Goal: Task Accomplishment & Management: Complete application form

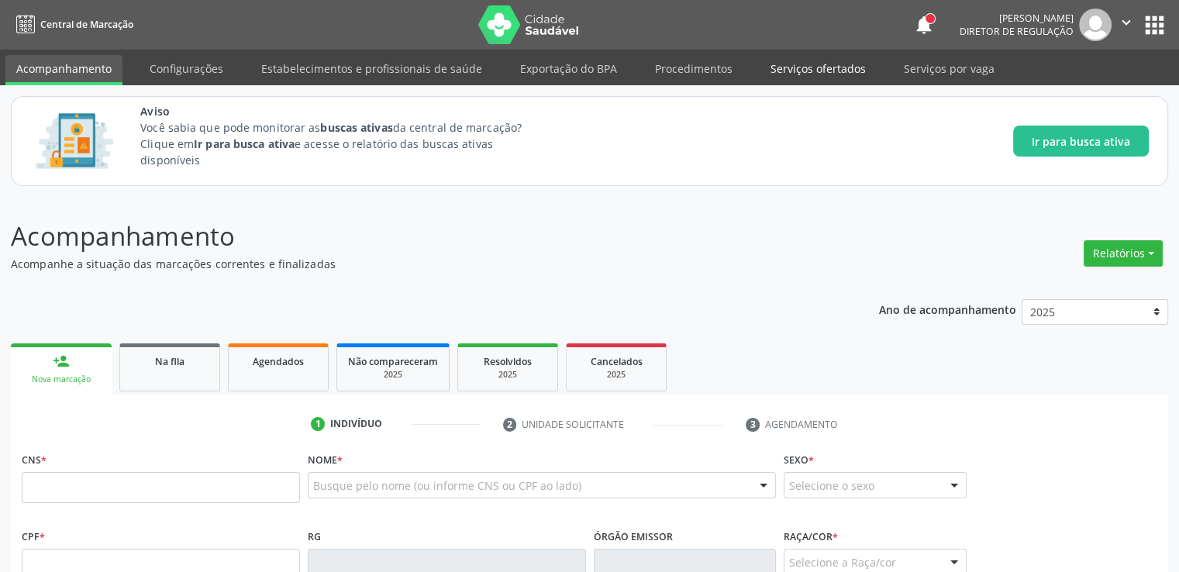
click at [796, 63] on link "Serviços ofertados" at bounding box center [817, 68] width 117 height 27
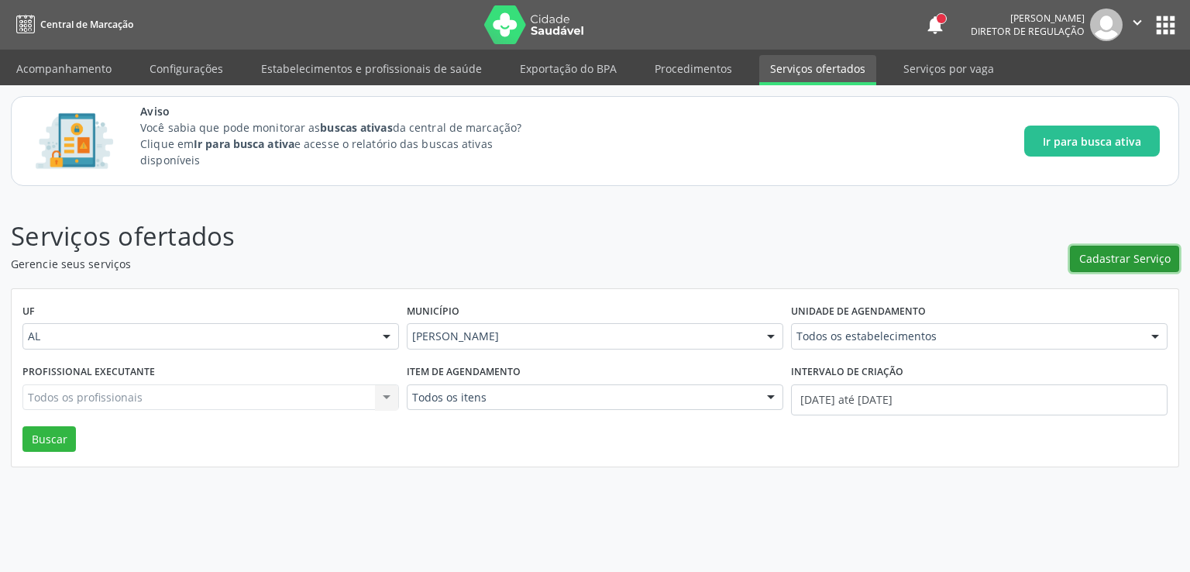
click at [1127, 267] on button "Cadastrar Serviço" at bounding box center [1124, 259] width 109 height 26
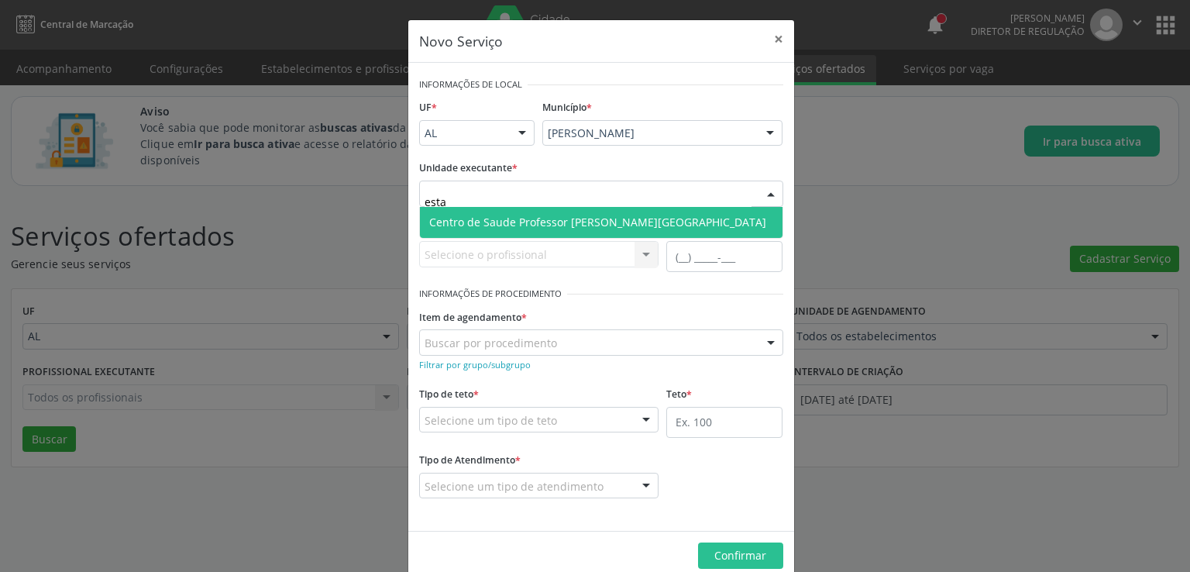
type input "estac"
click at [480, 212] on span "Centro de Saude Professor [PERSON_NAME][GEOGRAPHIC_DATA]" at bounding box center [601, 222] width 363 height 31
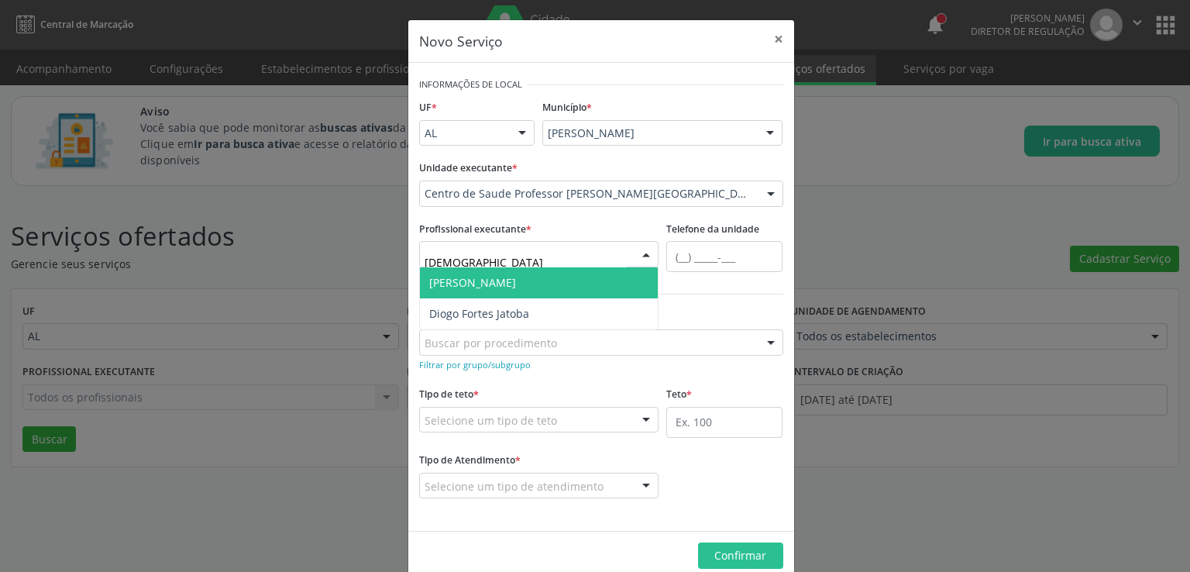
type input "diog"
click at [509, 279] on span "[PERSON_NAME]" at bounding box center [472, 282] width 87 height 15
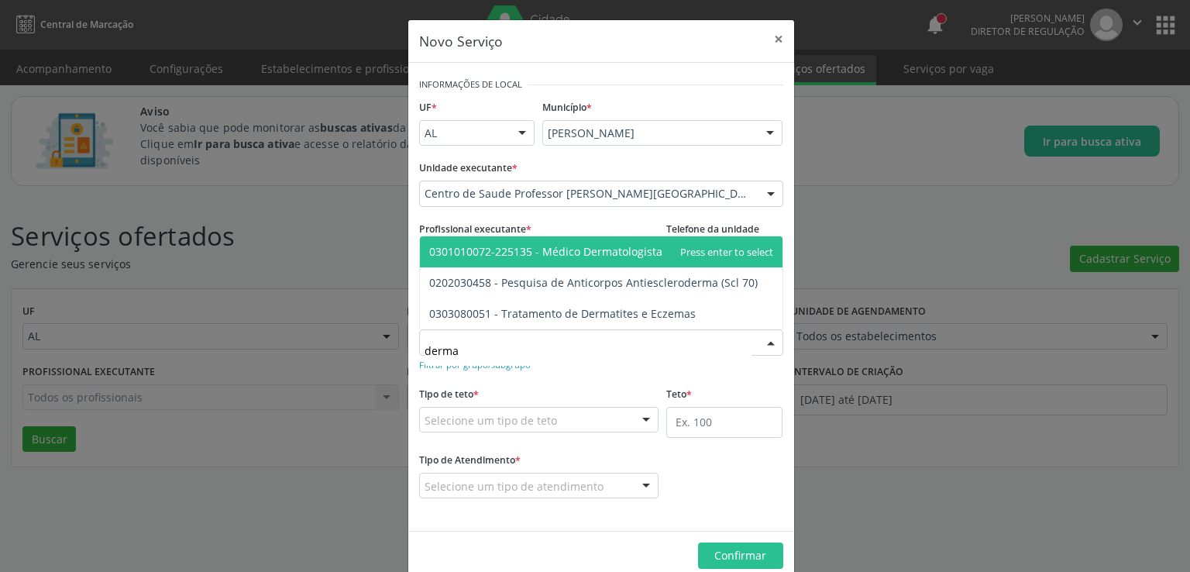
type input "dermat"
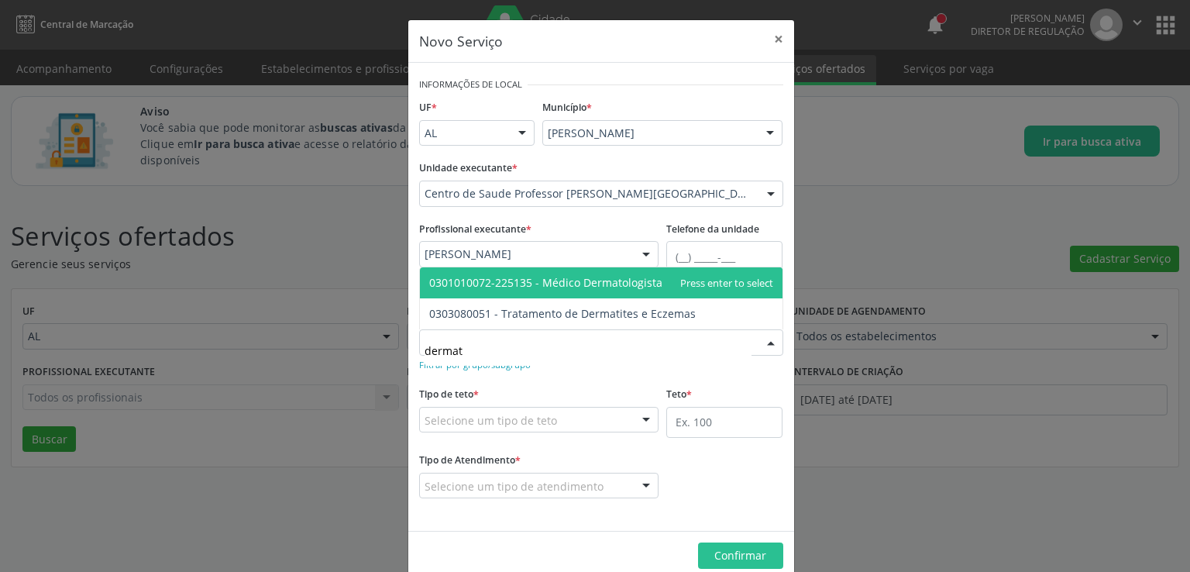
click at [536, 280] on span "0301010072-225135 - Médico Dermatologista" at bounding box center [545, 282] width 233 height 15
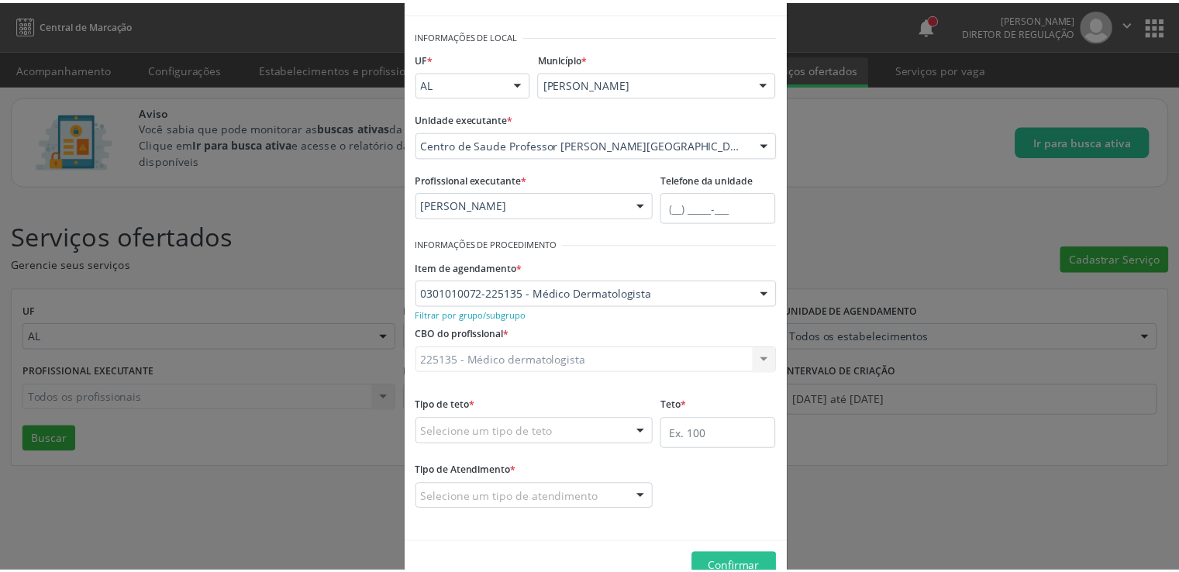
scroll to position [87, 0]
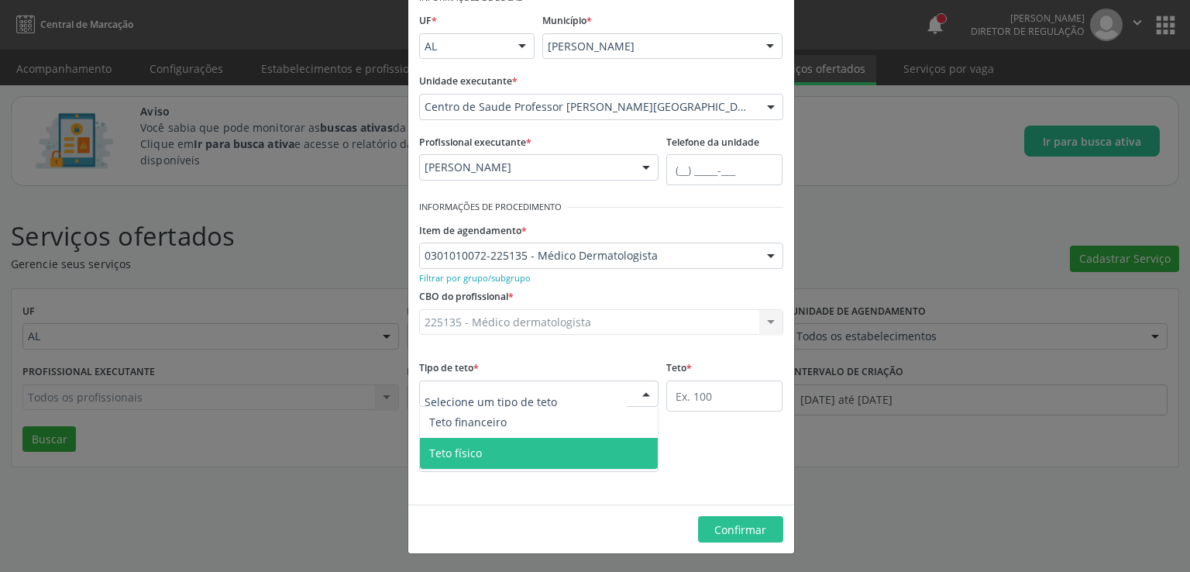
click at [482, 445] on span "Teto físico" at bounding box center [539, 453] width 239 height 31
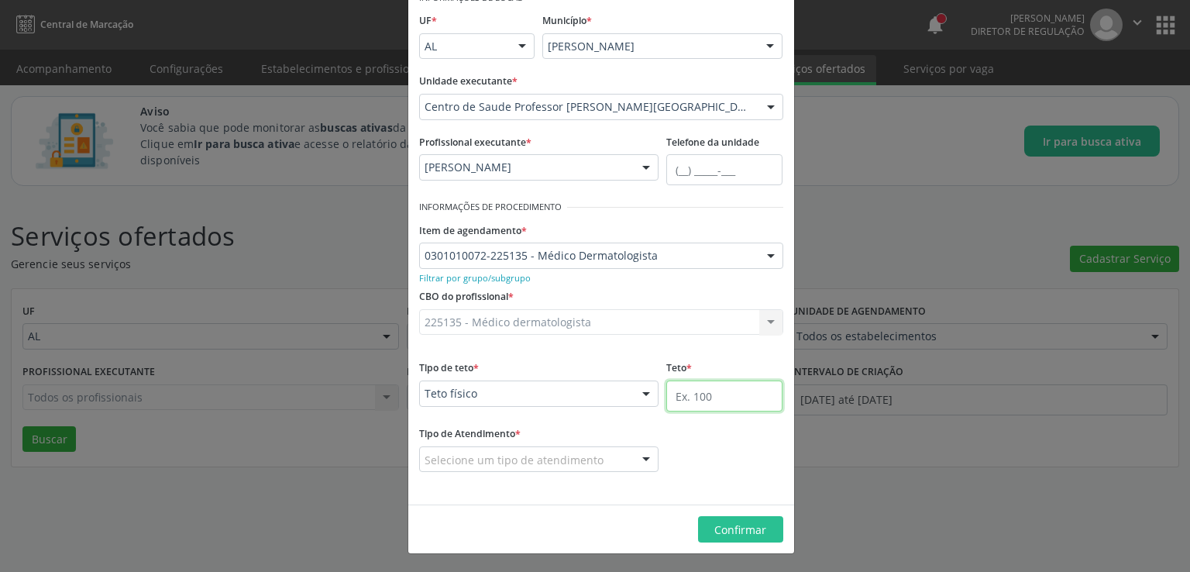
click at [712, 397] on input "text" at bounding box center [724, 395] width 116 height 31
type input "40"
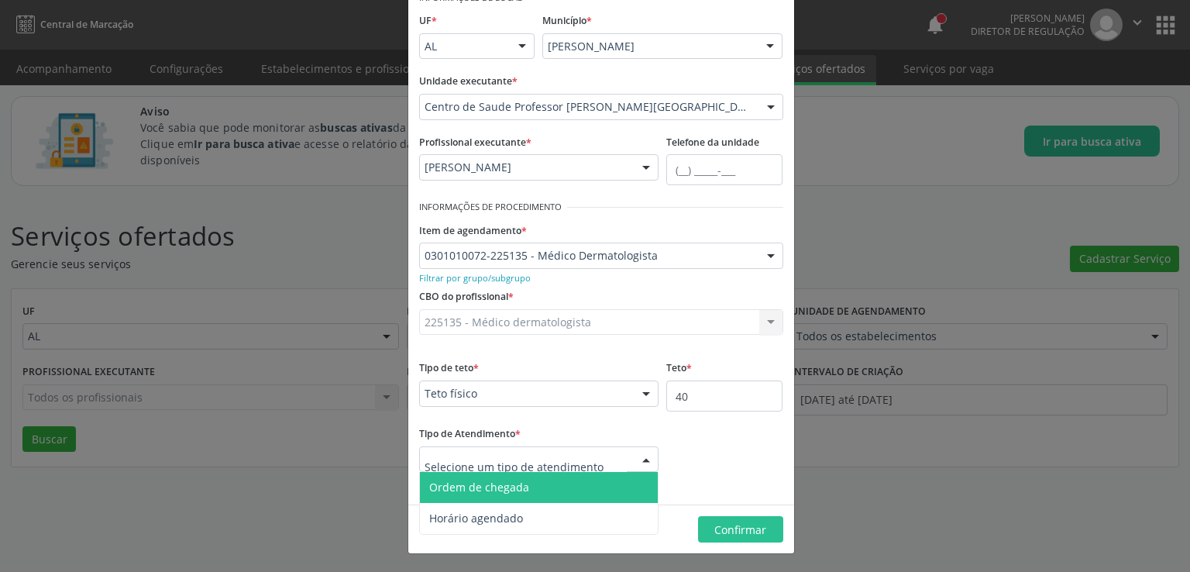
click at [499, 487] on span "Ordem de chegada" at bounding box center [479, 487] width 100 height 15
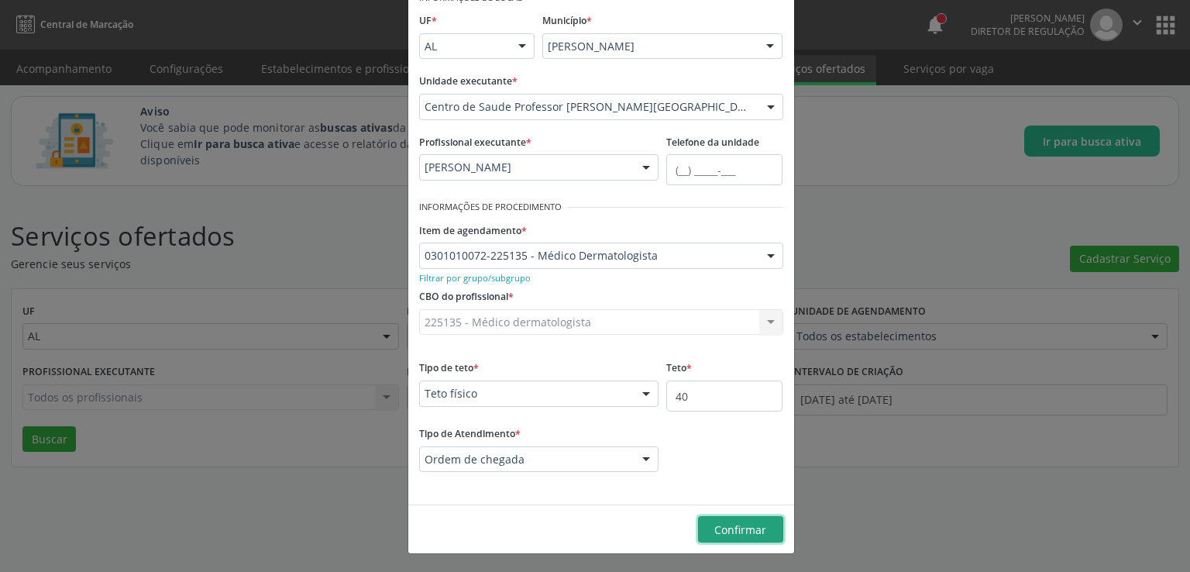
click at [760, 529] on button "Confirmar" at bounding box center [740, 529] width 85 height 26
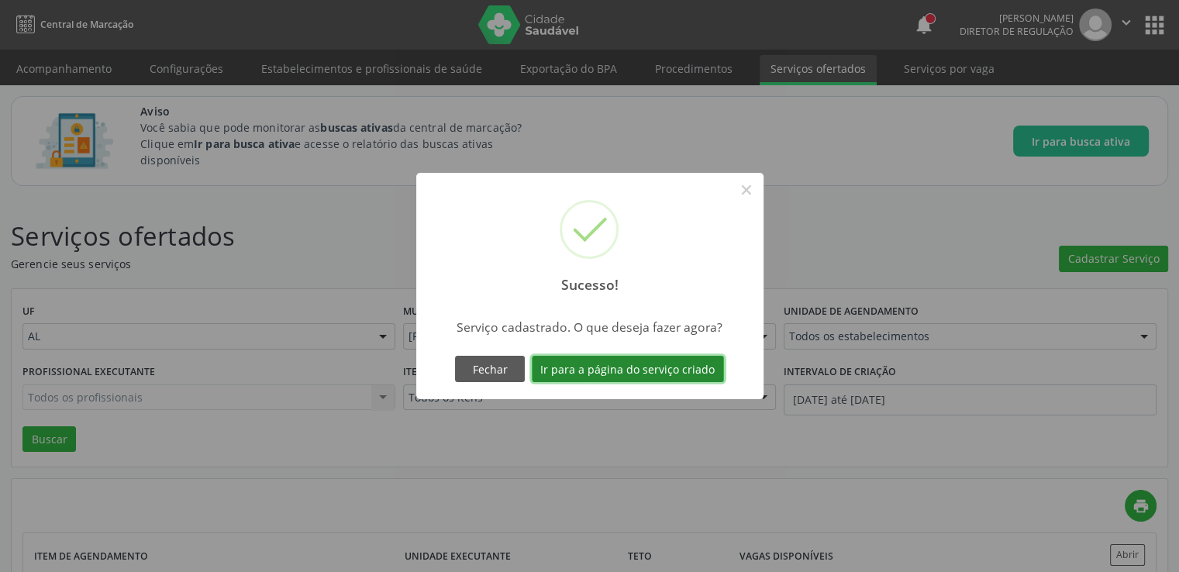
click at [612, 363] on button "Ir para a página do serviço criado" at bounding box center [628, 369] width 192 height 26
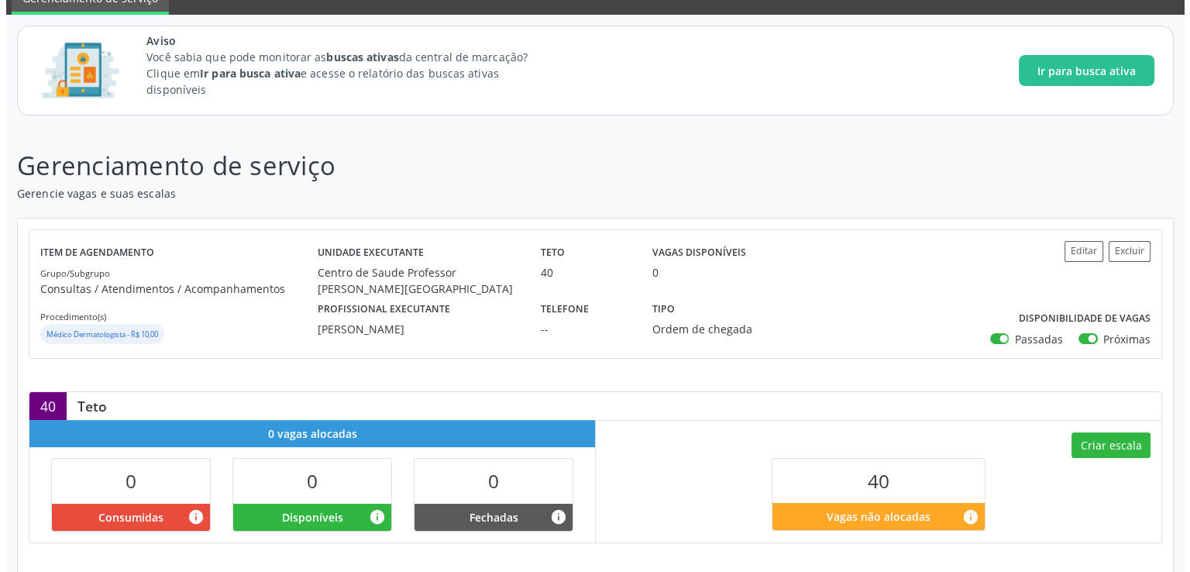
scroll to position [167, 0]
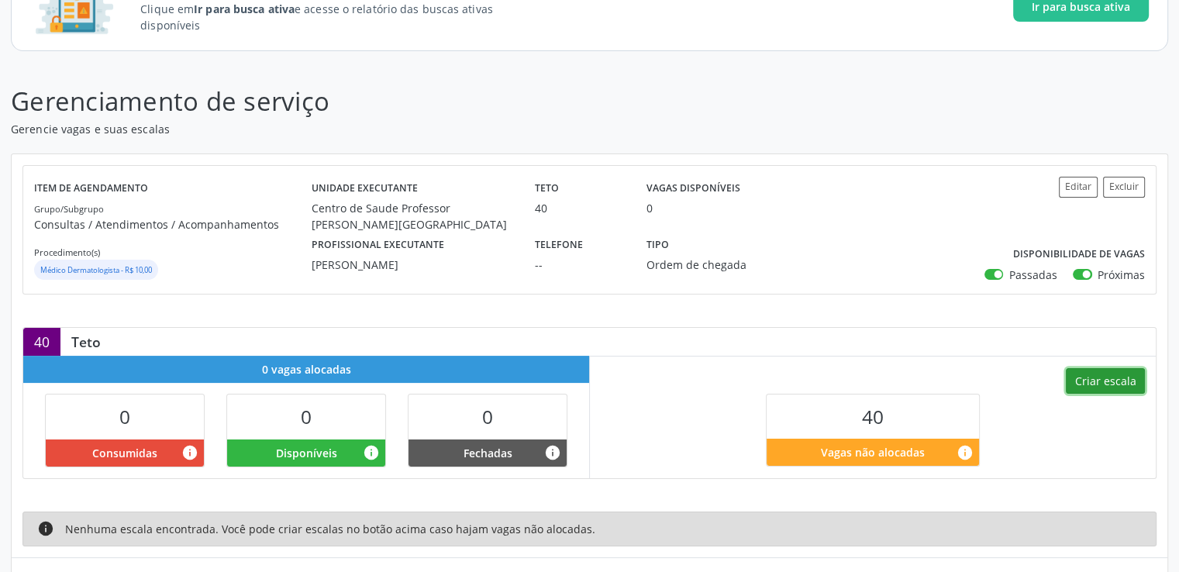
click at [1103, 384] on button "Criar escala" at bounding box center [1104, 381] width 79 height 26
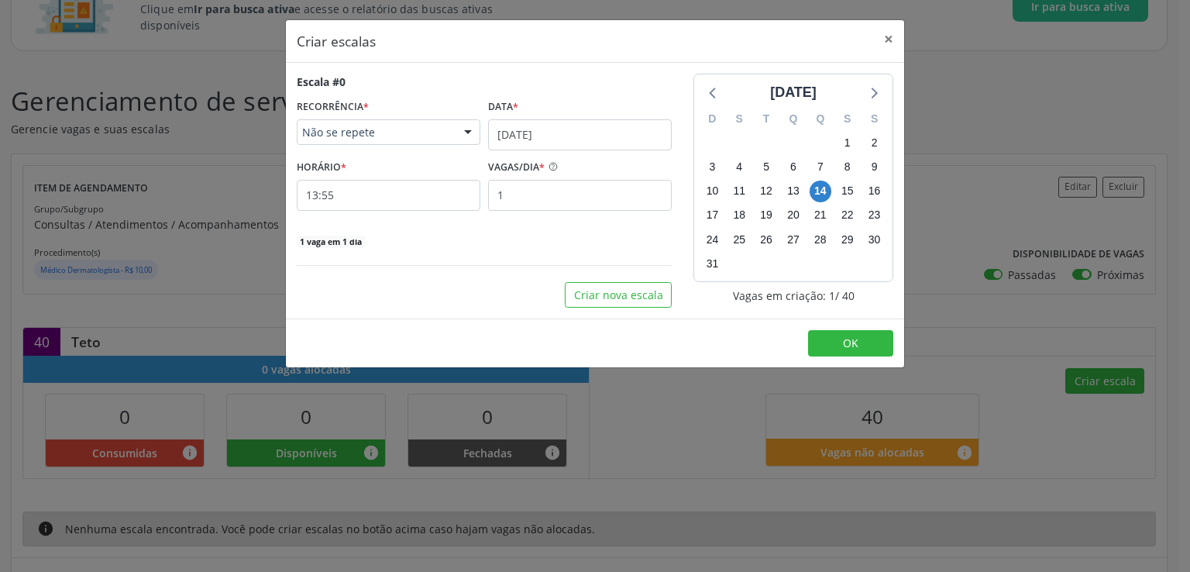
drag, startPoint x: 415, startPoint y: 147, endPoint x: 405, endPoint y: 143, distance: 10.4
click at [412, 143] on div "RECORRÊNCIA * Não se repete Não se repete Diário/Semanal Mensal Nenhum resultad…" at bounding box center [388, 122] width 191 height 55
click at [406, 125] on span "Não se repete" at bounding box center [375, 132] width 146 height 15
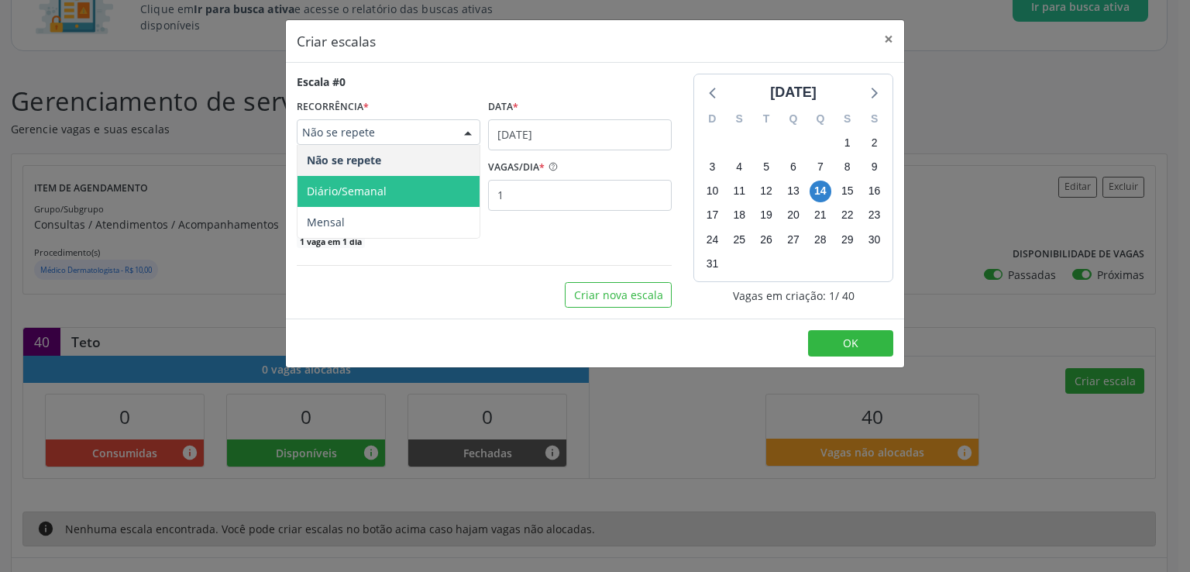
click at [369, 184] on span "Diário/Semanal" at bounding box center [347, 191] width 80 height 15
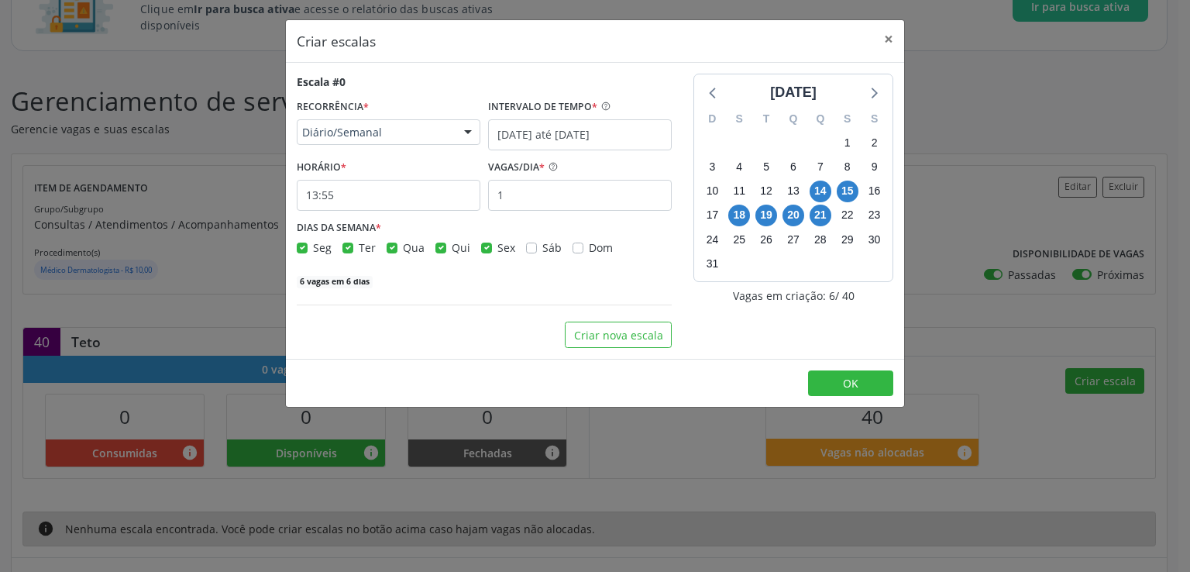
click at [359, 250] on label "Ter" at bounding box center [367, 247] width 17 height 16
click at [347, 250] on input "Ter" at bounding box center [347, 246] width 11 height 14
checkbox input "false"
click at [403, 244] on label "Qua" at bounding box center [414, 247] width 22 height 16
click at [393, 244] on input "Qua" at bounding box center [392, 246] width 11 height 14
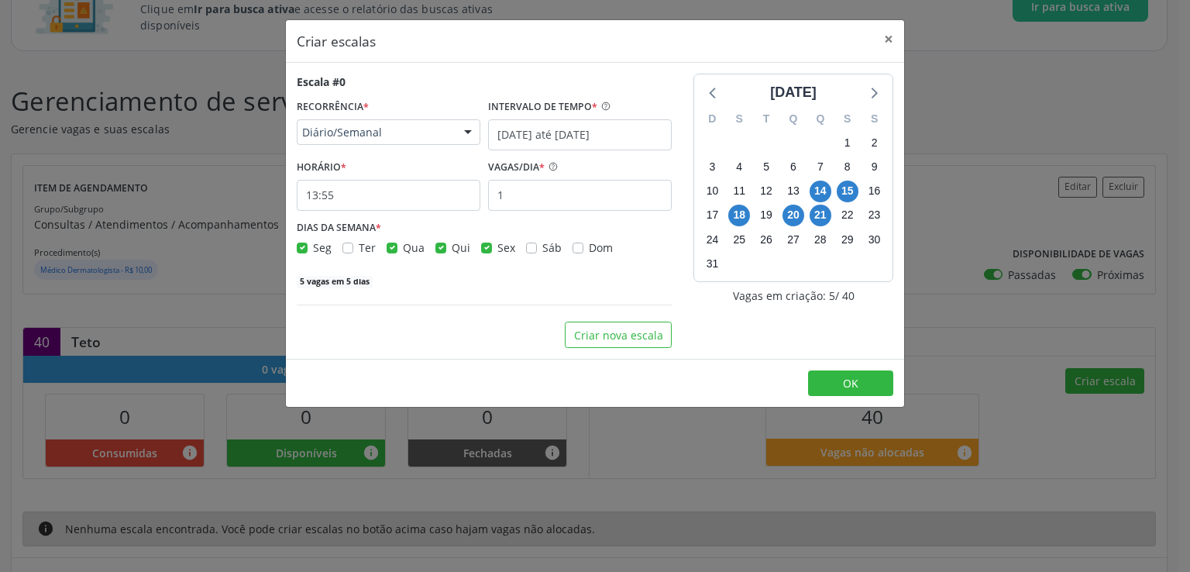
checkbox input "false"
click at [452, 249] on label "Qui" at bounding box center [461, 247] width 19 height 16
click at [436, 249] on input "Qui" at bounding box center [440, 246] width 11 height 14
checkbox input "false"
click at [478, 234] on div "DIAS DA SEMANA * Seg Ter Qua Qui Sex Sáb Dom" at bounding box center [484, 236] width 375 height 40
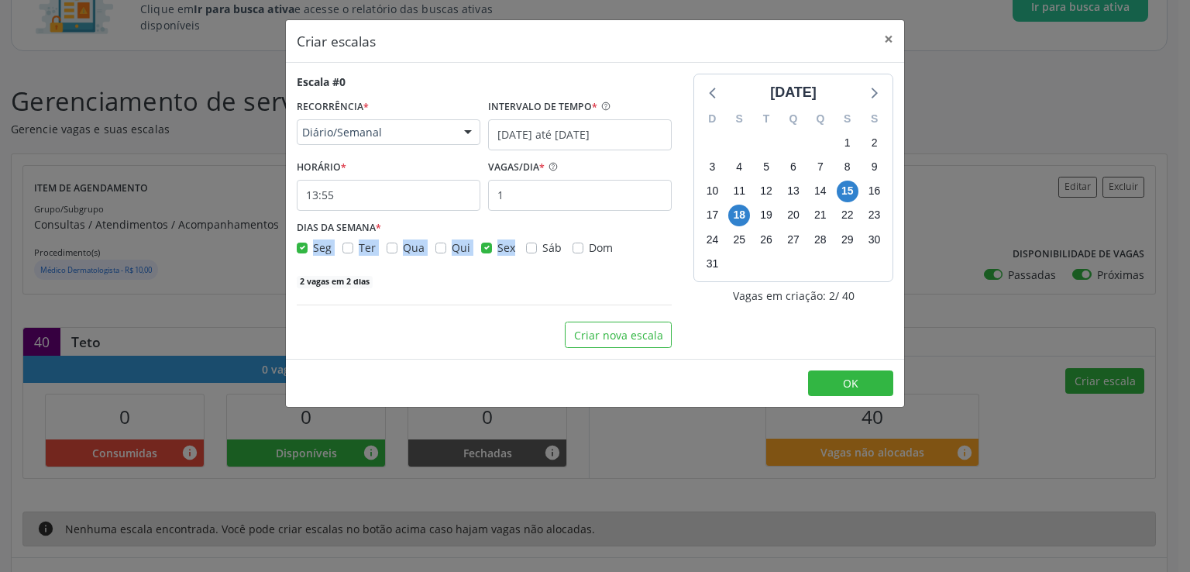
click at [497, 243] on label "Sex" at bounding box center [506, 247] width 18 height 16
click at [484, 243] on input "Sex" at bounding box center [486, 246] width 11 height 14
checkbox input "false"
click at [502, 199] on input "1" at bounding box center [580, 195] width 184 height 31
type input "20"
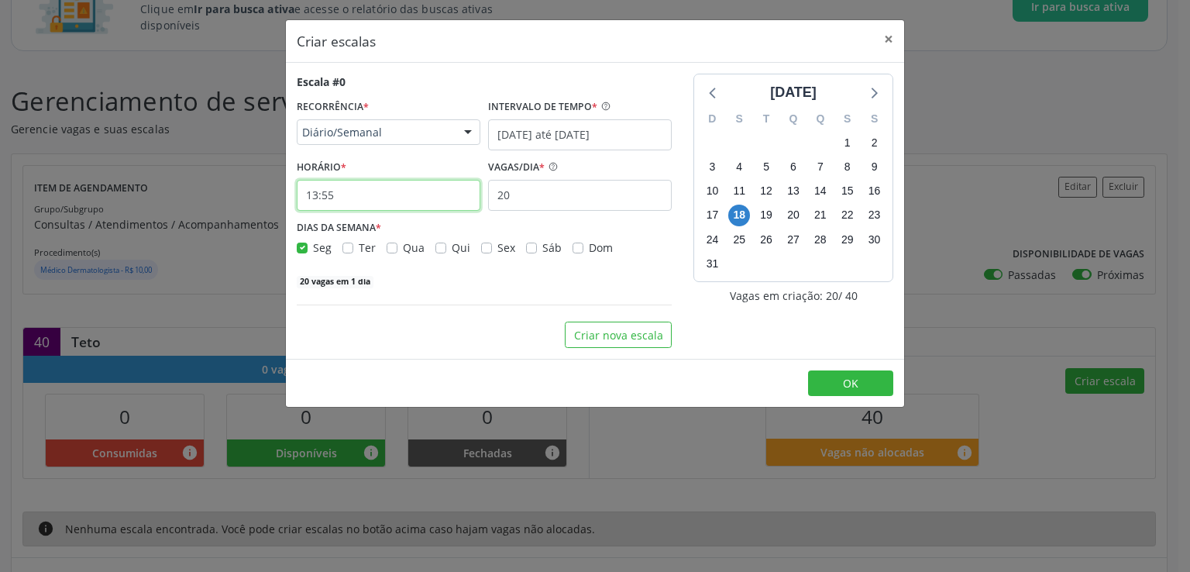
click at [400, 197] on input "13:55" at bounding box center [389, 195] width 184 height 31
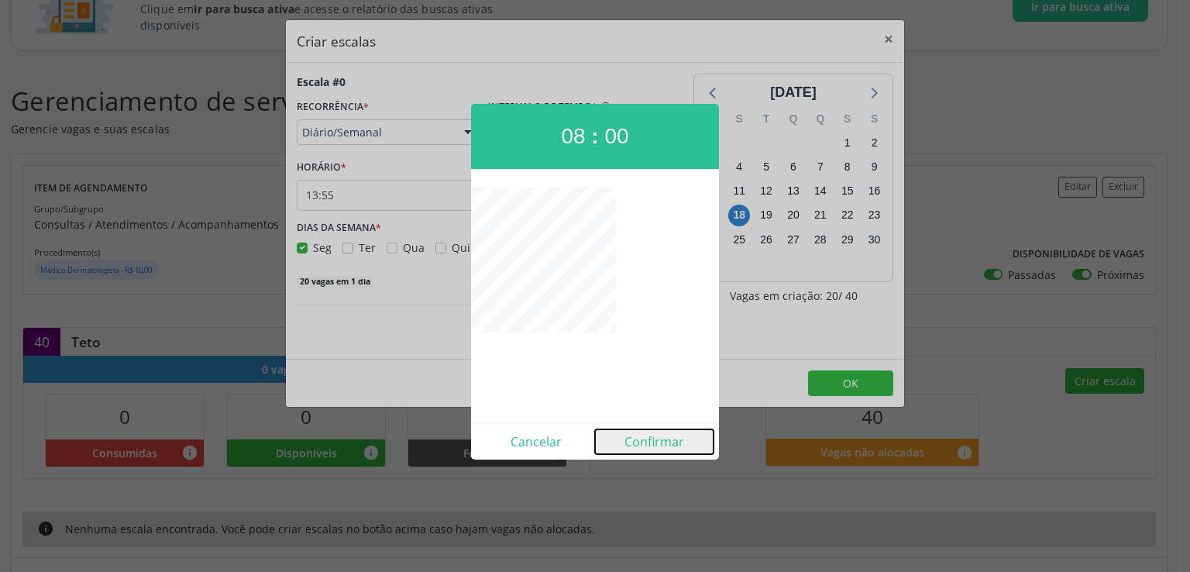
click at [647, 441] on button "Confirmar" at bounding box center [654, 441] width 119 height 25
type input "08:00"
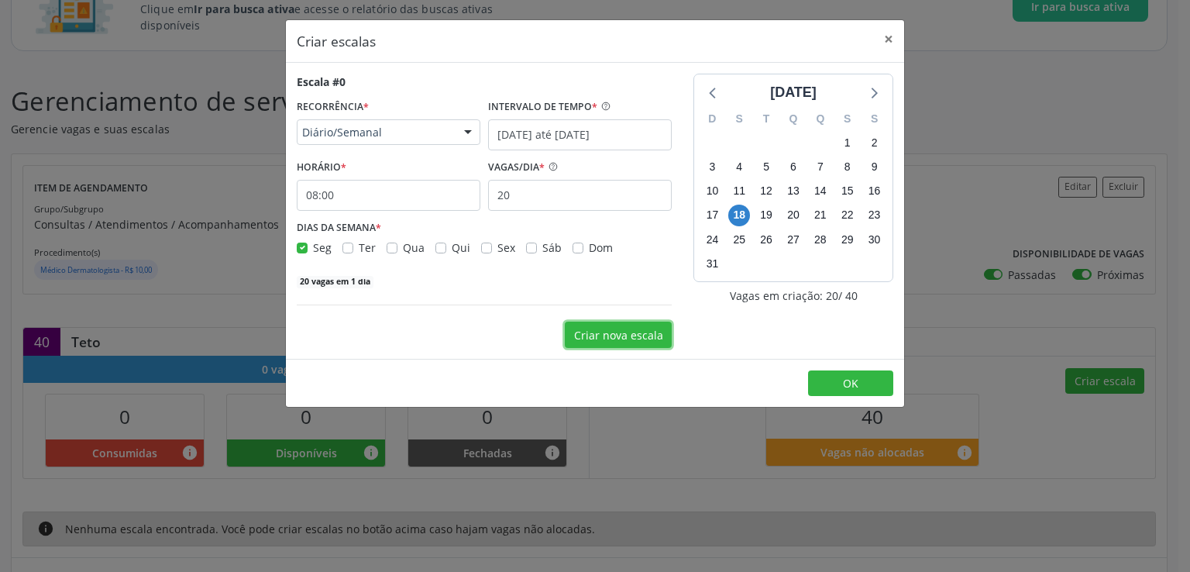
click at [645, 331] on button "Criar nova escala" at bounding box center [618, 335] width 107 height 26
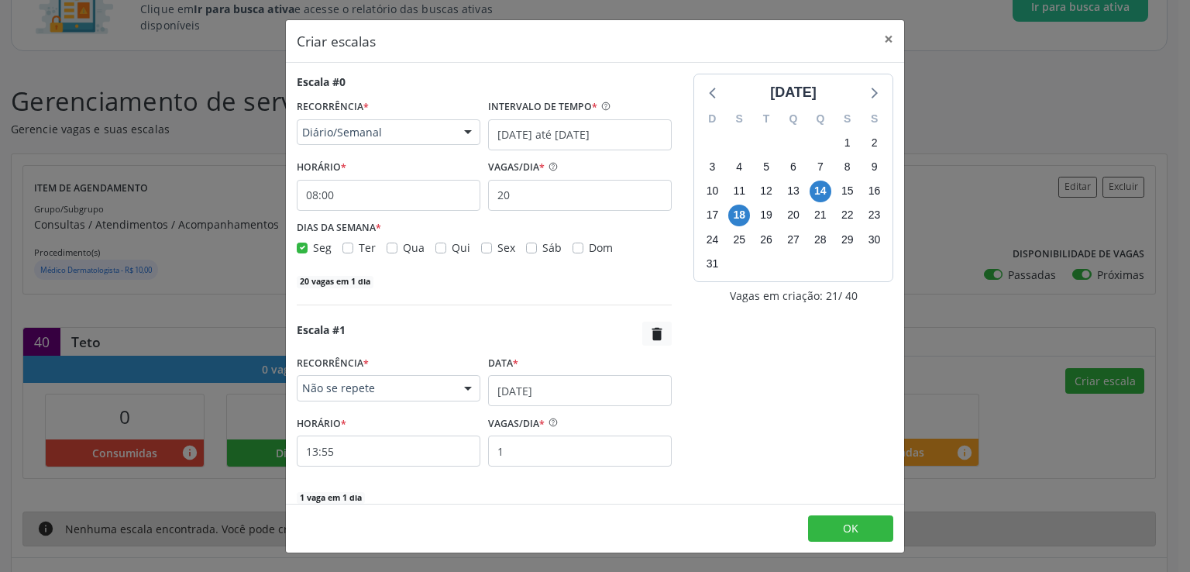
click at [392, 391] on span "Não se repete" at bounding box center [375, 387] width 146 height 15
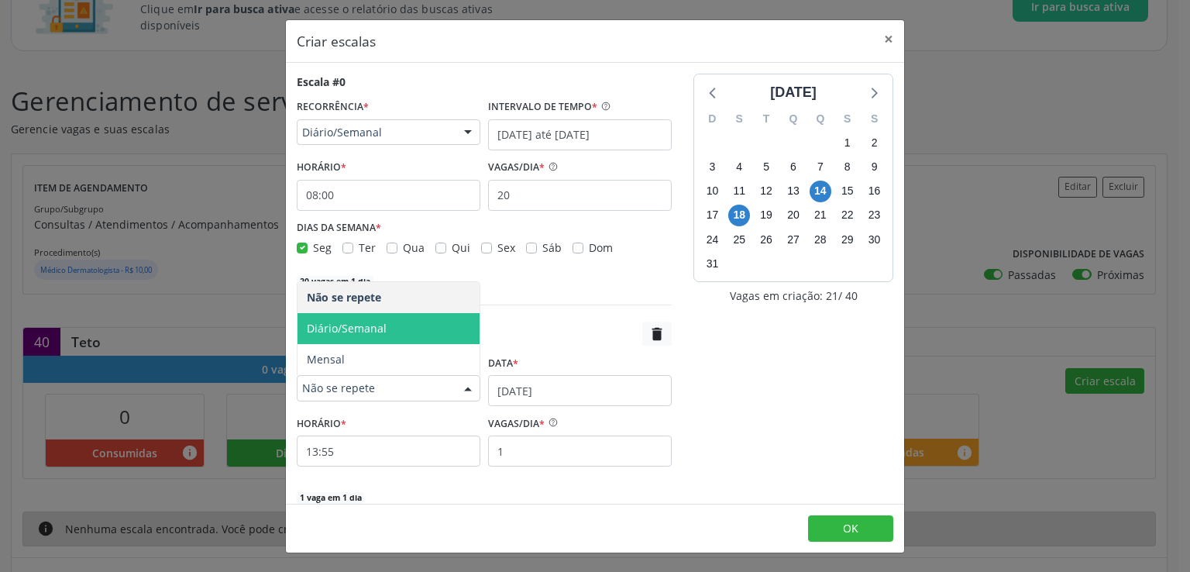
click at [363, 325] on span "Diário/Semanal" at bounding box center [347, 328] width 80 height 15
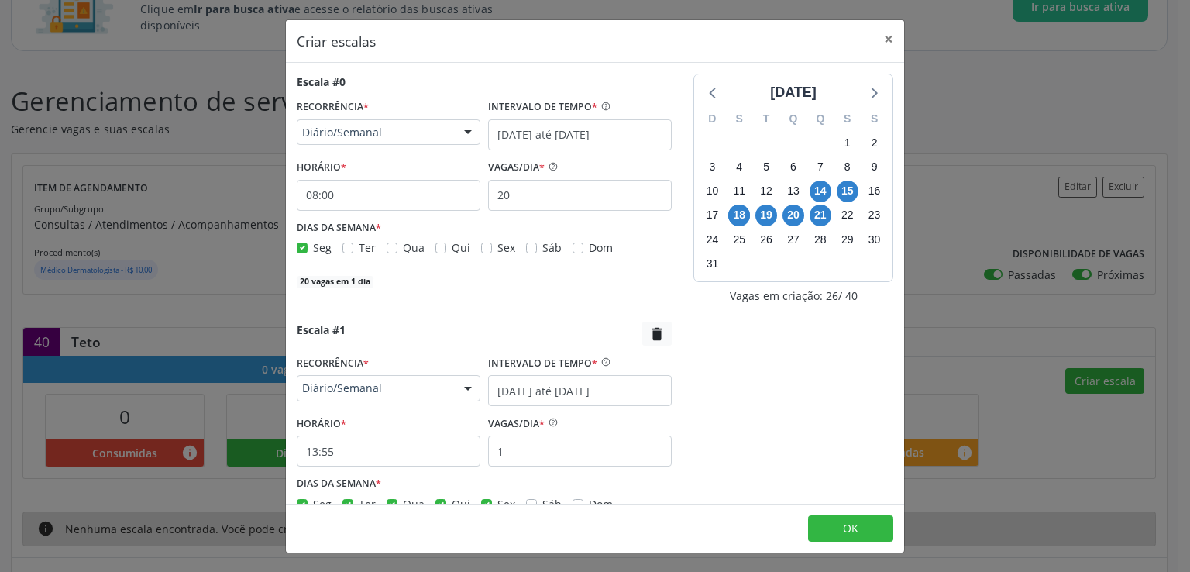
scroll to position [108, 0]
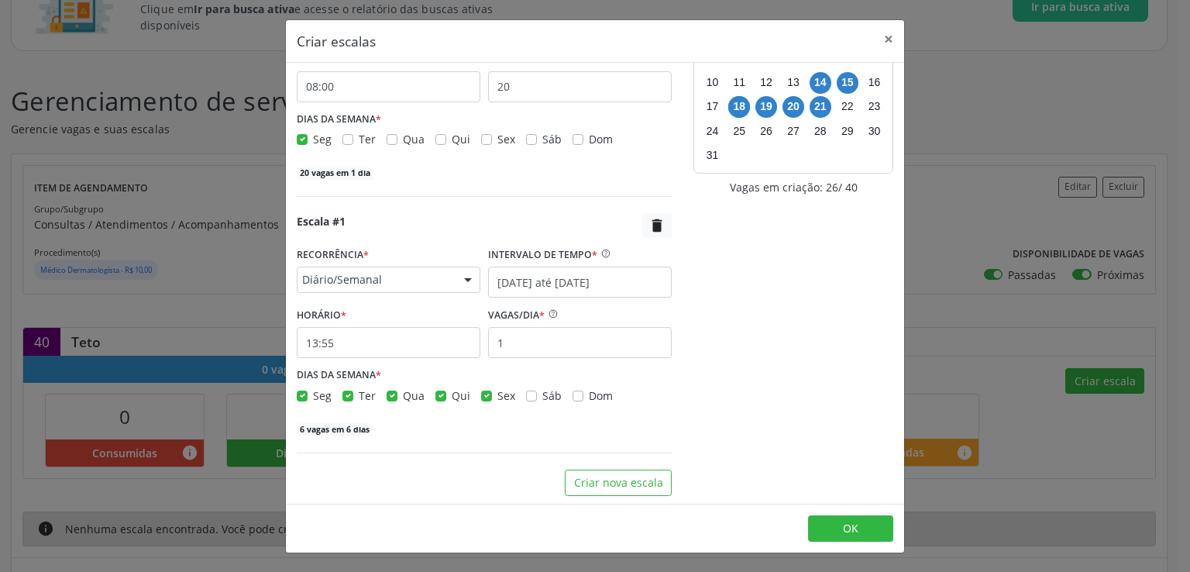
click at [359, 397] on label "Ter" at bounding box center [367, 395] width 17 height 16
click at [349, 397] on input "Ter" at bounding box center [347, 394] width 11 height 14
checkbox input "false"
click at [403, 395] on label "Qua" at bounding box center [414, 395] width 22 height 16
click at [389, 395] on input "Qua" at bounding box center [392, 394] width 11 height 14
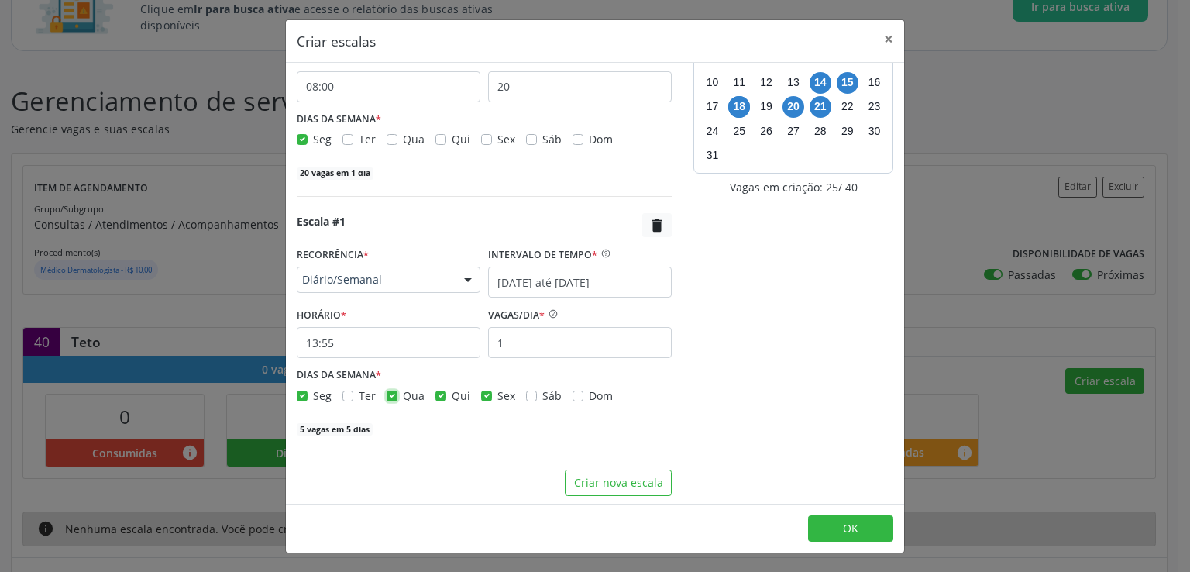
checkbox input "false"
click at [452, 394] on label "Qui" at bounding box center [461, 395] width 19 height 16
click at [439, 394] on input "Qui" at bounding box center [440, 394] width 11 height 14
checkbox input "false"
click at [497, 392] on label "Sex" at bounding box center [506, 395] width 18 height 16
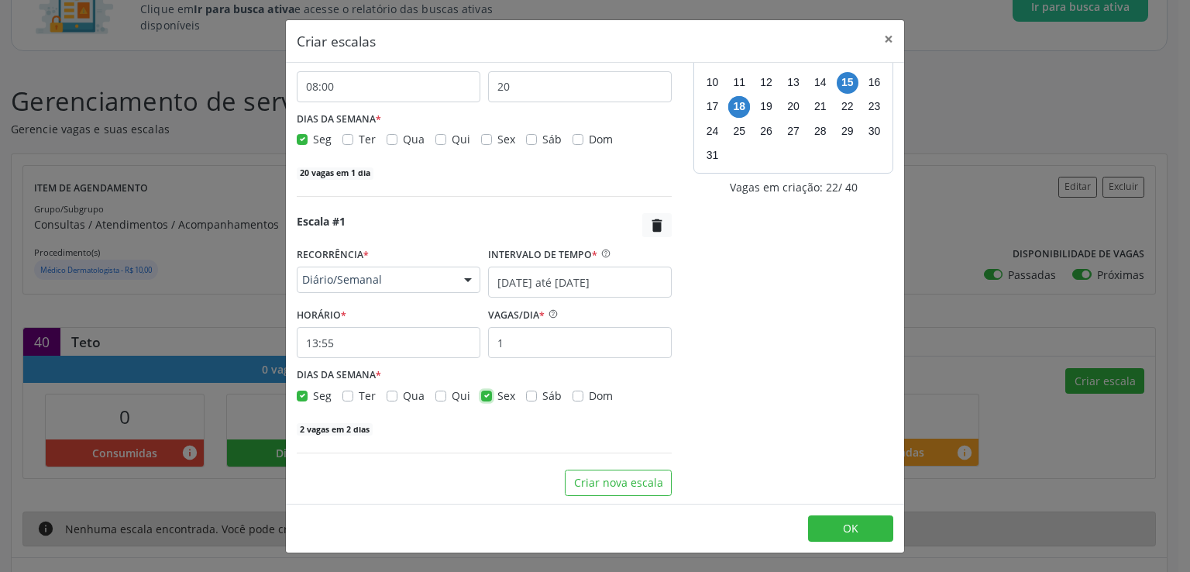
click at [487, 392] on input "Sex" at bounding box center [486, 394] width 11 height 14
checkbox input "false"
click at [375, 346] on input "13:55" at bounding box center [389, 342] width 184 height 31
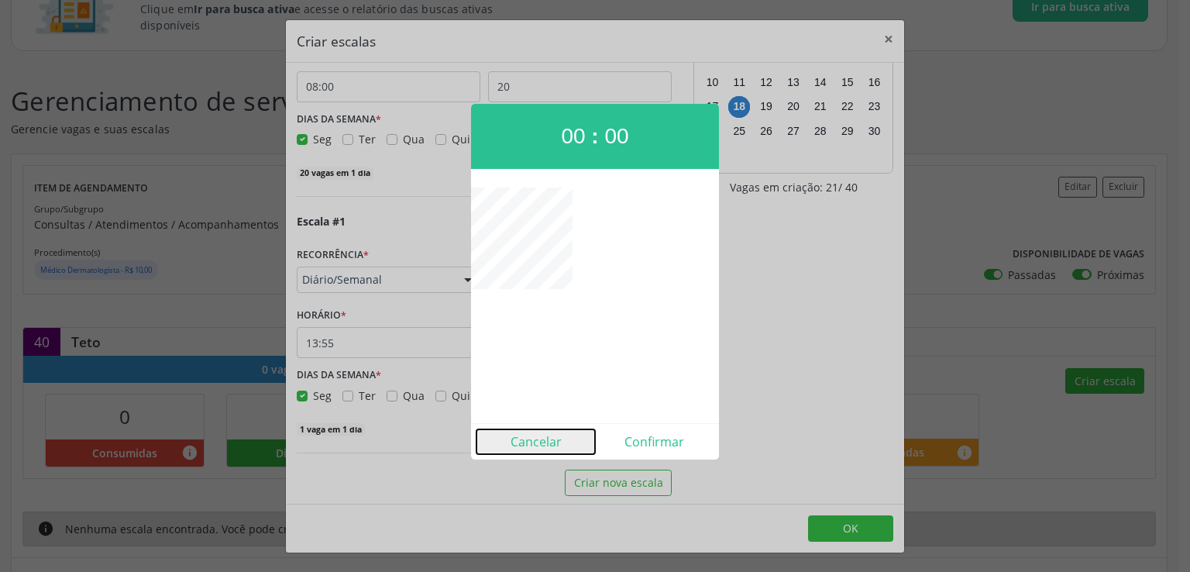
click at [551, 438] on button "Cancelar" at bounding box center [536, 441] width 119 height 25
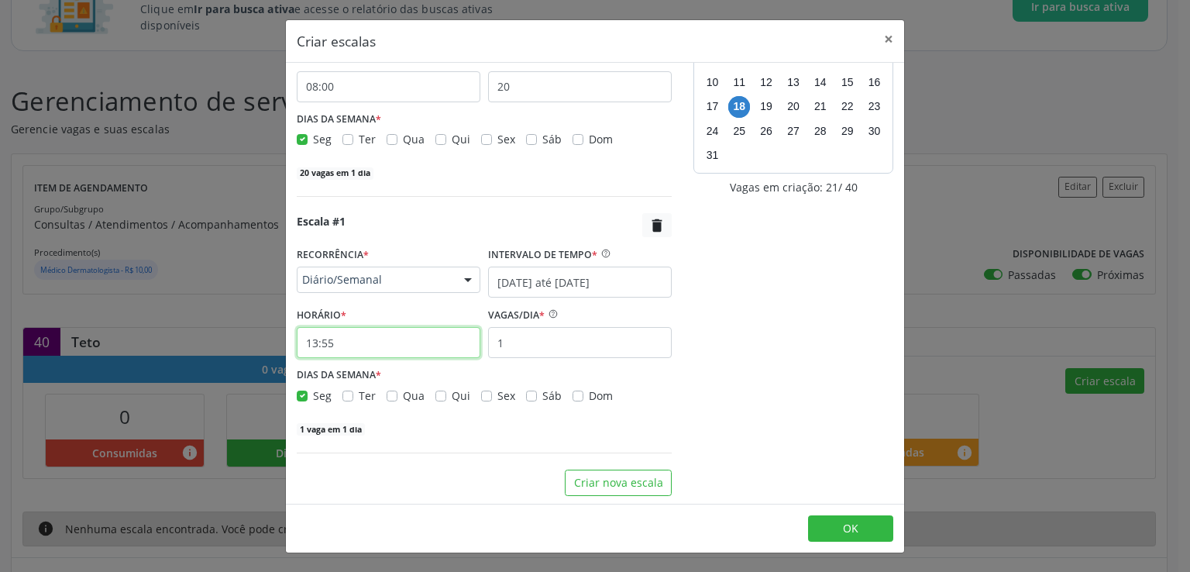
click at [368, 342] on input "13:55" at bounding box center [389, 342] width 184 height 31
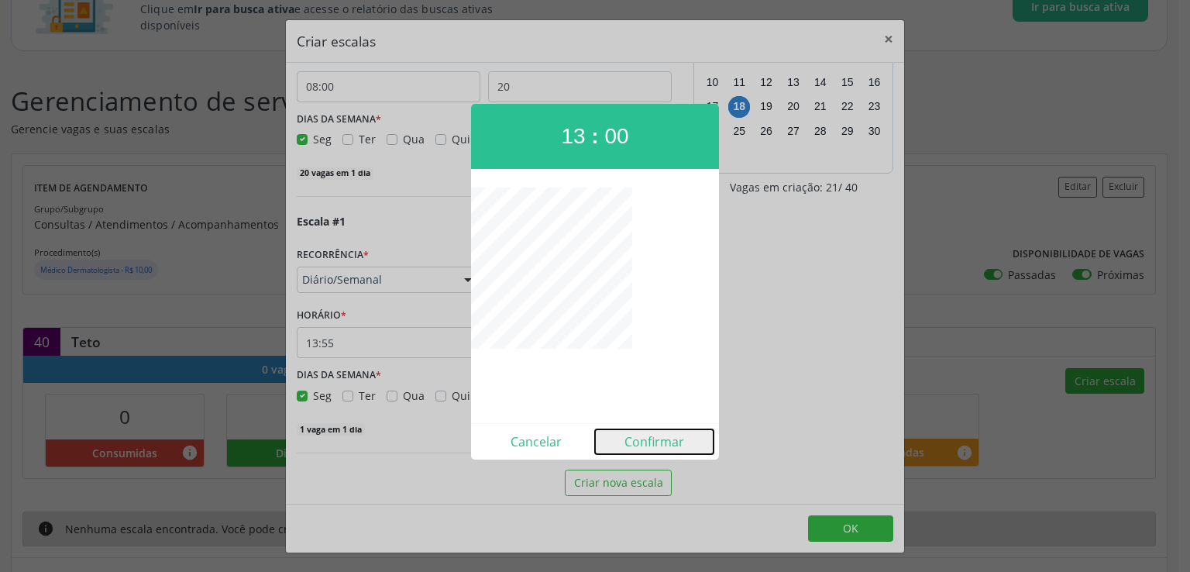
click at [662, 441] on button "Confirmar" at bounding box center [654, 441] width 119 height 25
type input "13:00"
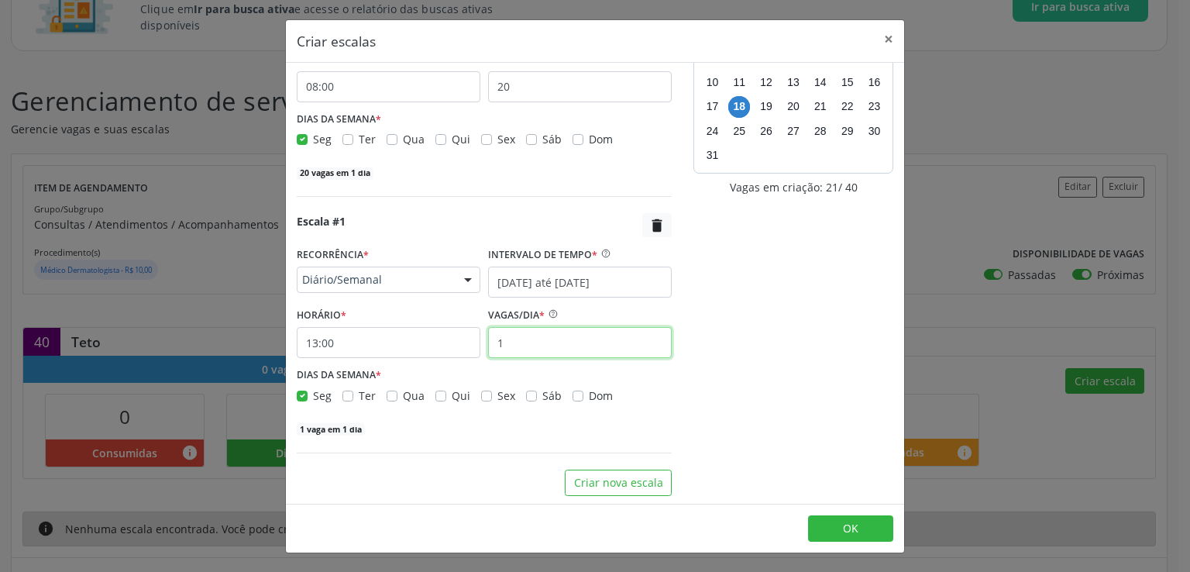
click at [526, 339] on input "1" at bounding box center [580, 342] width 184 height 31
type input "20"
click at [840, 526] on button "OK" at bounding box center [850, 528] width 85 height 26
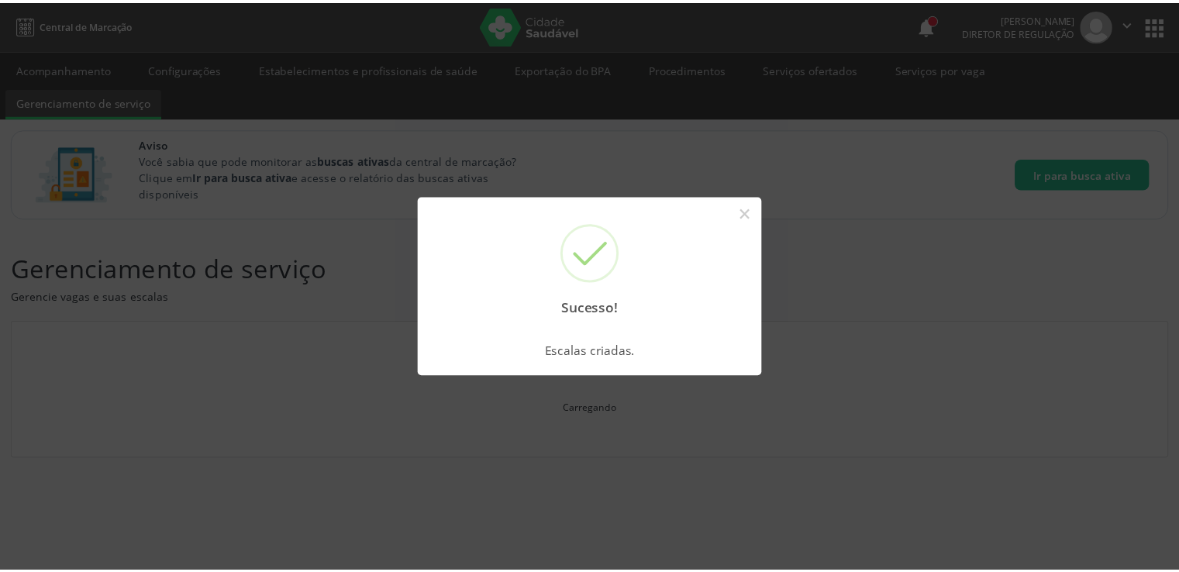
scroll to position [0, 0]
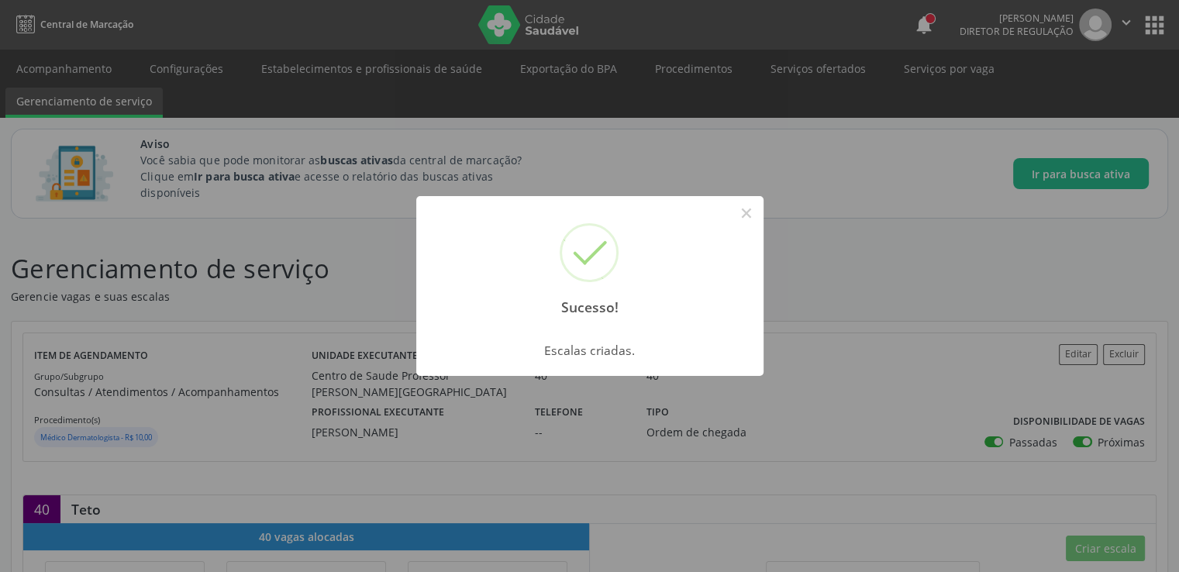
click at [1082, 351] on div "Sucesso! × Escalas criadas. OK Cancel" at bounding box center [589, 286] width 1179 height 572
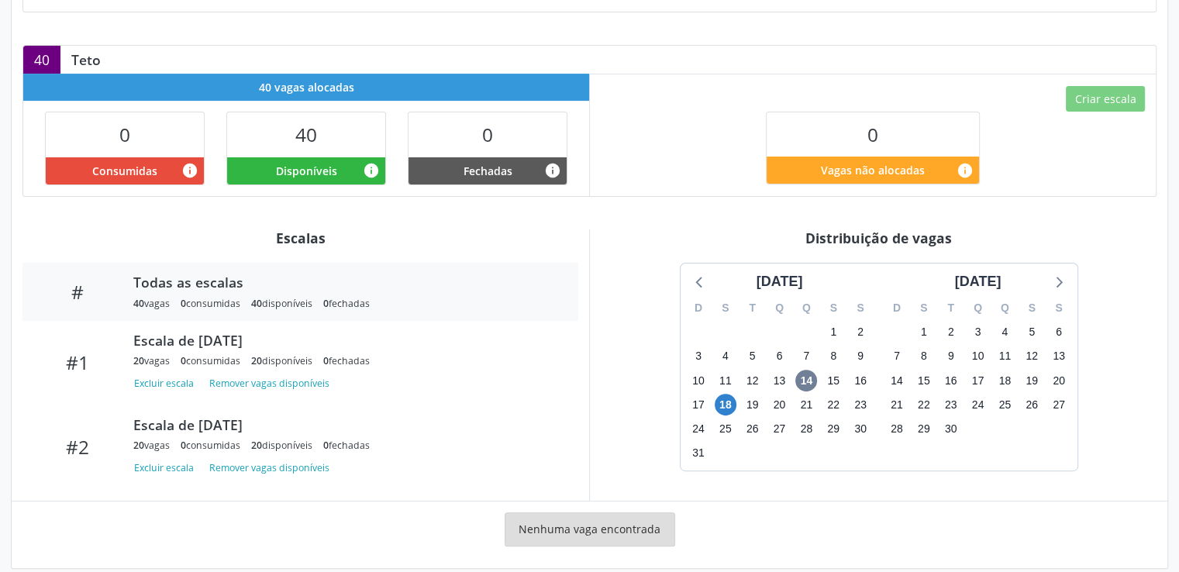
scroll to position [465, 0]
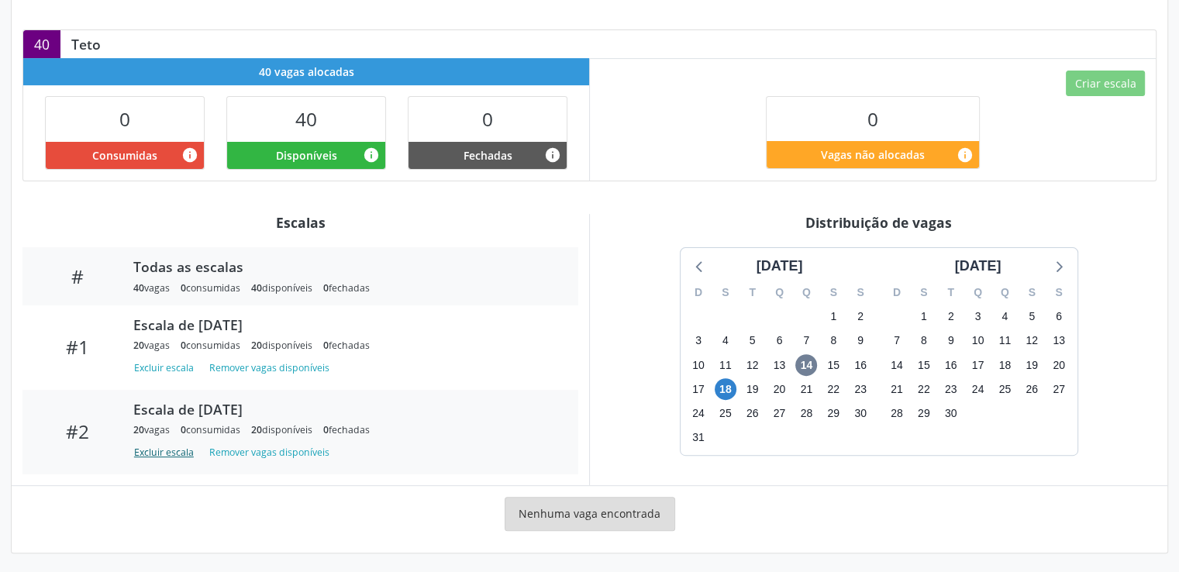
click at [171, 447] on button "Excluir escala" at bounding box center [166, 452] width 67 height 21
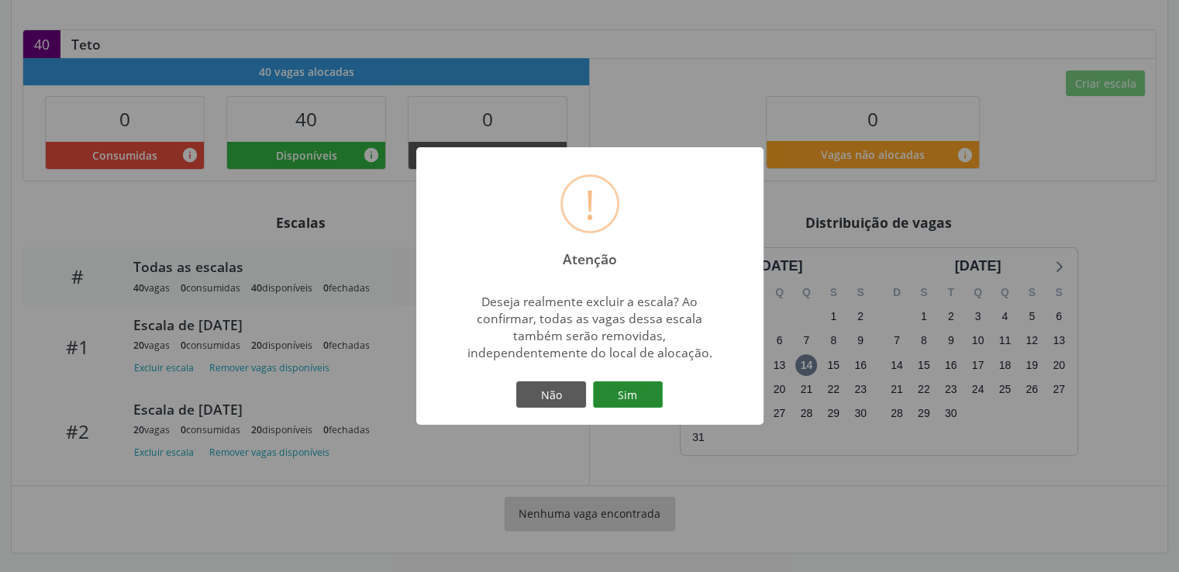
click at [628, 394] on button "Sim" at bounding box center [628, 394] width 70 height 26
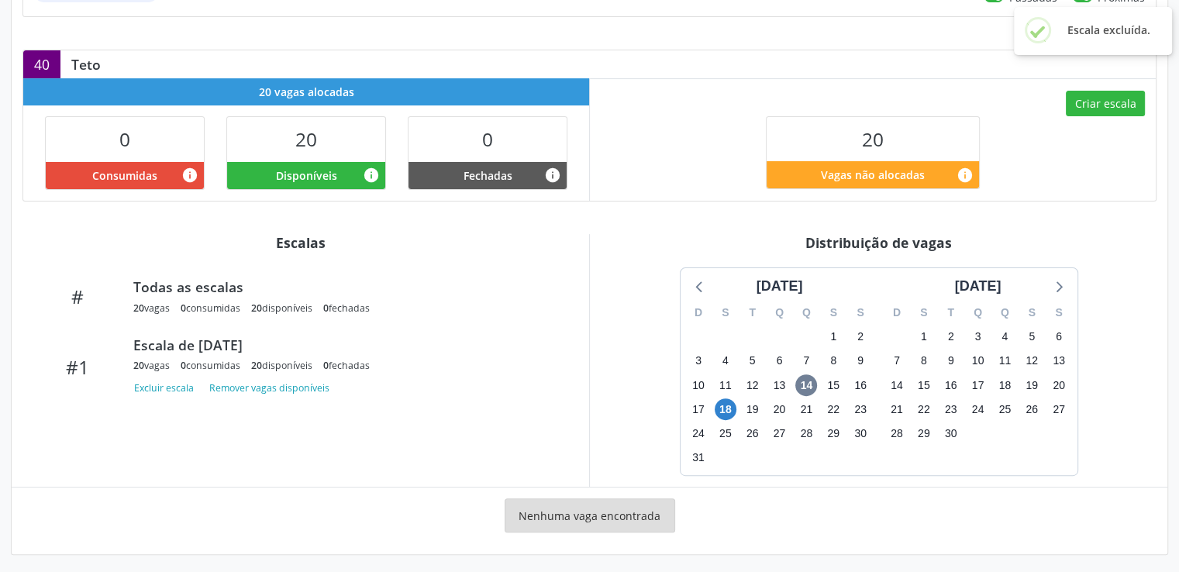
scroll to position [447, 0]
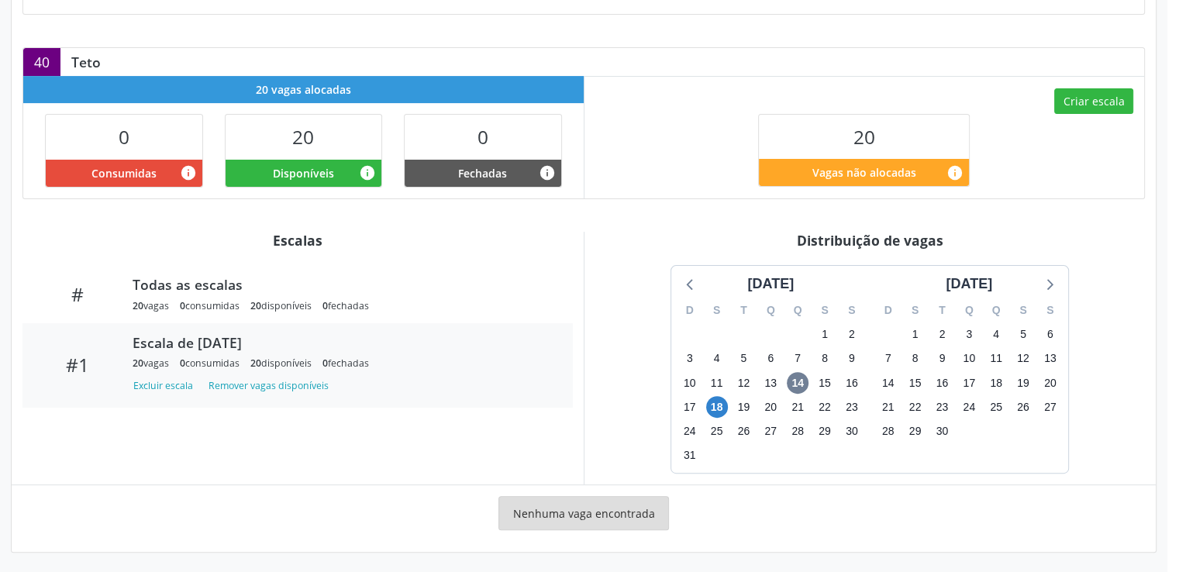
click at [248, 346] on div "Escala de [DATE]" at bounding box center [341, 342] width 418 height 17
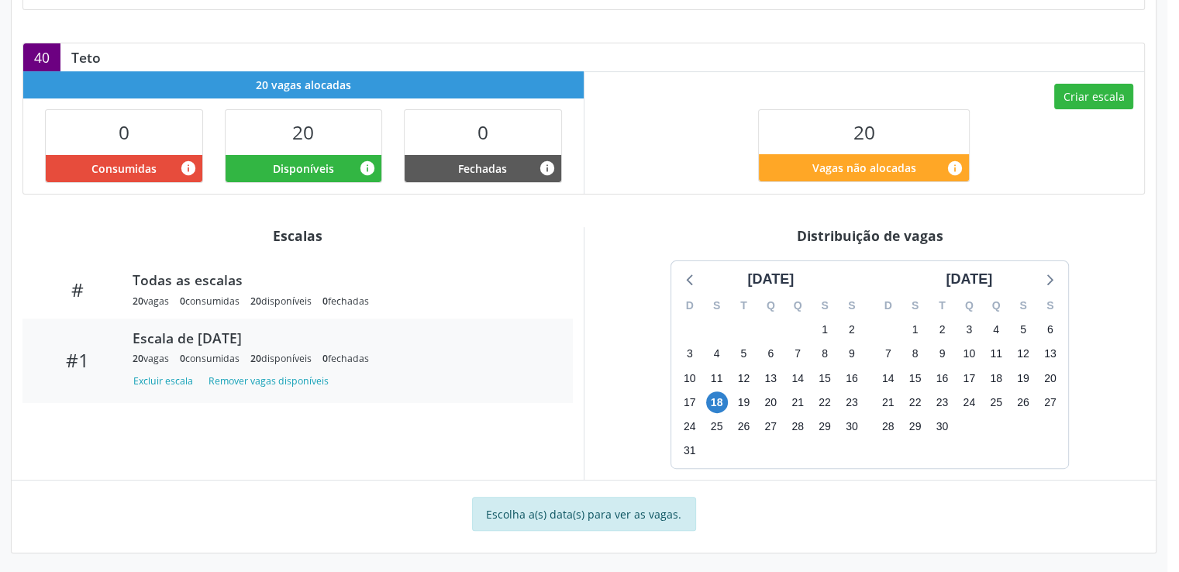
scroll to position [453, 0]
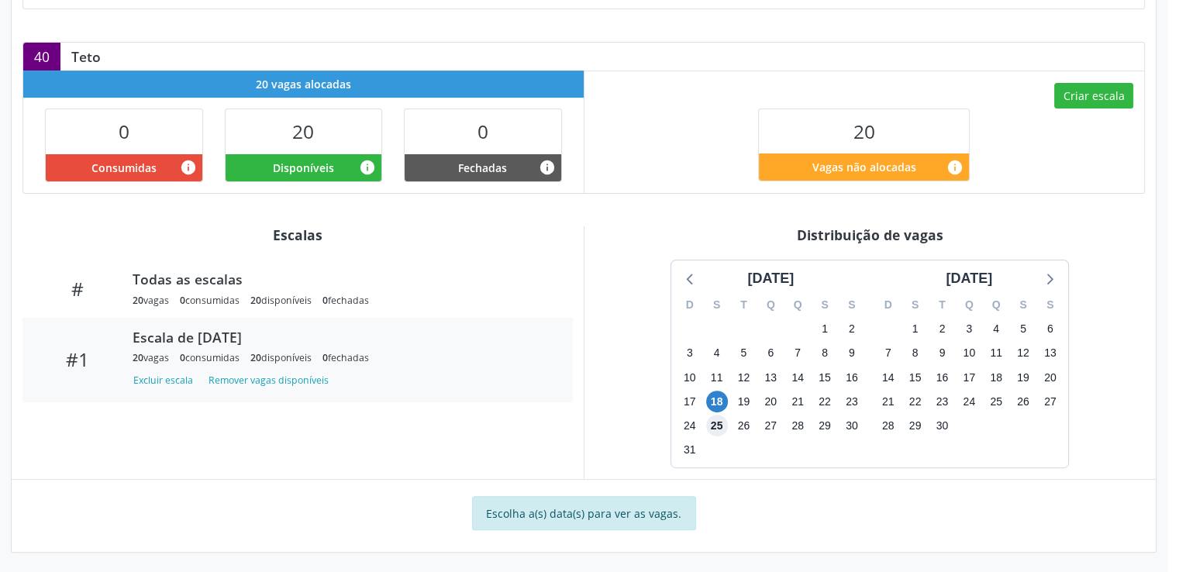
click at [714, 425] on span "25" at bounding box center [717, 426] width 22 height 22
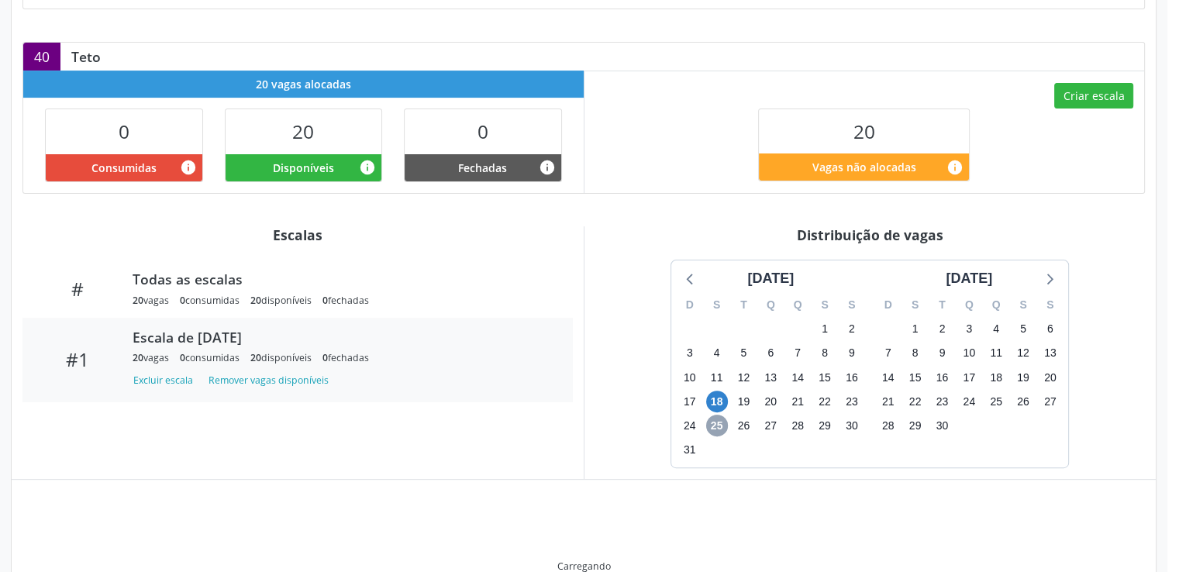
click at [714, 425] on span "25" at bounding box center [717, 426] width 22 height 22
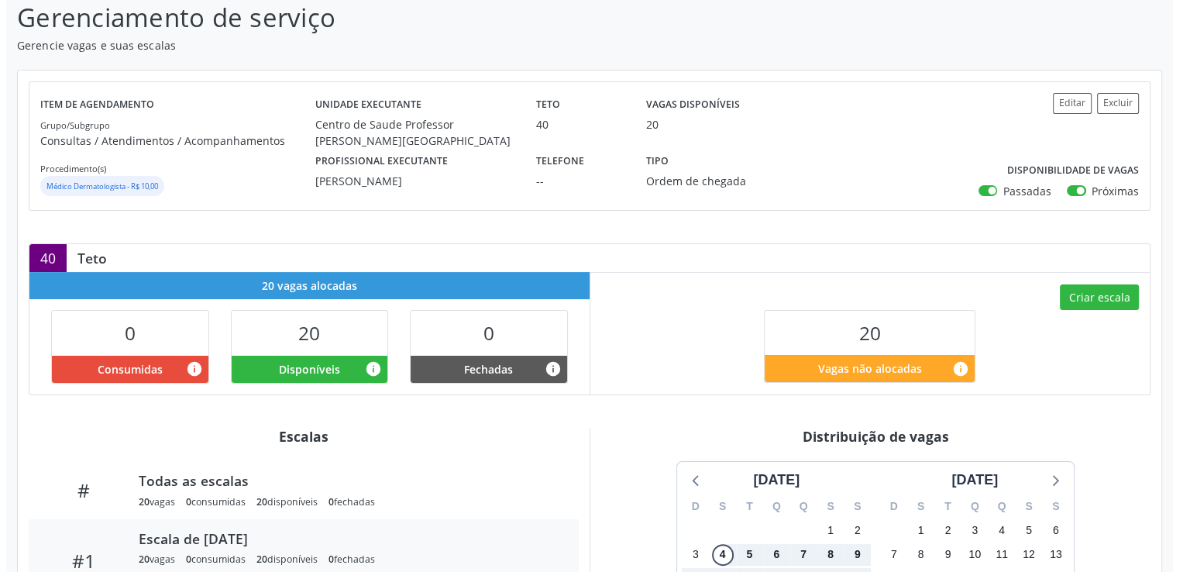
scroll to position [215, 0]
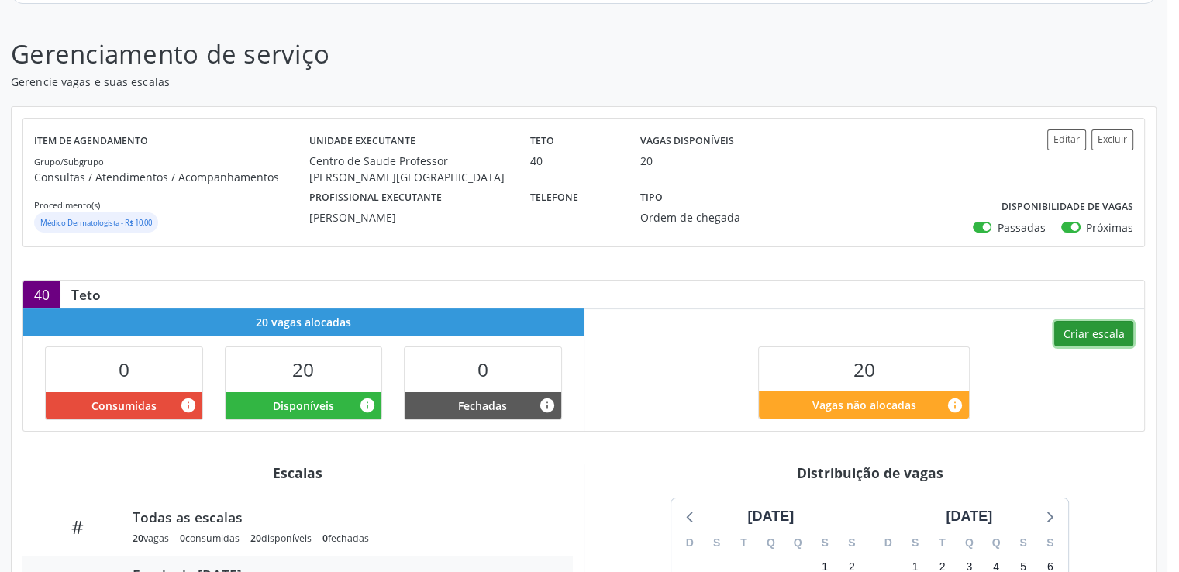
click at [1088, 336] on button "Criar escala" at bounding box center [1093, 334] width 79 height 26
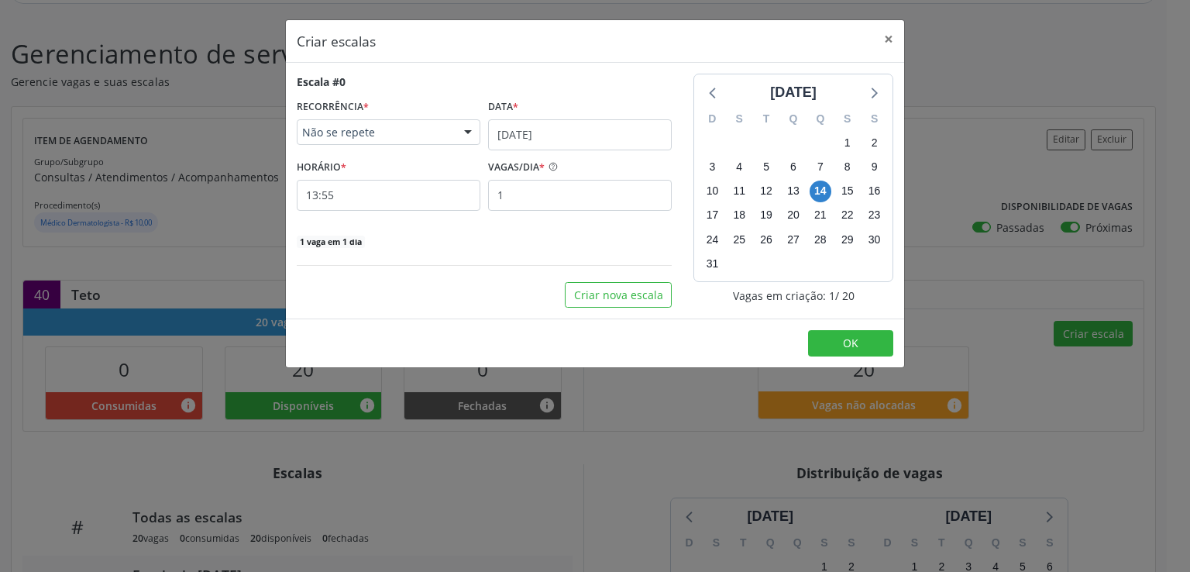
click at [400, 132] on span "Não se repete" at bounding box center [375, 132] width 146 height 15
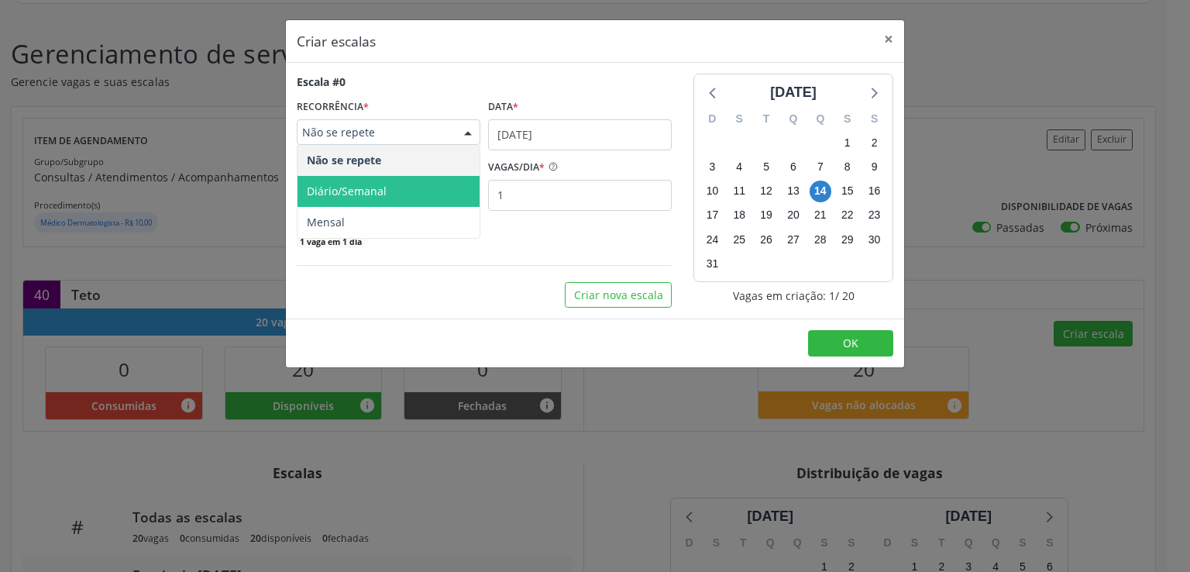
click at [353, 187] on span "Diário/Semanal" at bounding box center [347, 191] width 80 height 15
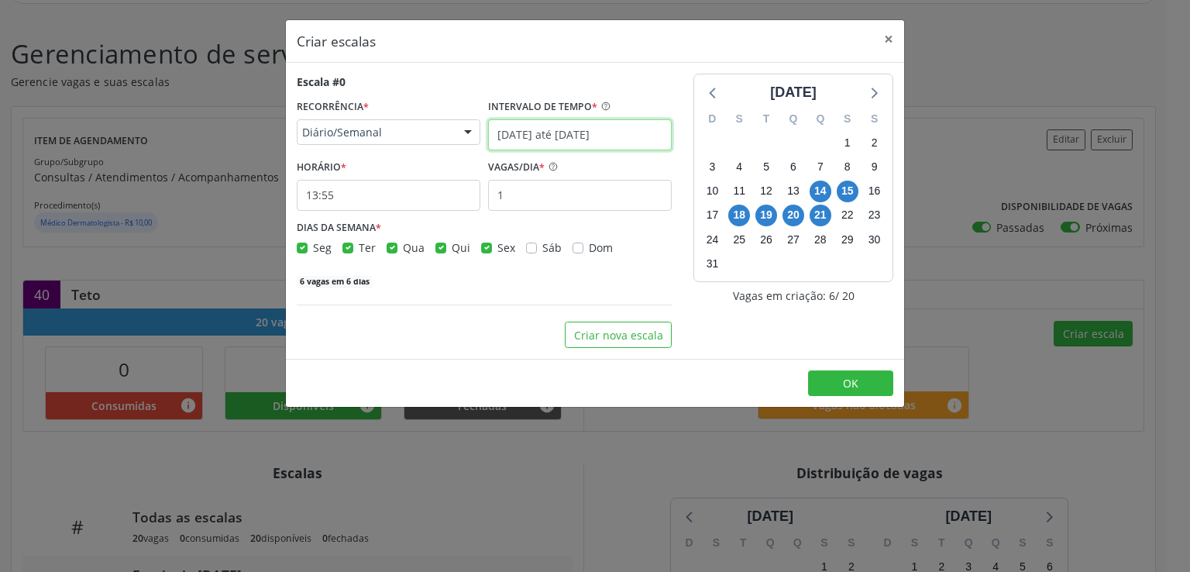
click at [547, 137] on input "[DATE] até [DATE]" at bounding box center [580, 134] width 184 height 31
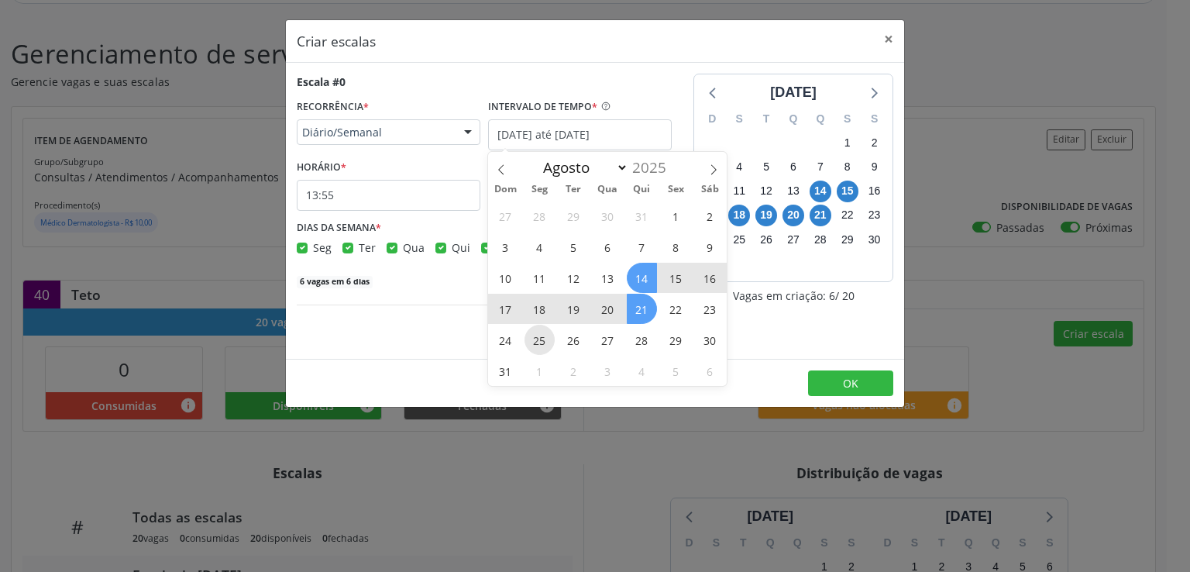
click at [536, 339] on span "25" at bounding box center [540, 340] width 30 height 30
type input "[DATE]"
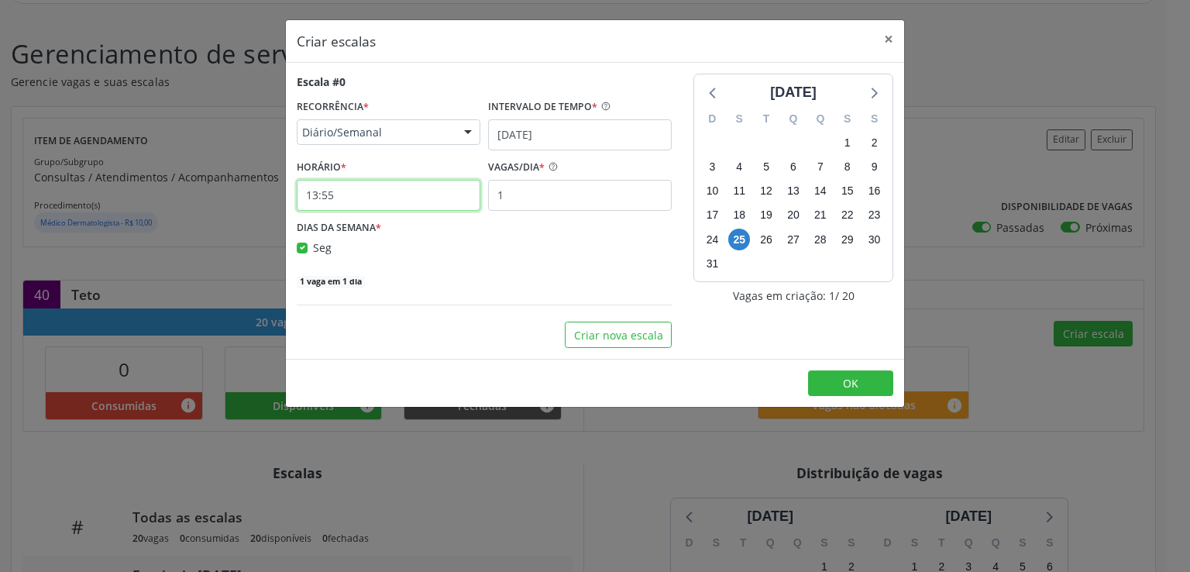
click at [357, 193] on input "13:55" at bounding box center [389, 195] width 184 height 31
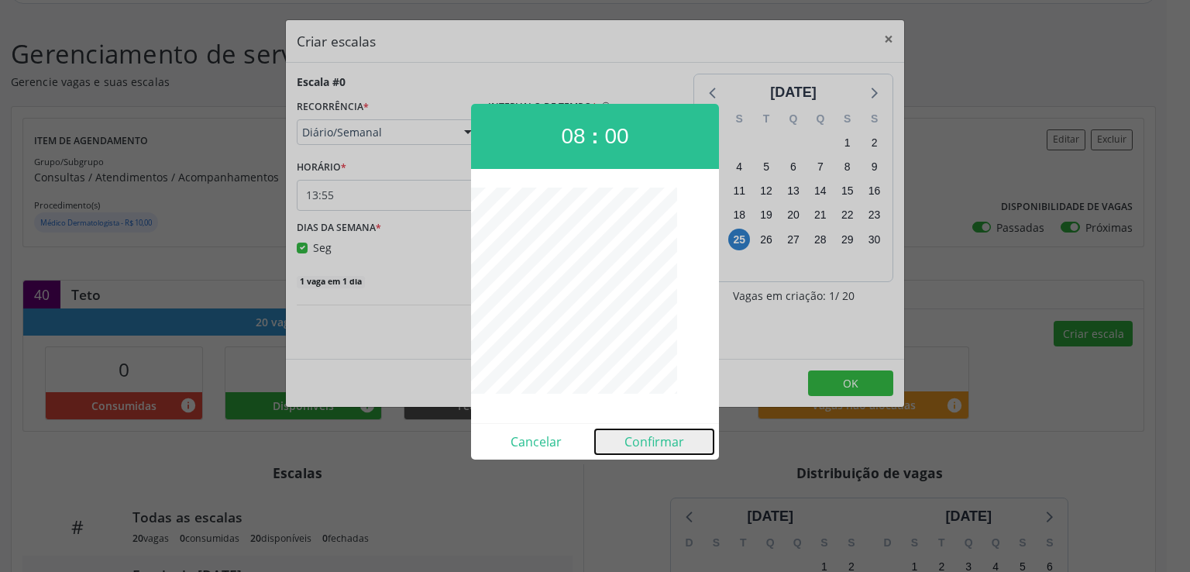
click at [649, 438] on button "Confirmar" at bounding box center [654, 441] width 119 height 25
type input "08:00"
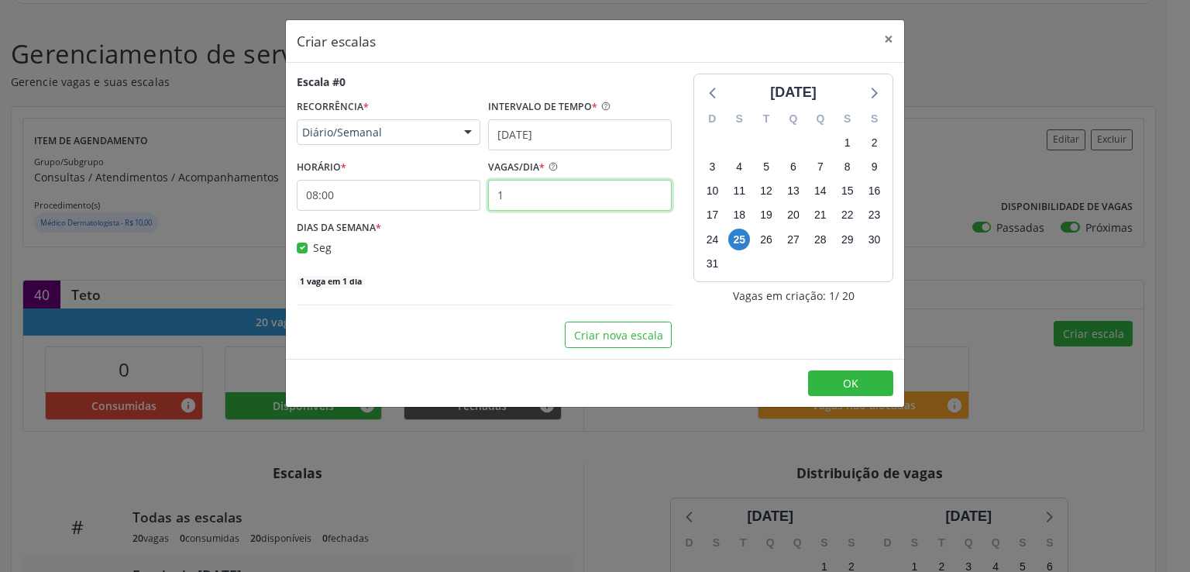
click at [521, 188] on input "1" at bounding box center [580, 195] width 184 height 31
type input "20"
click at [836, 382] on button "OK" at bounding box center [850, 383] width 85 height 26
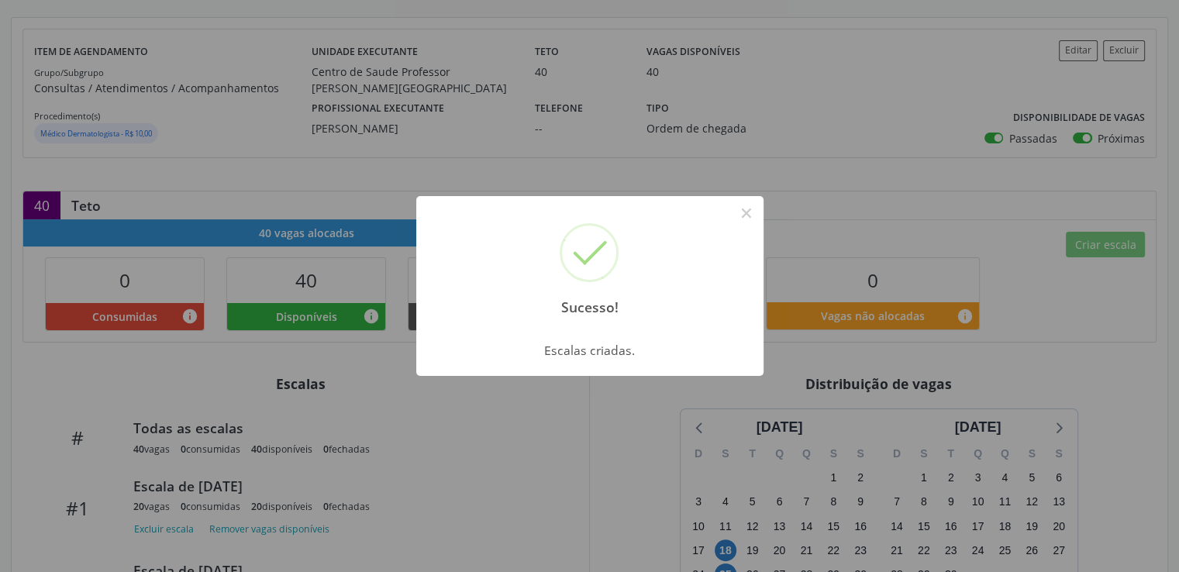
scroll to position [465, 0]
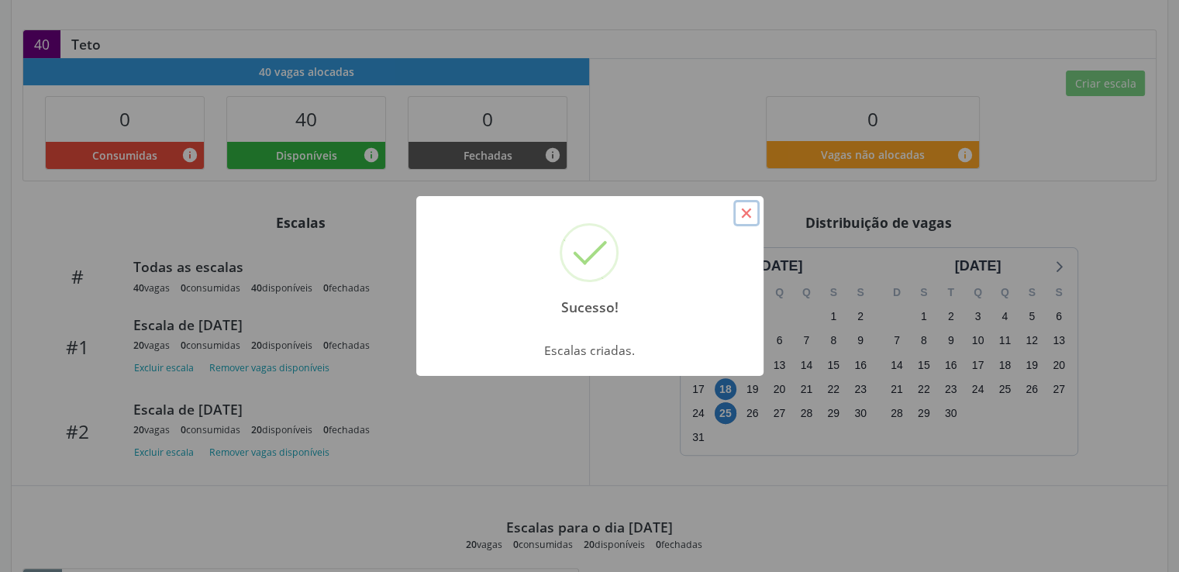
click at [744, 212] on button "×" at bounding box center [746, 213] width 26 height 26
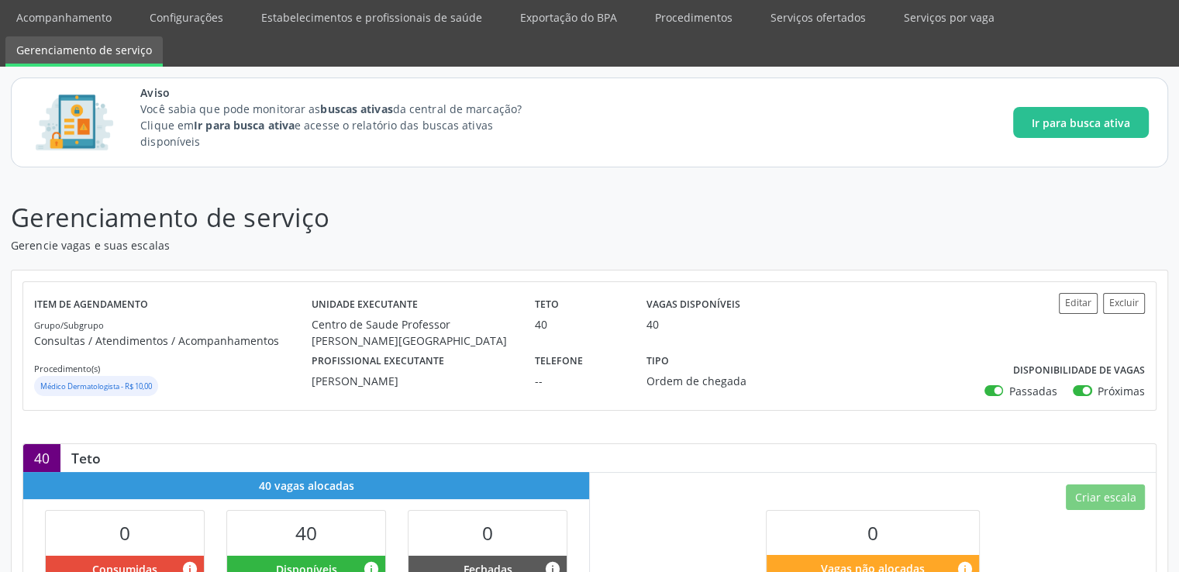
scroll to position [25, 0]
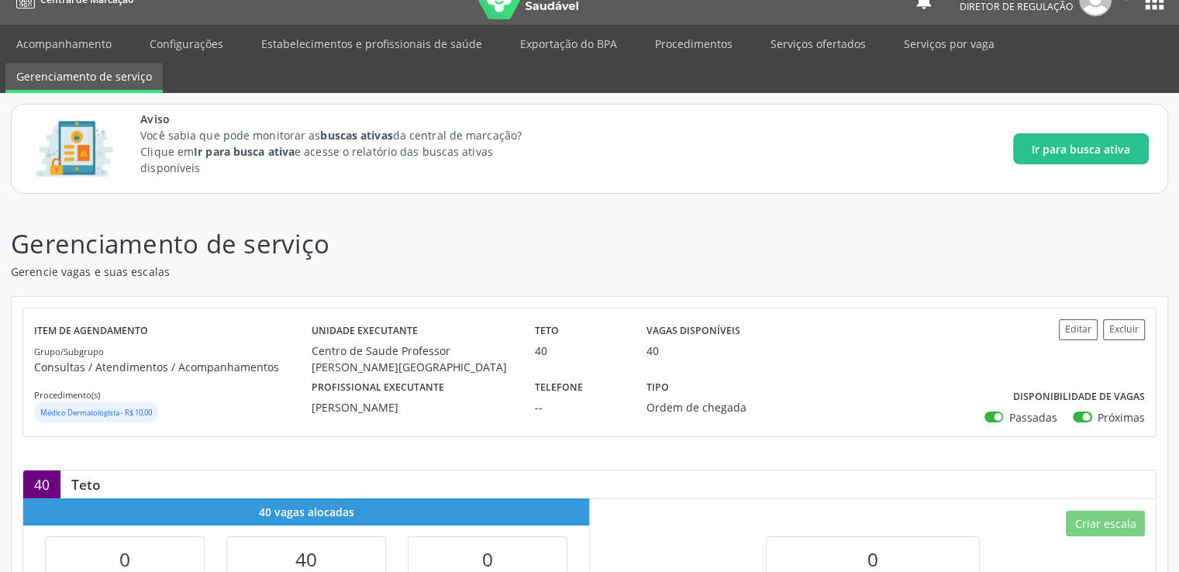
click at [797, 40] on link "Serviços ofertados" at bounding box center [817, 43] width 117 height 27
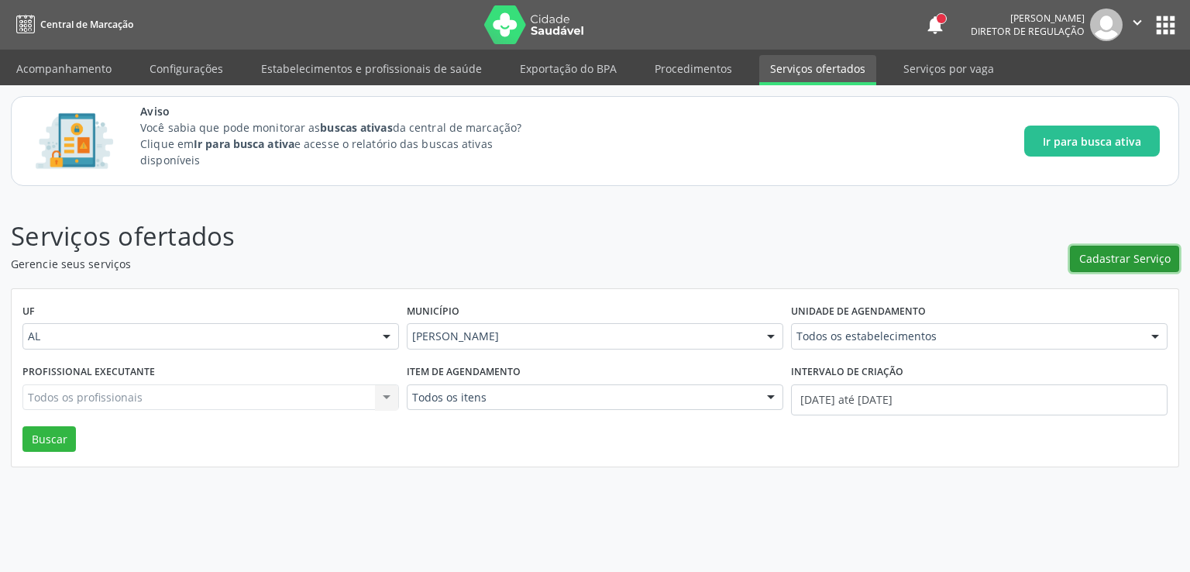
click at [1131, 260] on span "Cadastrar Serviço" at bounding box center [1124, 258] width 91 height 16
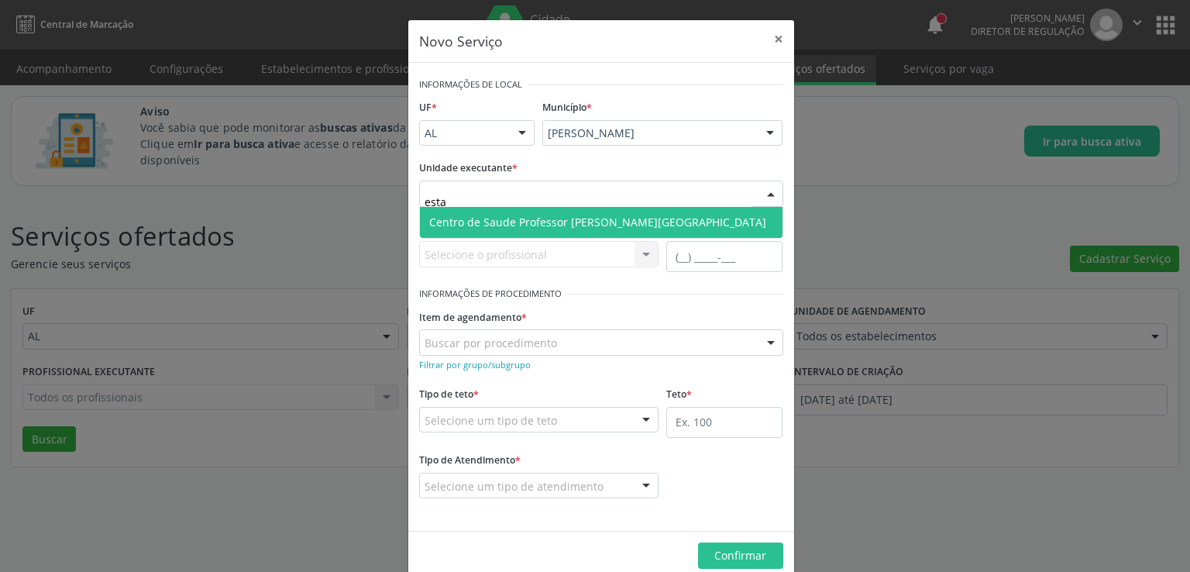
type input "estac"
click at [506, 224] on span "Centro de Saude Professor [PERSON_NAME][GEOGRAPHIC_DATA]" at bounding box center [597, 222] width 337 height 15
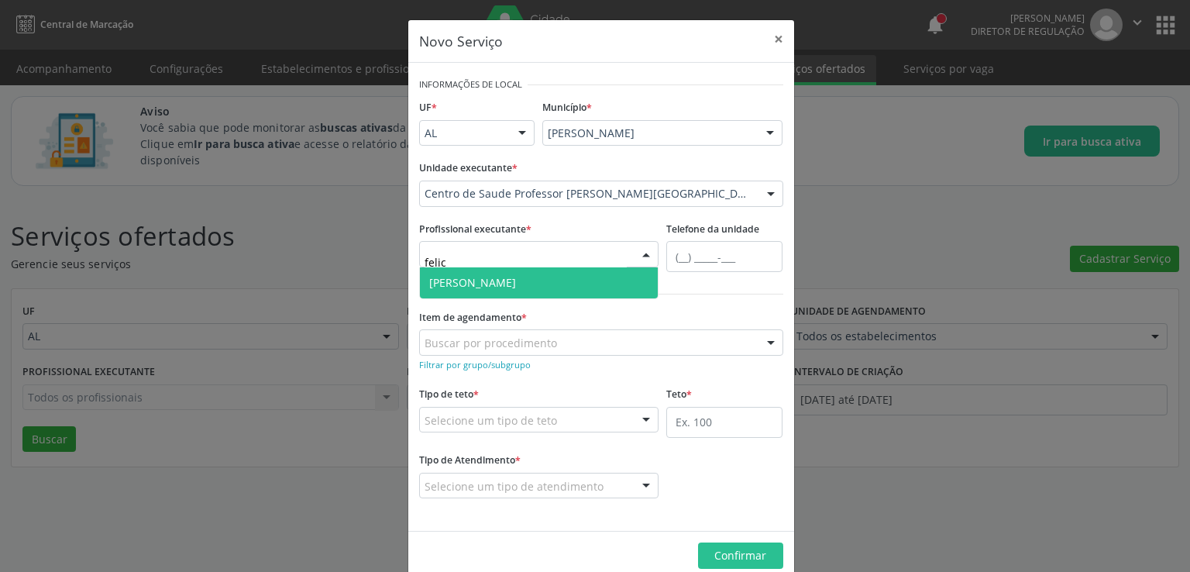
type input "felici"
click at [504, 285] on span "[PERSON_NAME]" at bounding box center [472, 282] width 87 height 15
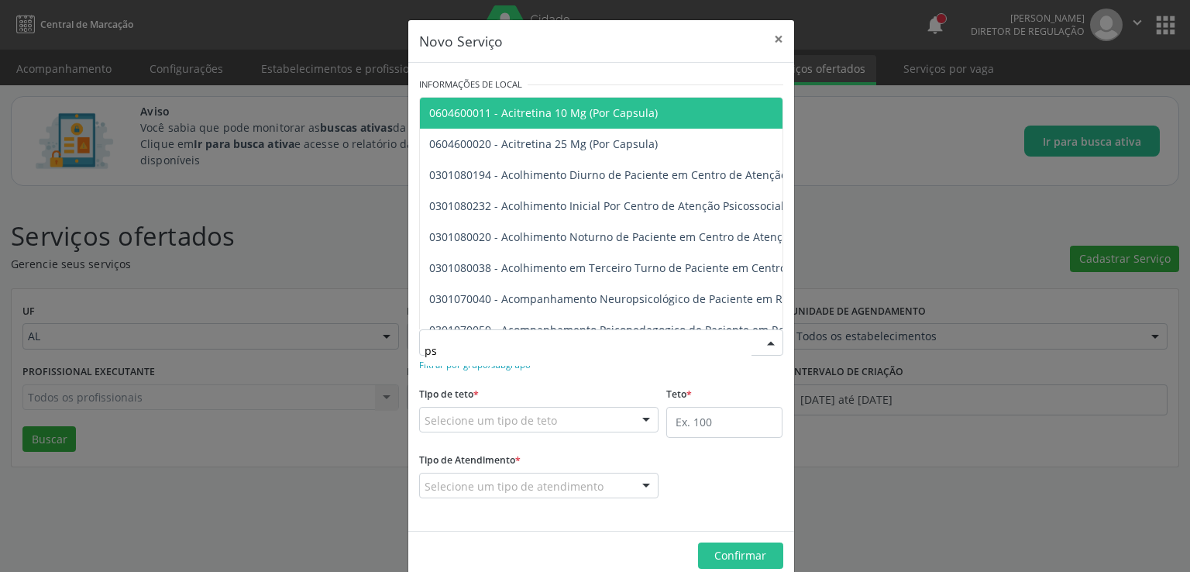
type input "p"
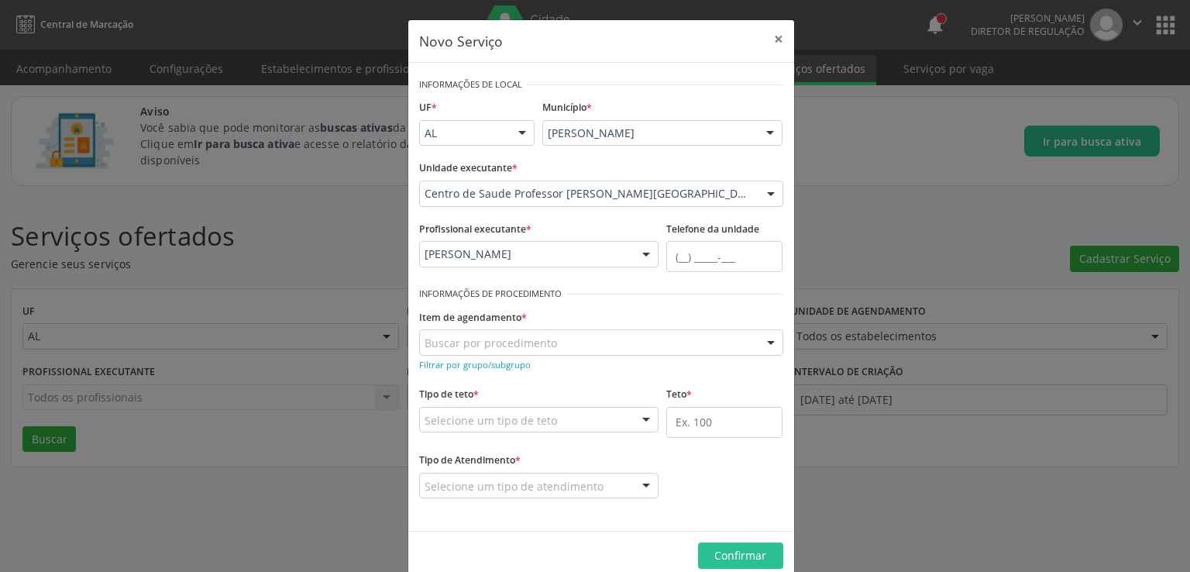
click at [643, 369] on div "Filtrar por grupo/subgrupo" at bounding box center [601, 364] width 364 height 16
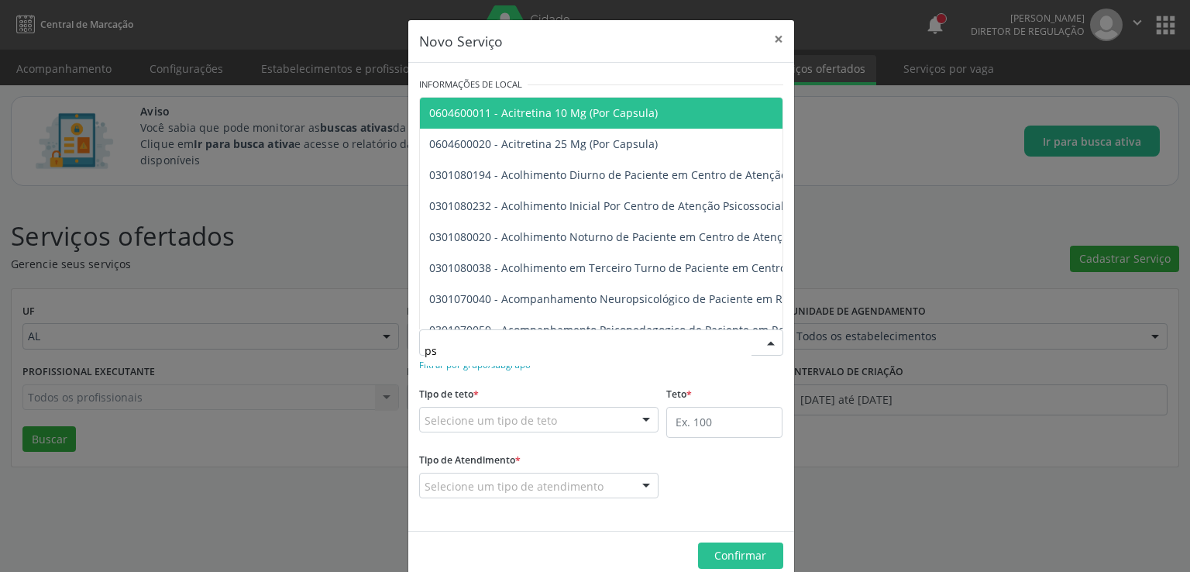
type input "p"
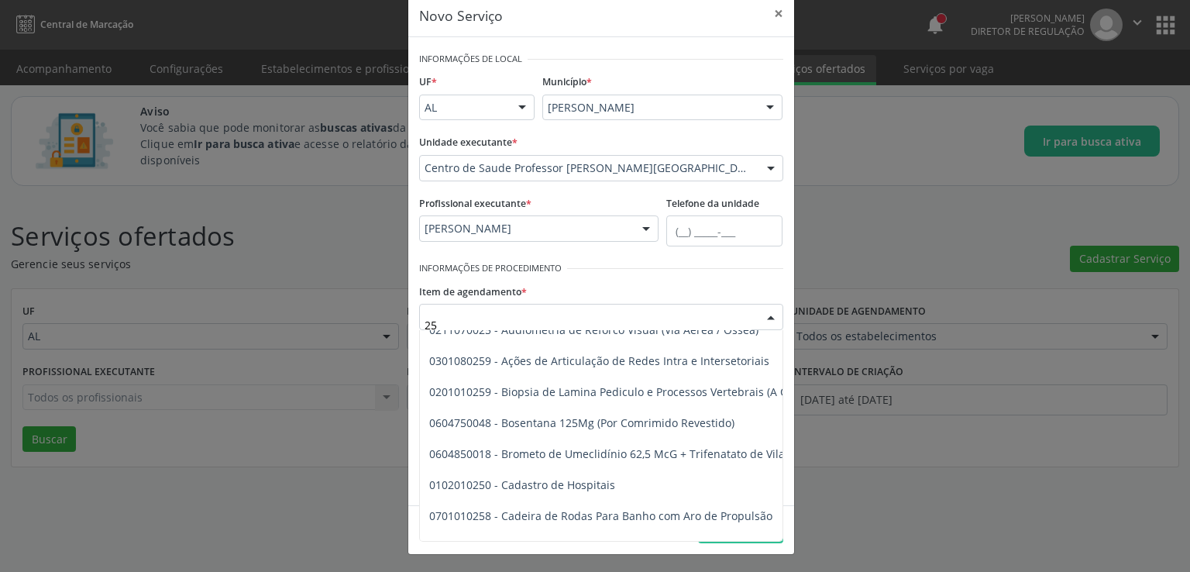
scroll to position [697, 0]
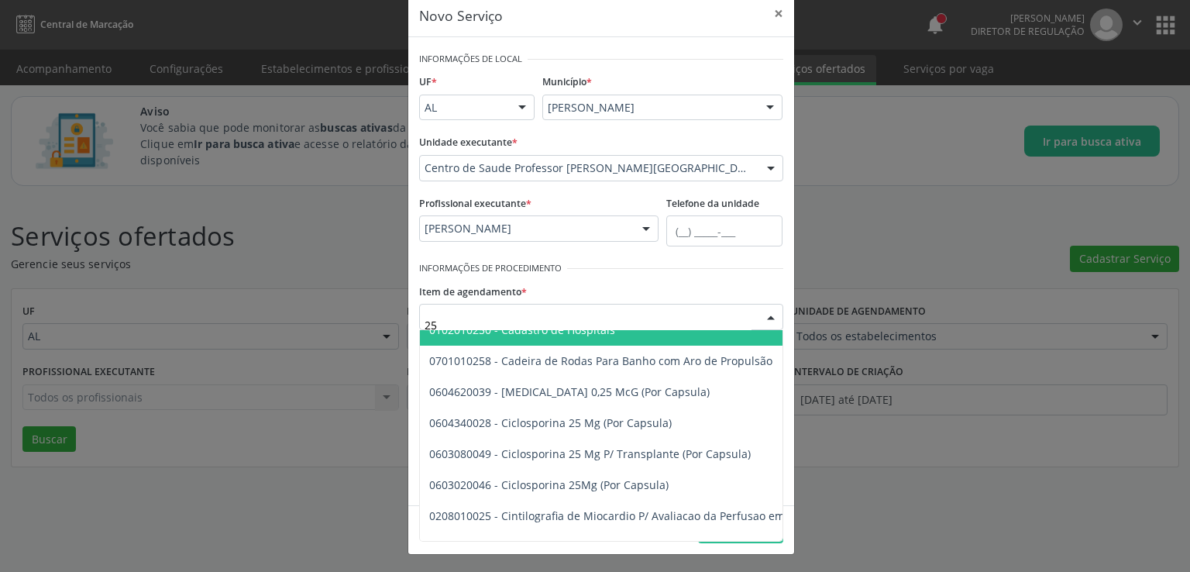
type input "2"
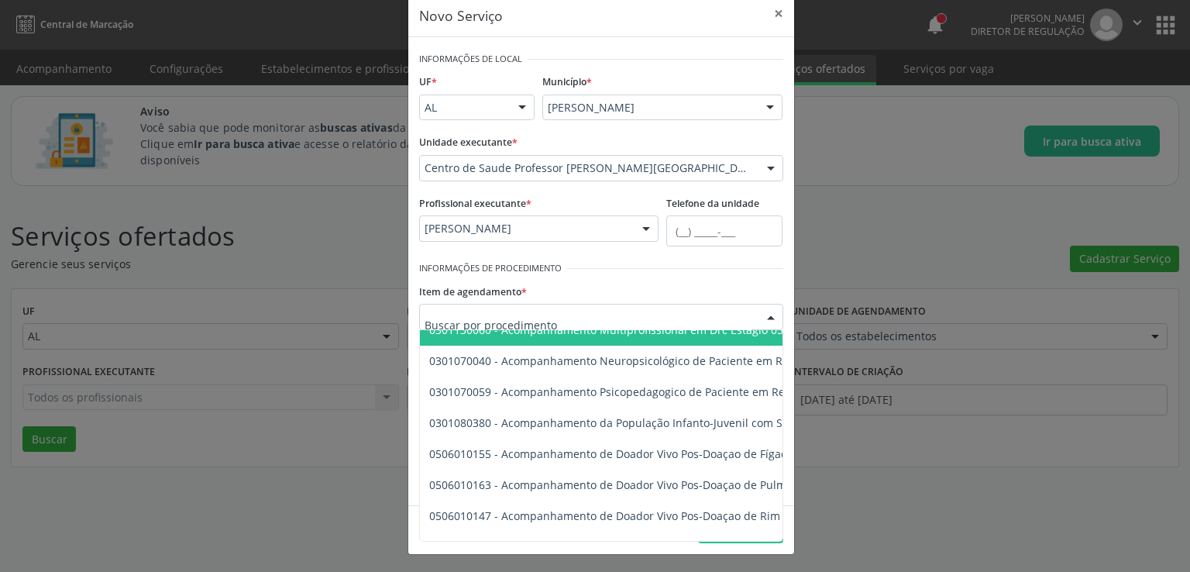
click at [347, 260] on div "Novo Serviço × Informações de Local UF * AL AL Nenhum resultado encontrado para…" at bounding box center [595, 286] width 1190 height 572
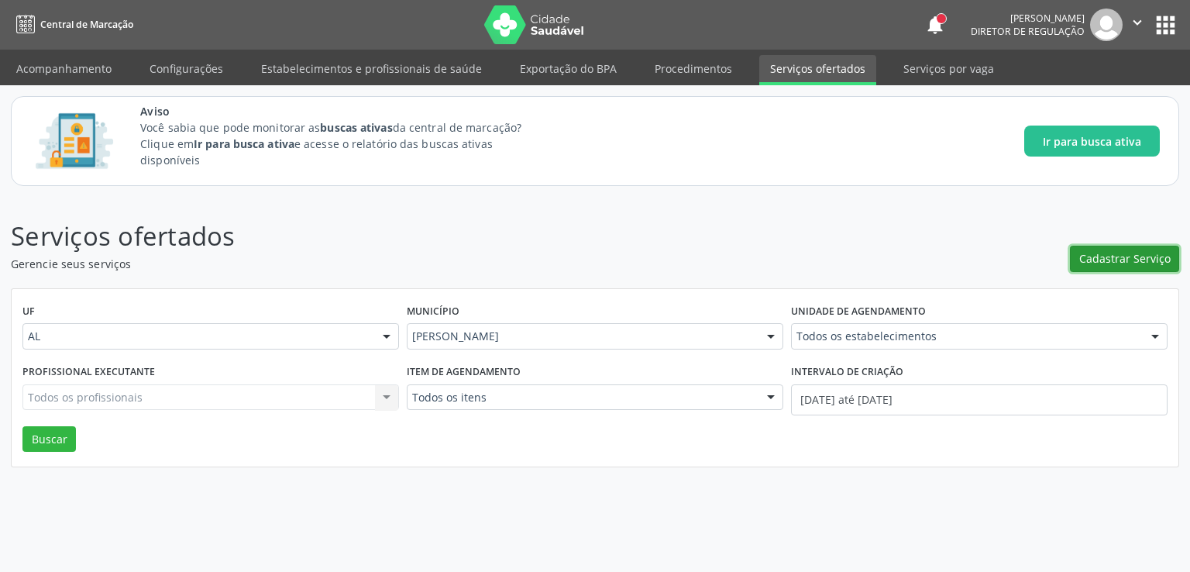
click at [1098, 261] on span "Cadastrar Serviço" at bounding box center [1124, 258] width 91 height 16
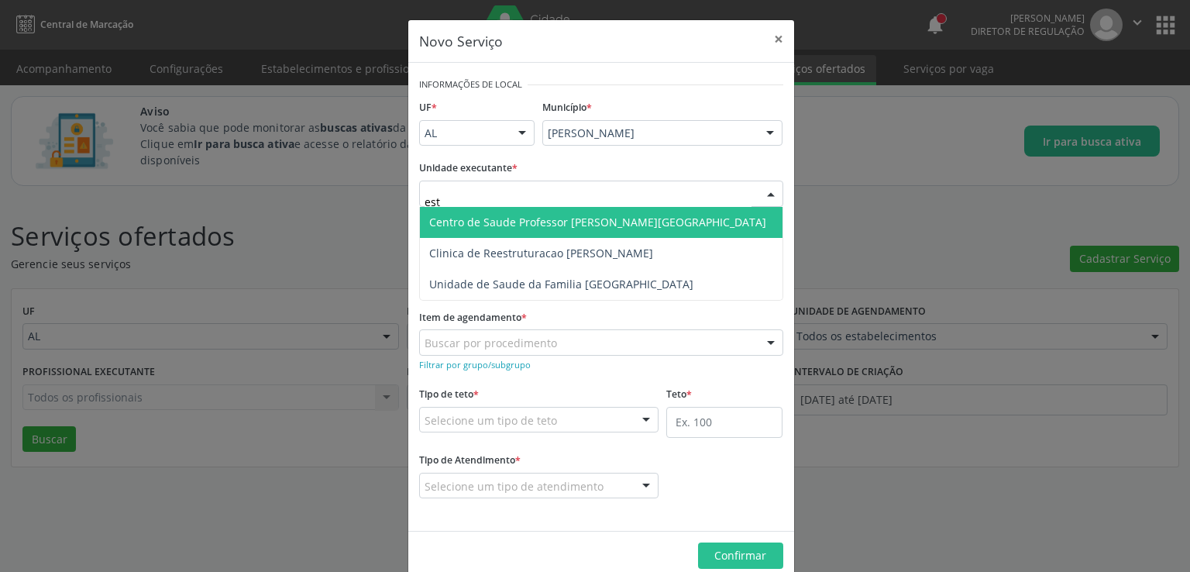
type input "esta"
click at [501, 215] on span "Centro de Saude Professor [PERSON_NAME][GEOGRAPHIC_DATA]" at bounding box center [597, 222] width 337 height 15
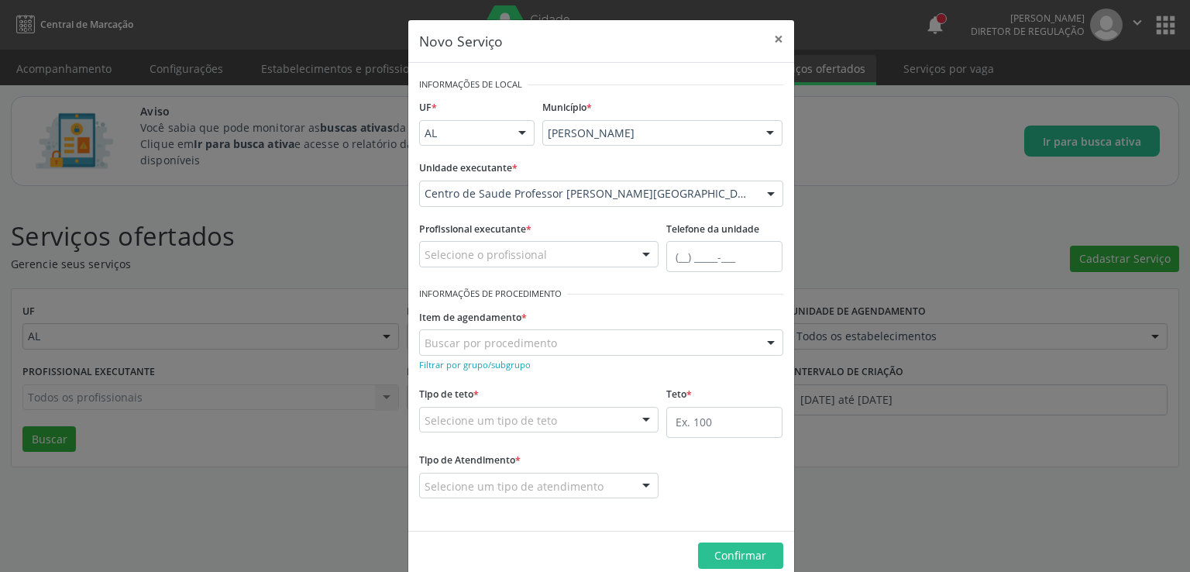
click at [556, 250] on div "Selecione o profissional" at bounding box center [539, 254] width 240 height 26
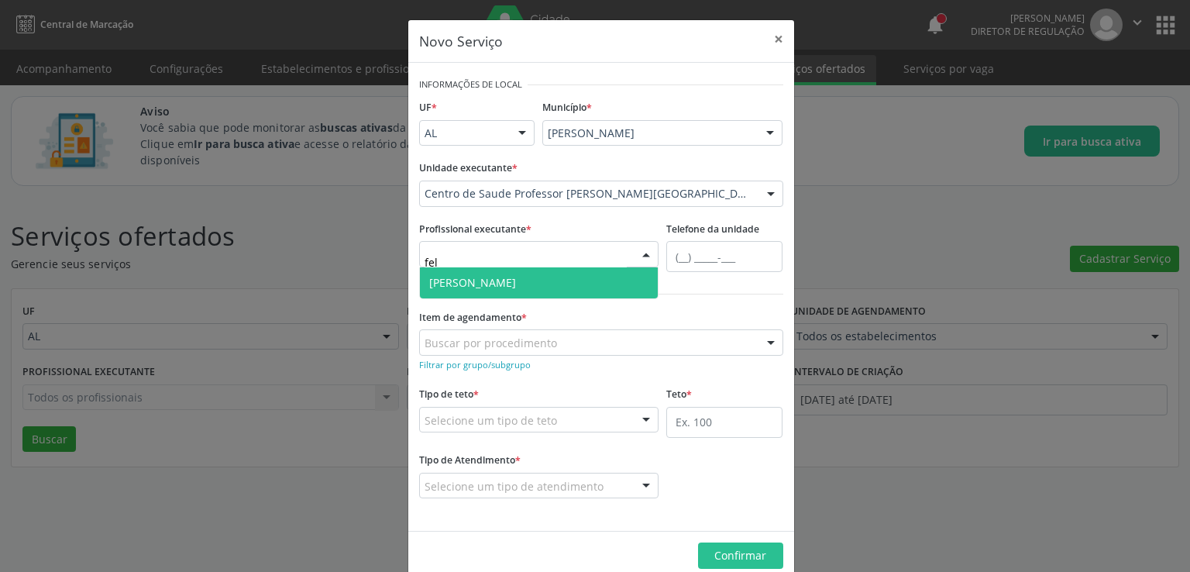
type input "feli"
click at [516, 277] on span "[PERSON_NAME]" at bounding box center [472, 282] width 87 height 15
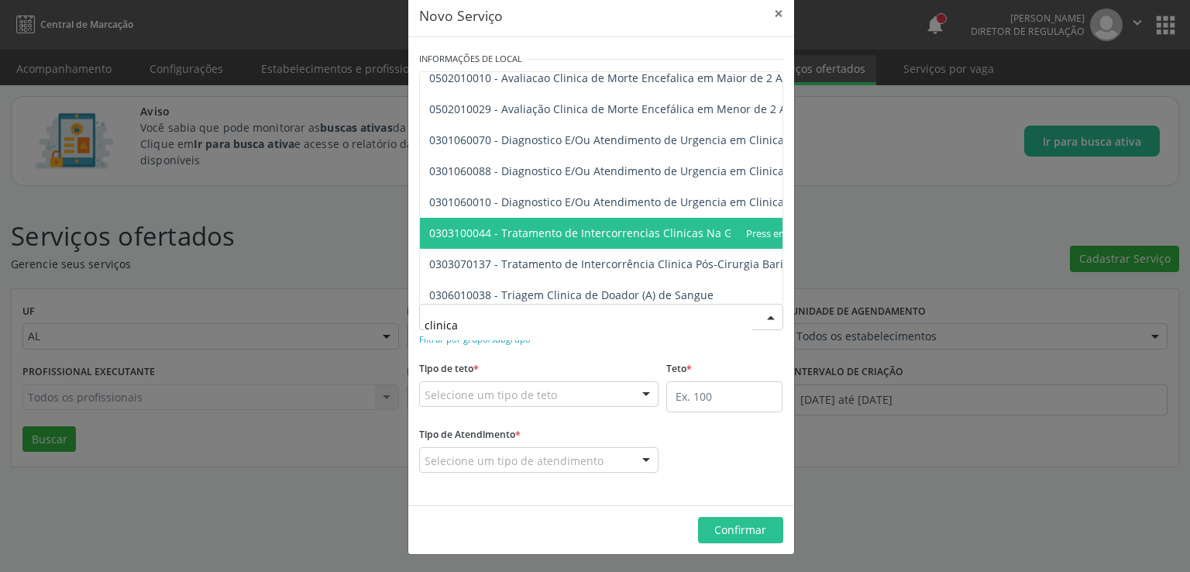
scroll to position [0, 0]
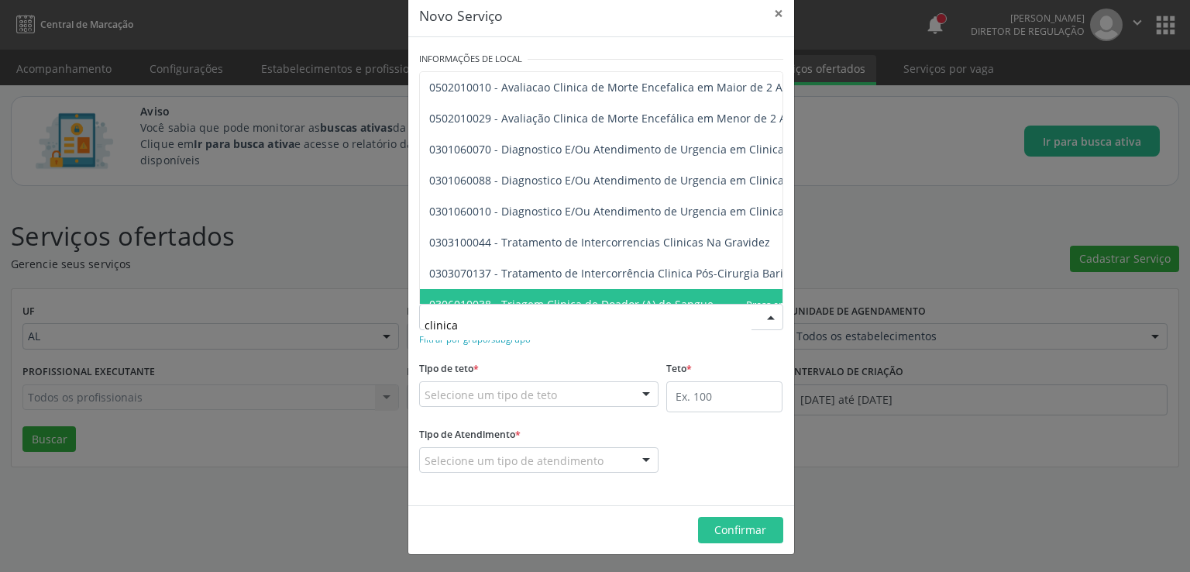
click at [632, 319] on input "clinica" at bounding box center [588, 324] width 327 height 31
click at [717, 352] on form "Informações de Local UF * AL AL Nenhum resultado encontrado para: " " Não há ne…" at bounding box center [601, 271] width 364 height 446
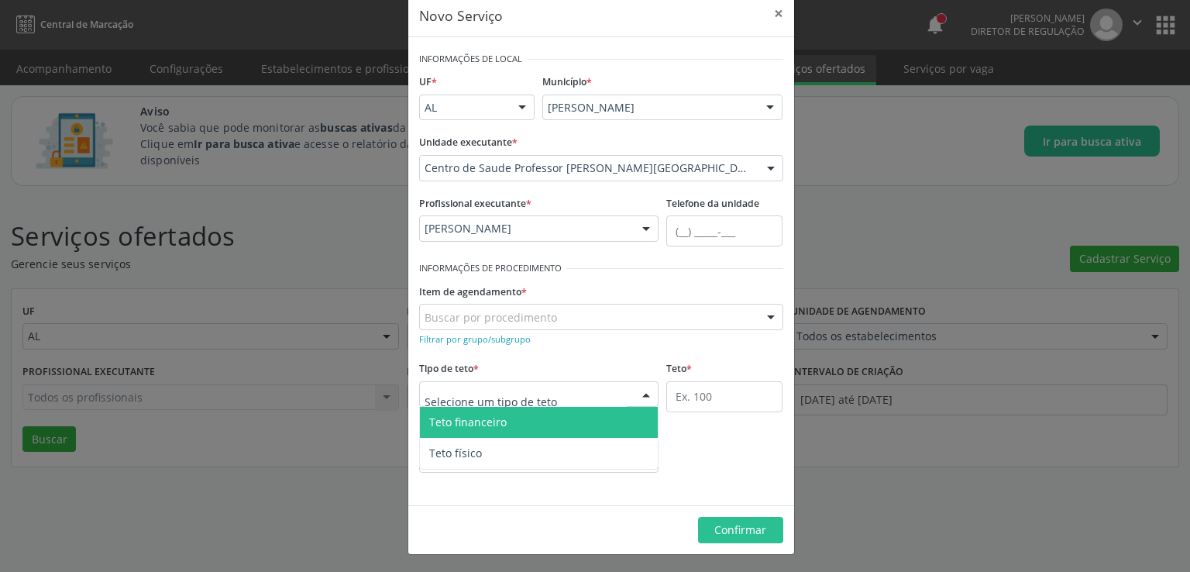
click at [530, 393] on input "text" at bounding box center [526, 402] width 203 height 31
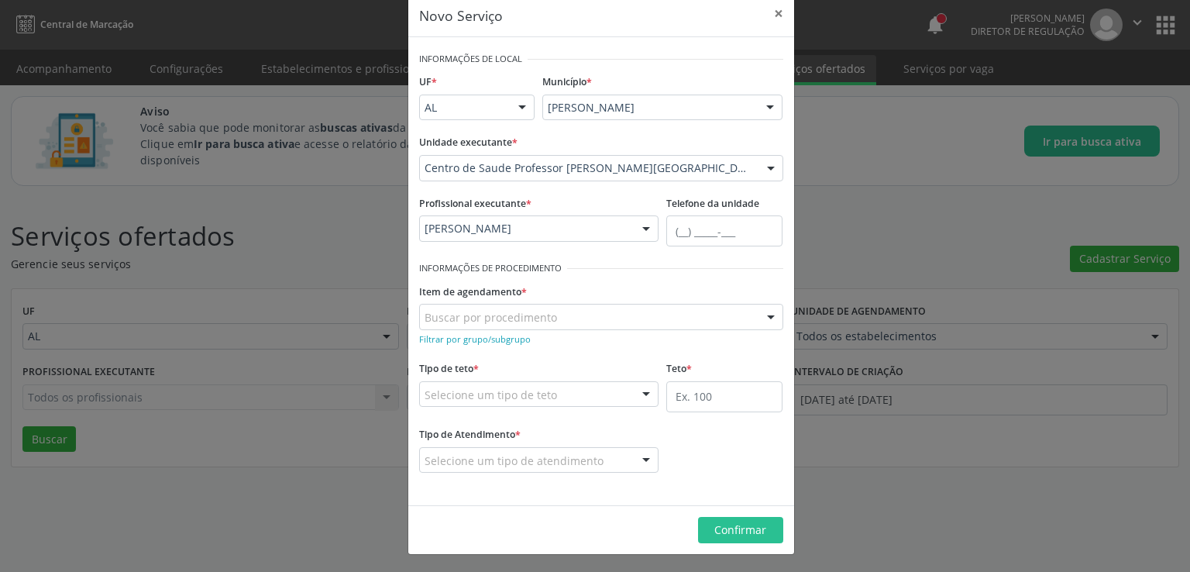
click at [615, 342] on div "Filtrar por grupo/subgrupo" at bounding box center [601, 338] width 364 height 16
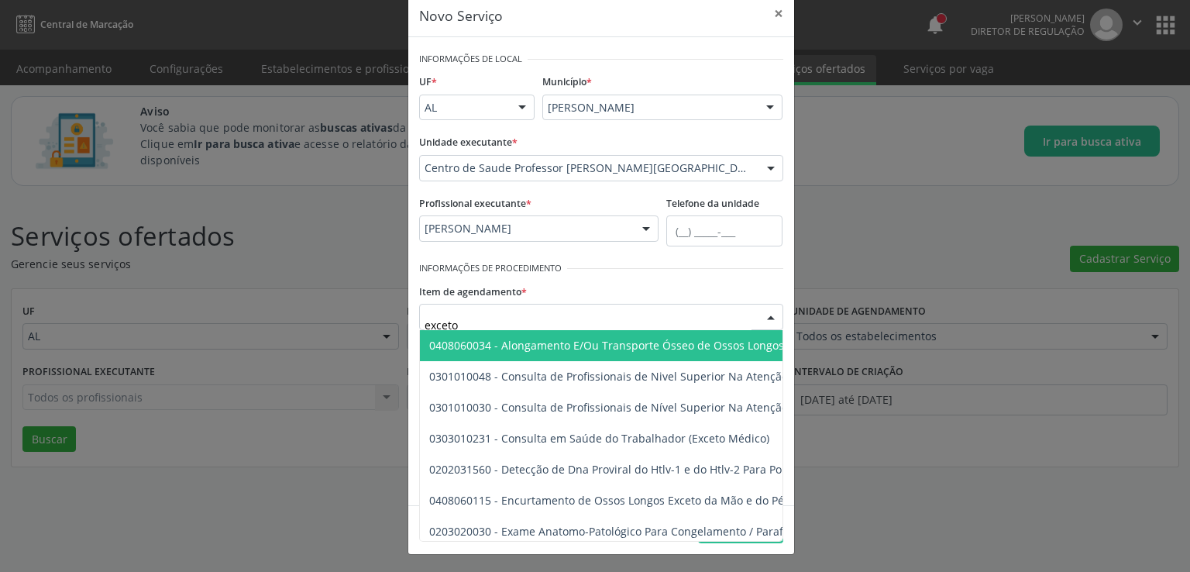
type input "exceto"
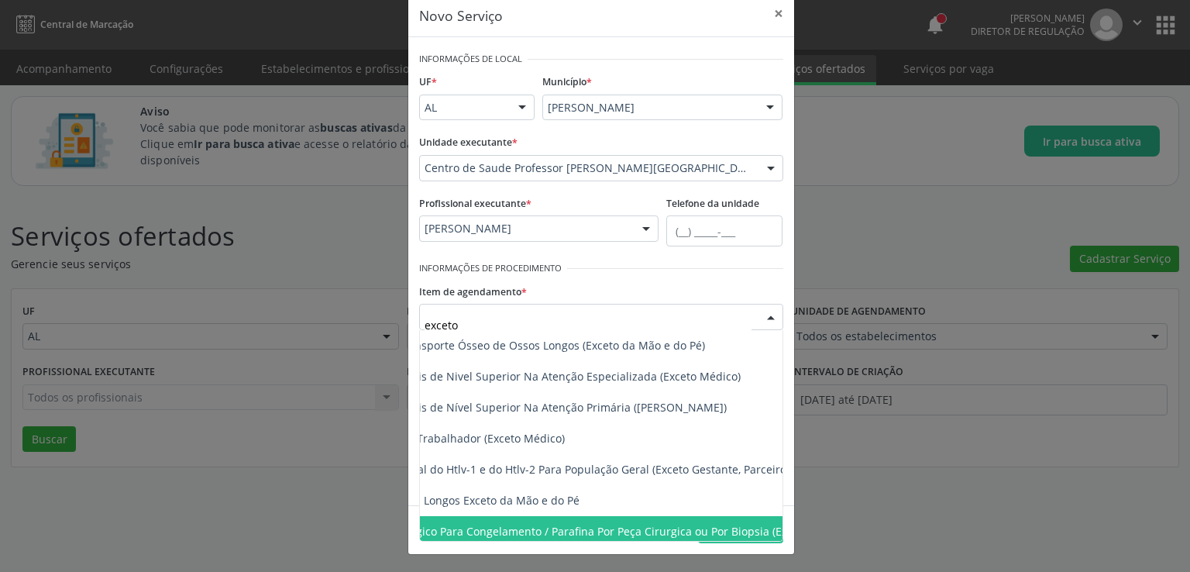
scroll to position [0, 201]
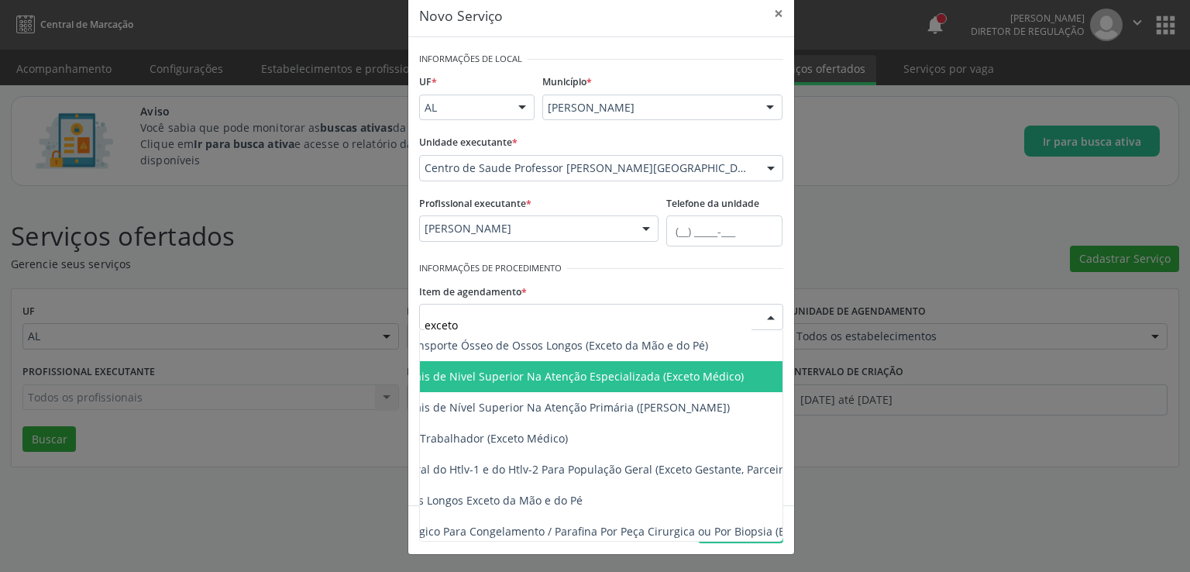
click at [604, 382] on span "0301010048 - Consulta de Profissionais de Nivel Superior Na Atenção Especializa…" at bounding box center [486, 376] width 516 height 15
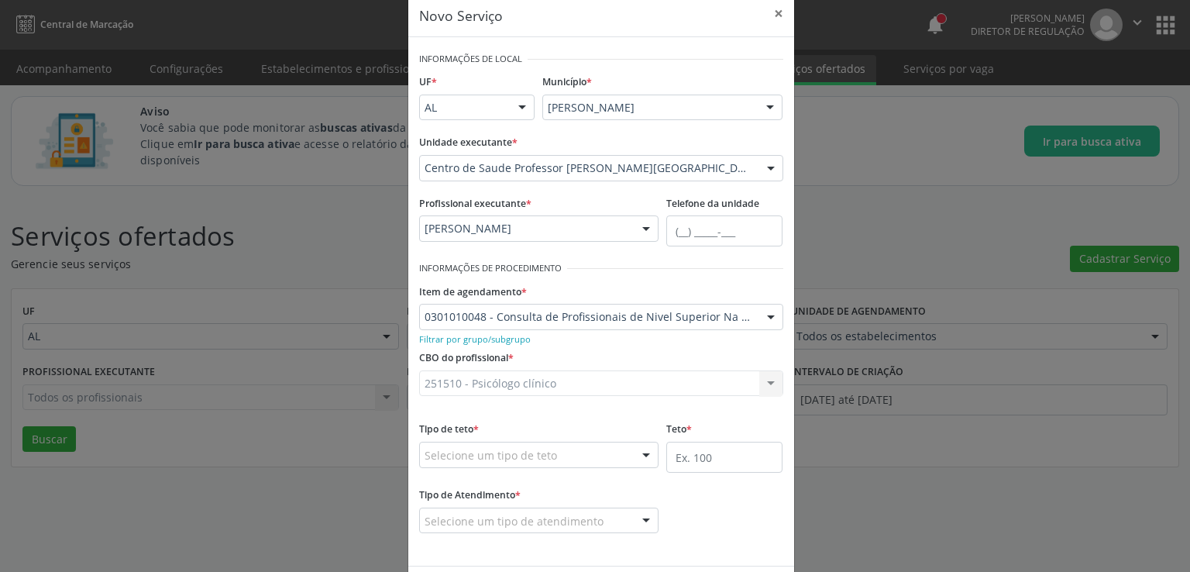
click at [538, 380] on div "251510 - Psicólogo clínico 251510 - Psicólogo [PERSON_NAME] resultado encontrad…" at bounding box center [601, 383] width 364 height 26
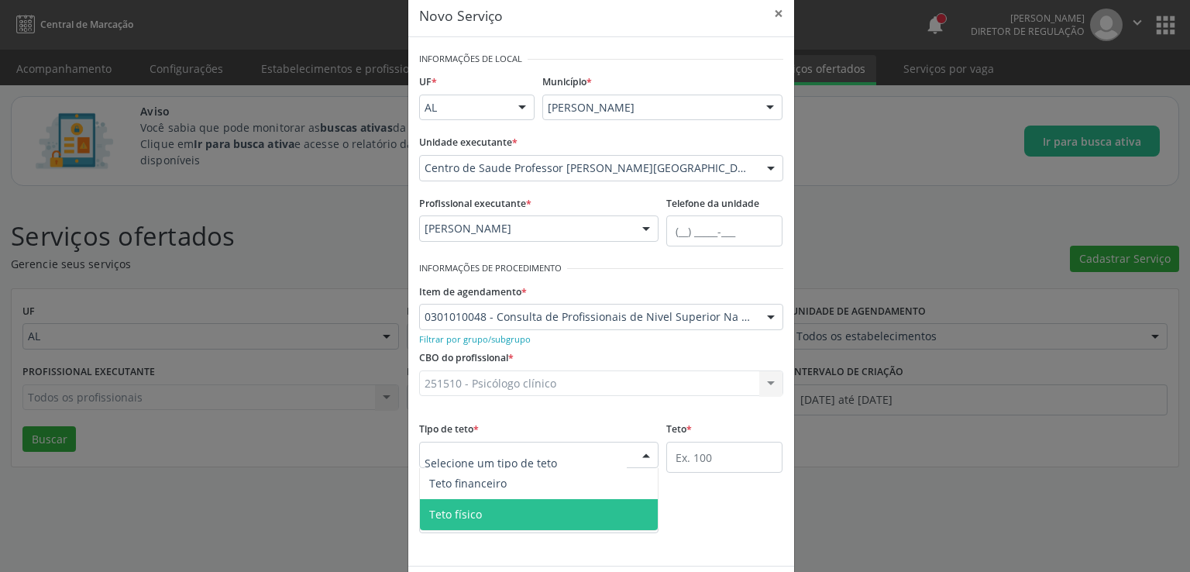
click at [463, 509] on span "Teto físico" at bounding box center [455, 514] width 53 height 15
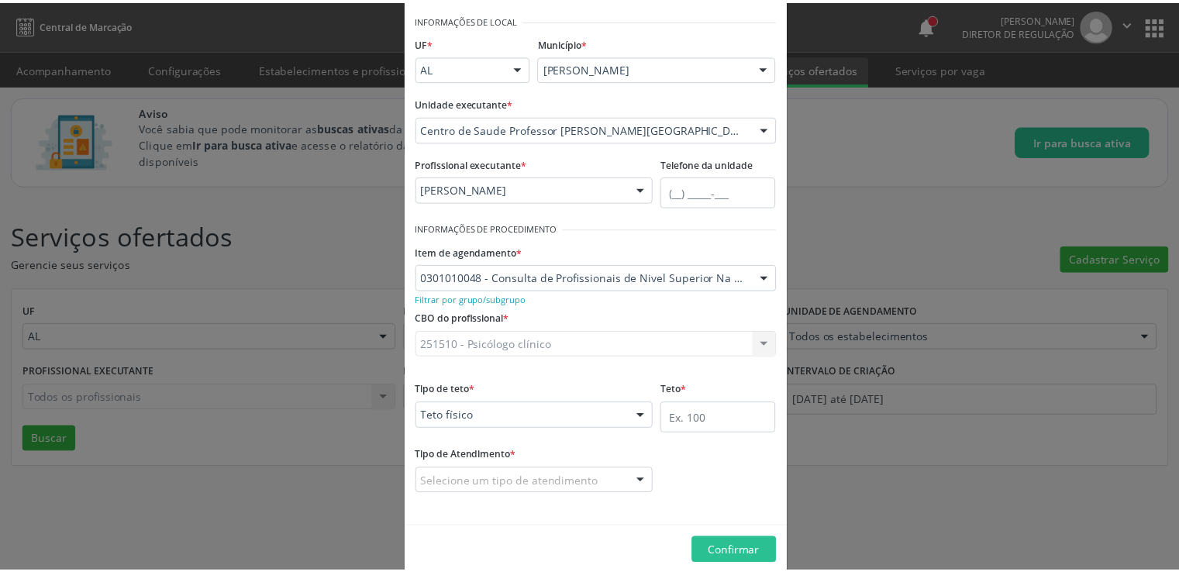
scroll to position [87, 0]
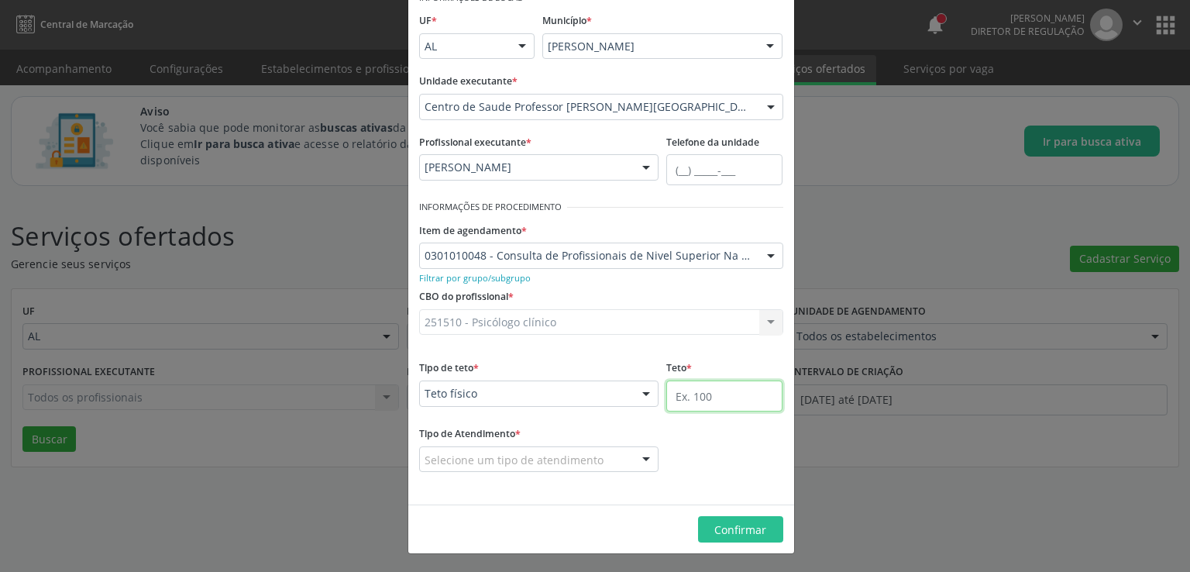
click at [697, 394] on input "text" at bounding box center [724, 395] width 116 height 31
type input "72"
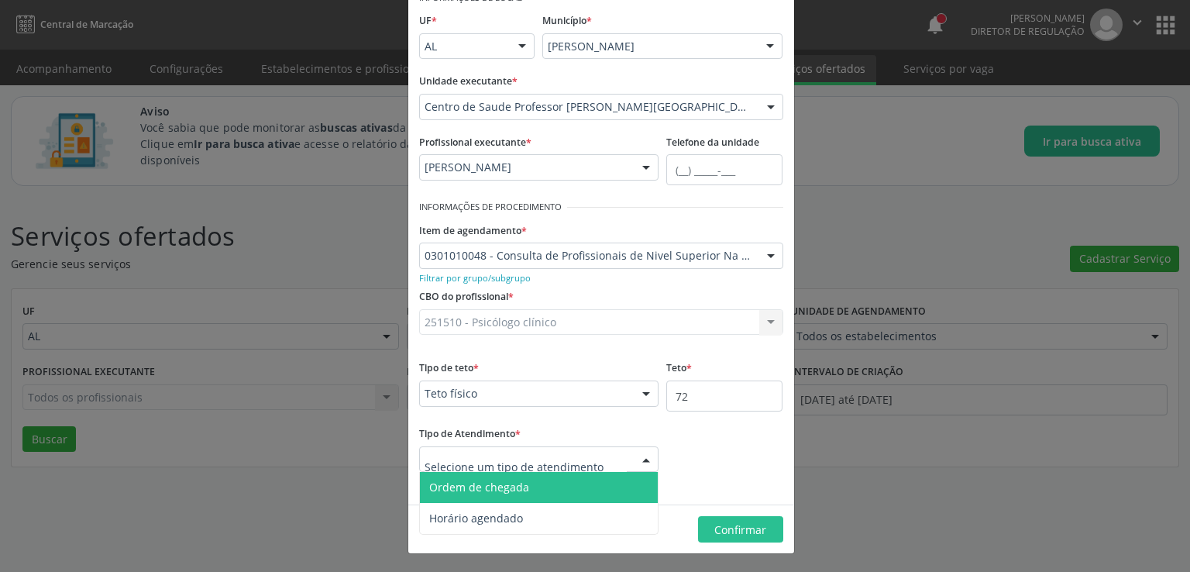
click at [437, 493] on span "Ordem de chegada" at bounding box center [479, 487] width 100 height 15
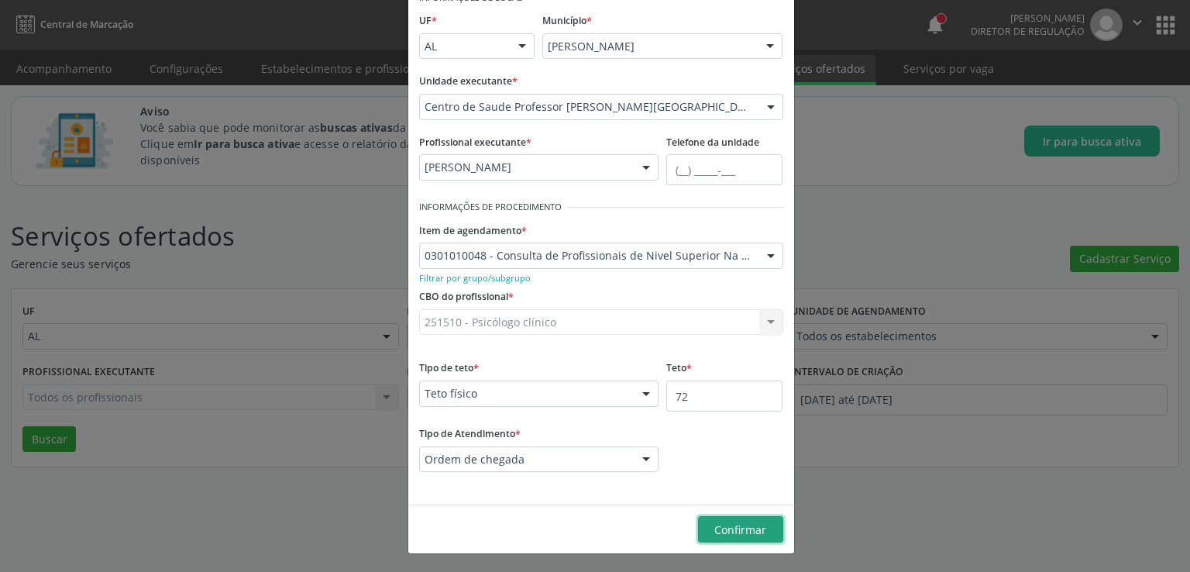
click at [742, 530] on span "Confirmar" at bounding box center [740, 529] width 52 height 15
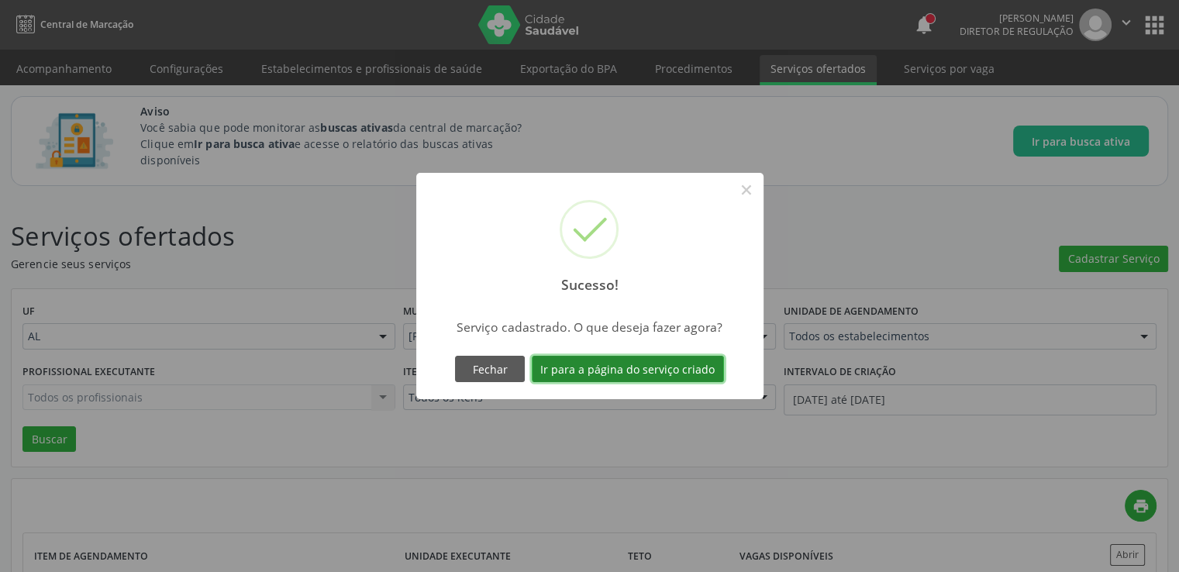
click at [678, 370] on button "Ir para a página do serviço criado" at bounding box center [628, 369] width 192 height 26
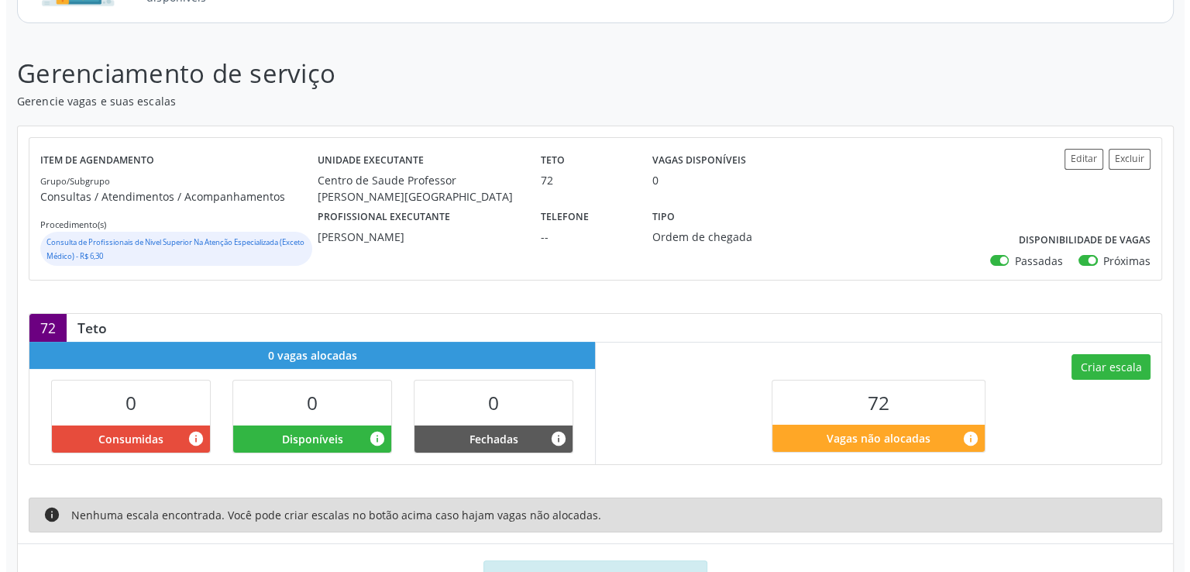
scroll to position [260, 0]
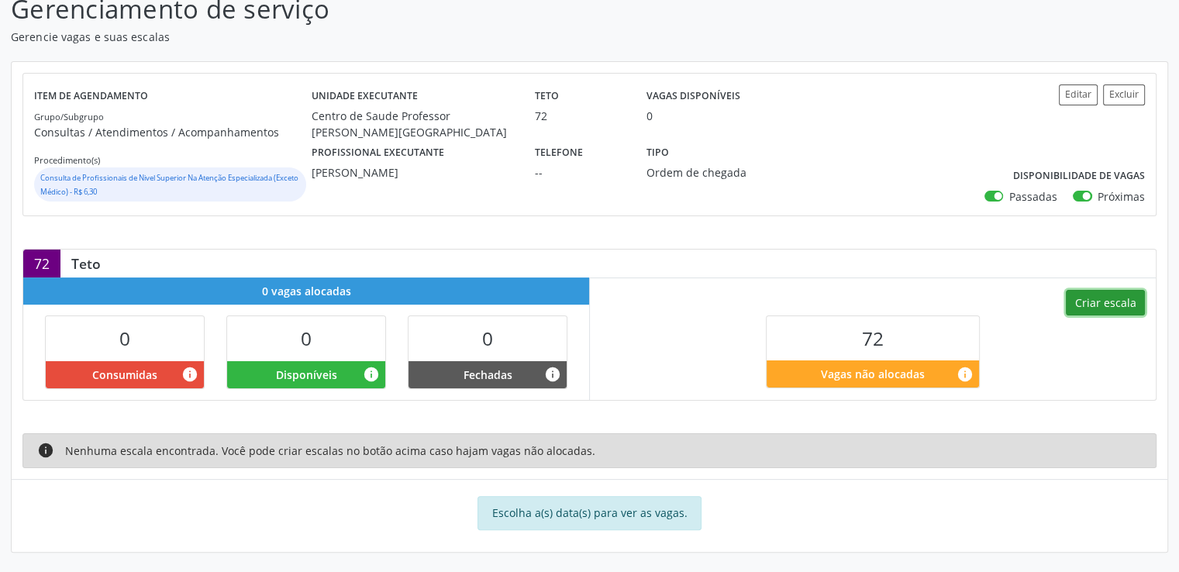
click at [1106, 298] on button "Criar escala" at bounding box center [1104, 303] width 79 height 26
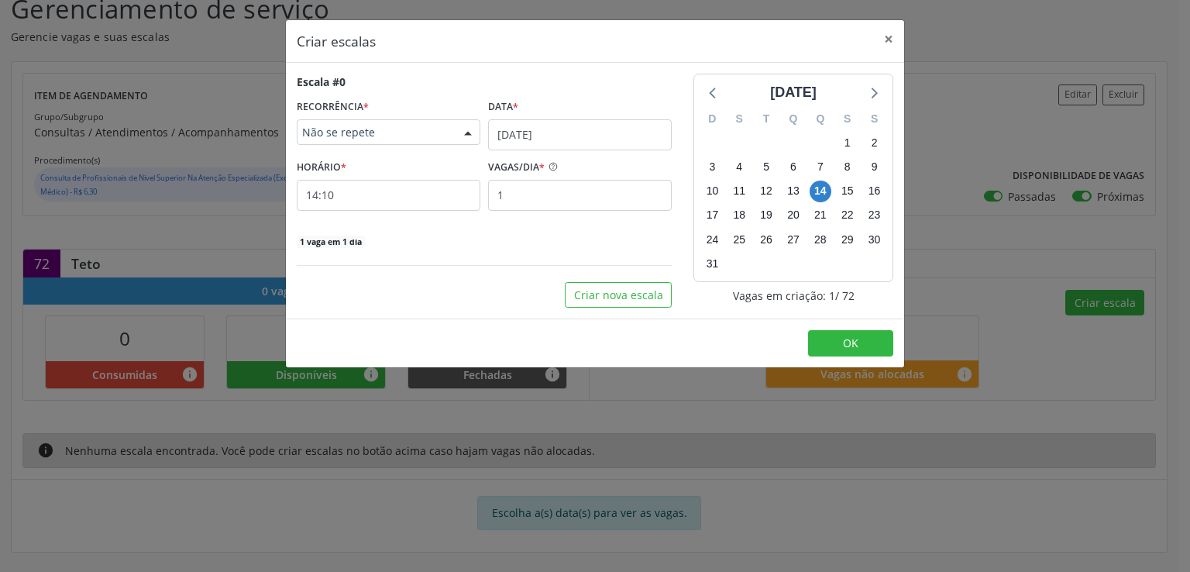
click at [415, 129] on span "Não se repete" at bounding box center [375, 132] width 146 height 15
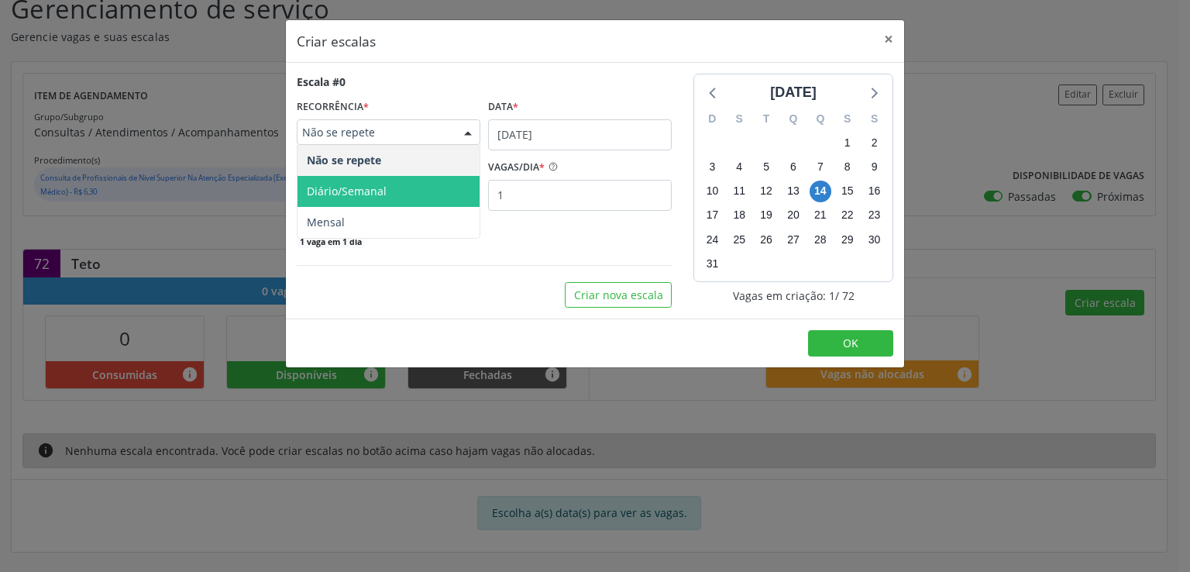
click at [395, 190] on span "Diário/Semanal" at bounding box center [389, 191] width 182 height 31
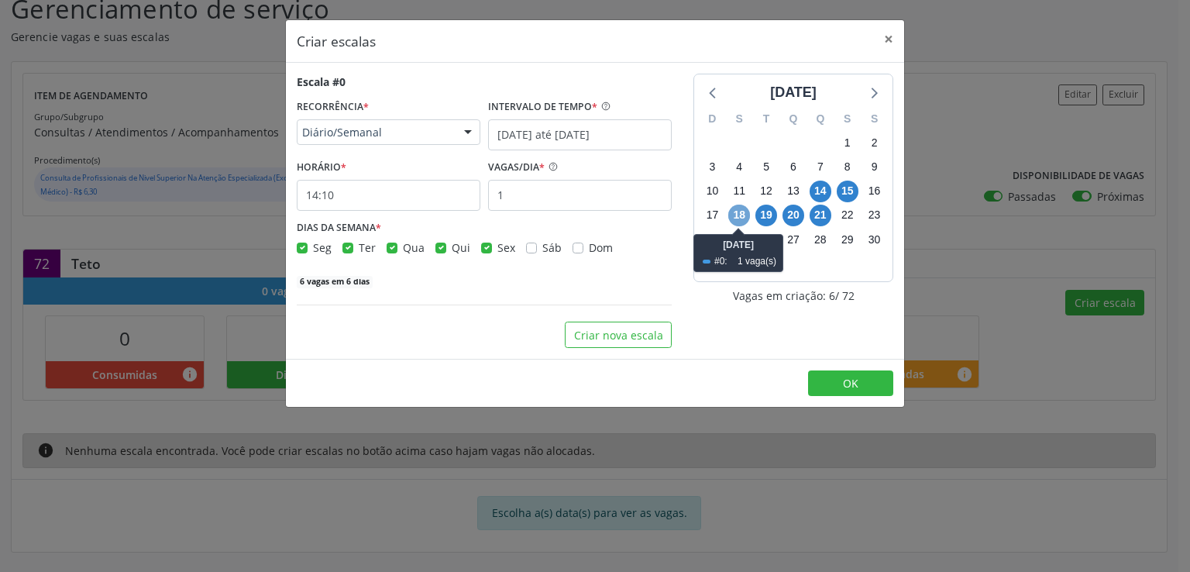
click at [738, 212] on span "18" at bounding box center [739, 216] width 22 height 22
click at [740, 212] on span "18" at bounding box center [739, 216] width 22 height 22
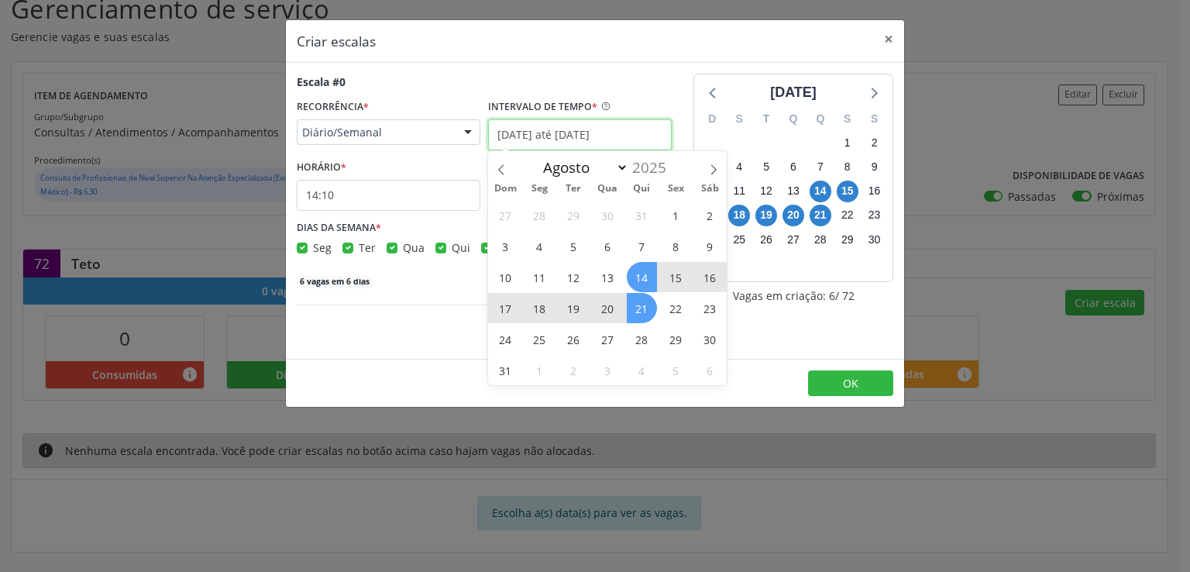
click at [542, 128] on input "[DATE] até [DATE]" at bounding box center [580, 134] width 184 height 31
click at [545, 308] on span "18" at bounding box center [540, 308] width 30 height 30
type input "[DATE]"
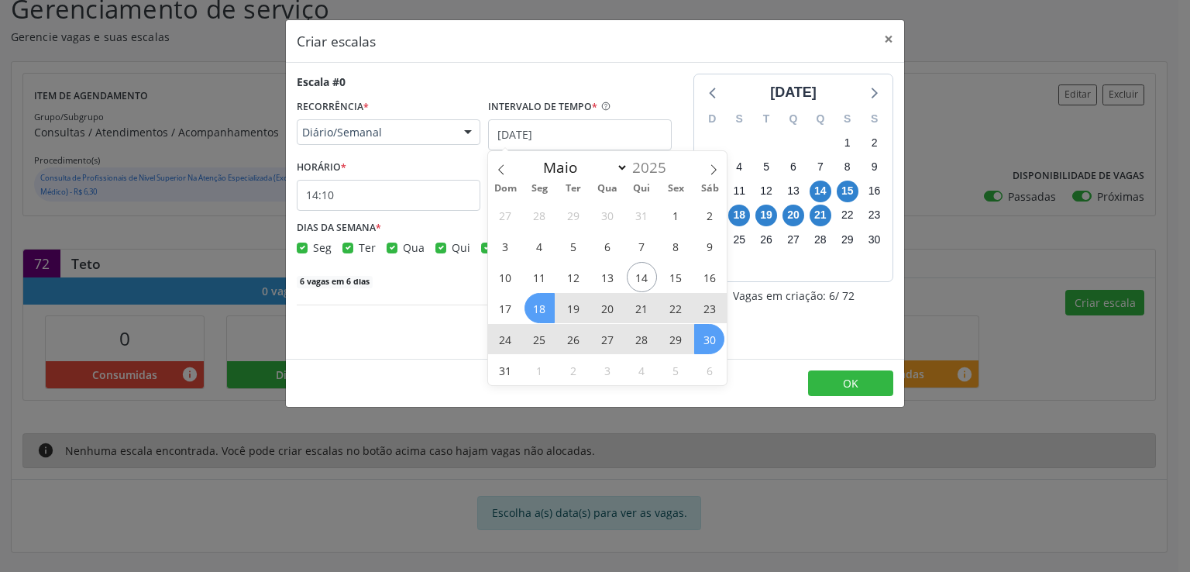
drag, startPoint x: 545, startPoint y: 310, endPoint x: 713, endPoint y: 351, distance: 172.3
click at [713, 351] on div "27 28 29 30 31 1 2 3 4 5 6 7 8 9 10 11 12 13 14 15 16 17 18 19 20 21 22 23 24 2…" at bounding box center [607, 292] width 239 height 186
click at [710, 336] on span "30" at bounding box center [709, 339] width 30 height 30
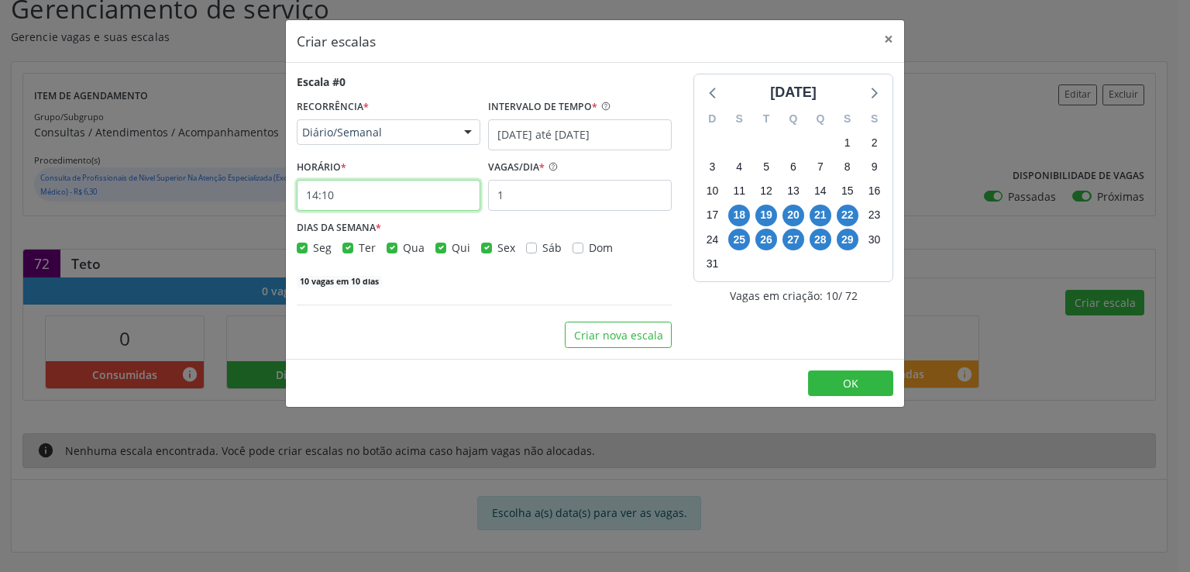
click at [428, 190] on input "14:10" at bounding box center [389, 195] width 184 height 31
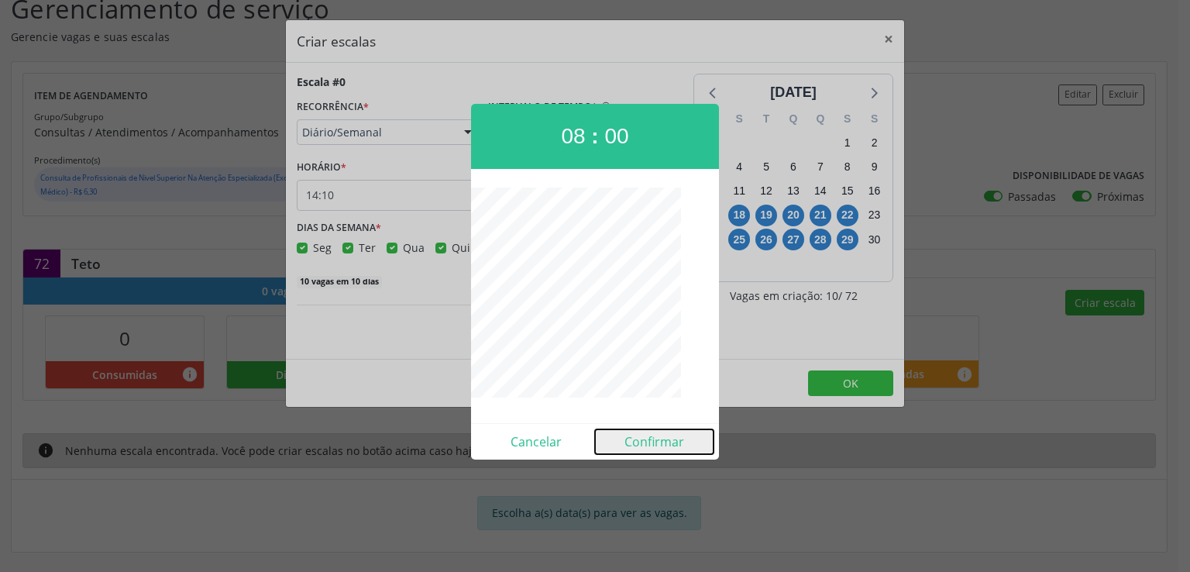
click at [666, 443] on button "Confirmar" at bounding box center [654, 441] width 119 height 25
type input "08:00"
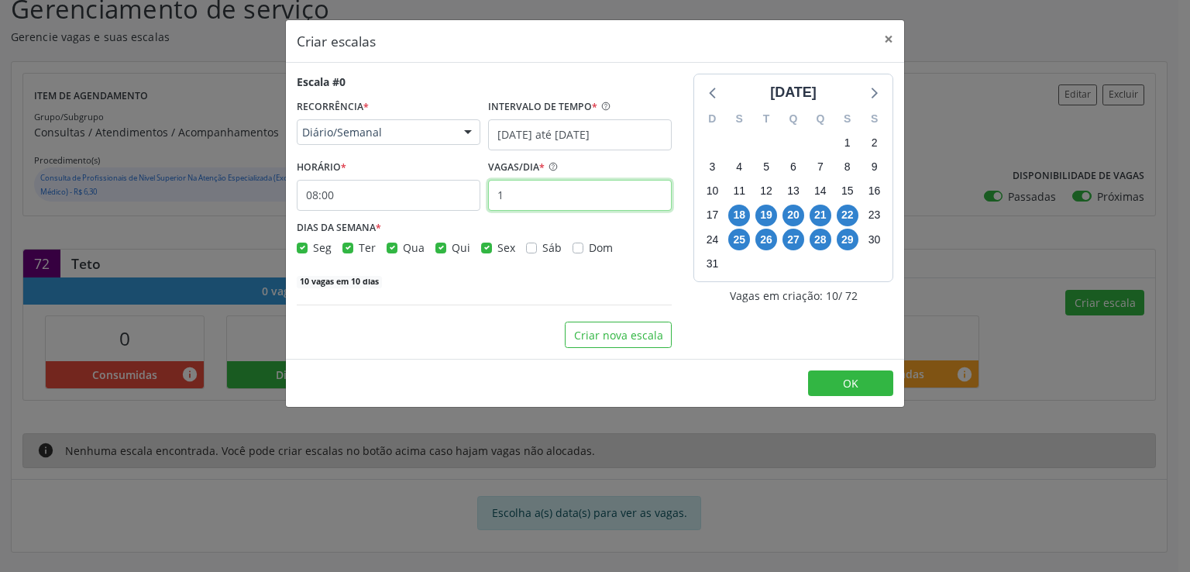
click at [528, 199] on input "1" at bounding box center [580, 195] width 184 height 31
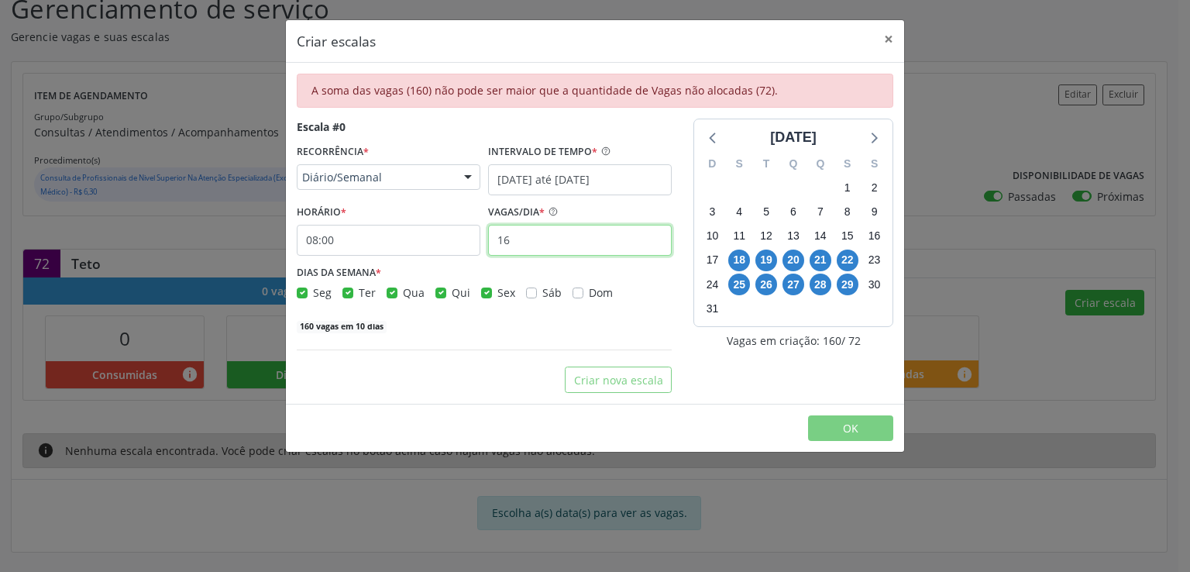
type input "1"
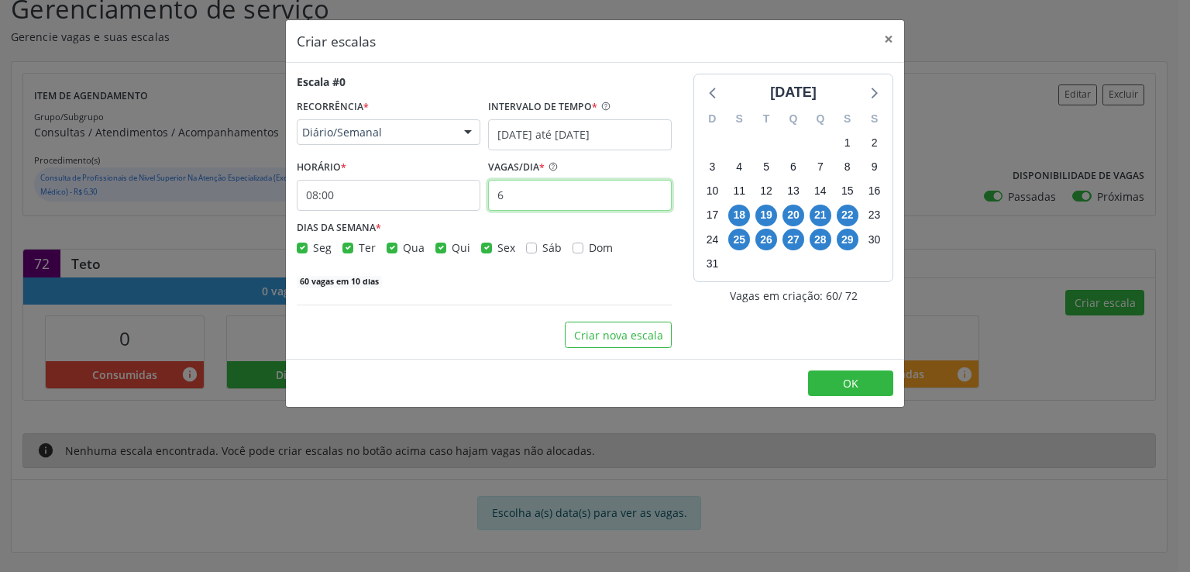
type input "6"
click at [313, 247] on label "Seg" at bounding box center [322, 247] width 19 height 16
click at [304, 247] on input "Seg" at bounding box center [302, 246] width 11 height 14
checkbox input "false"
click at [497, 247] on label "Sex" at bounding box center [506, 247] width 18 height 16
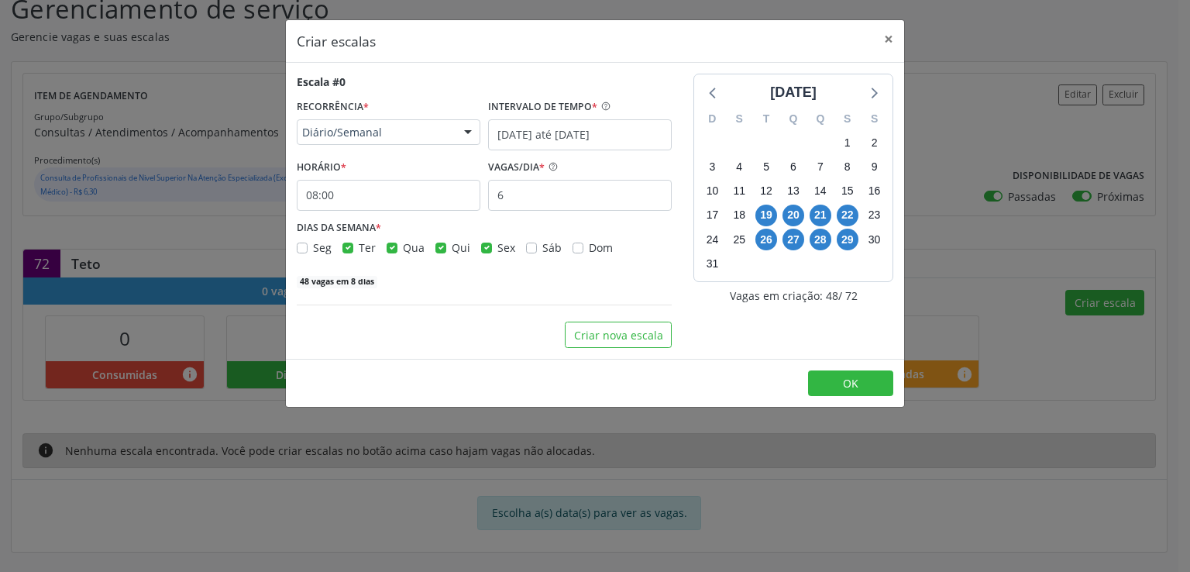
click at [481, 247] on input "Sex" at bounding box center [486, 246] width 11 height 14
checkbox input "false"
click at [609, 329] on button "Criar nova escala" at bounding box center [618, 335] width 107 height 26
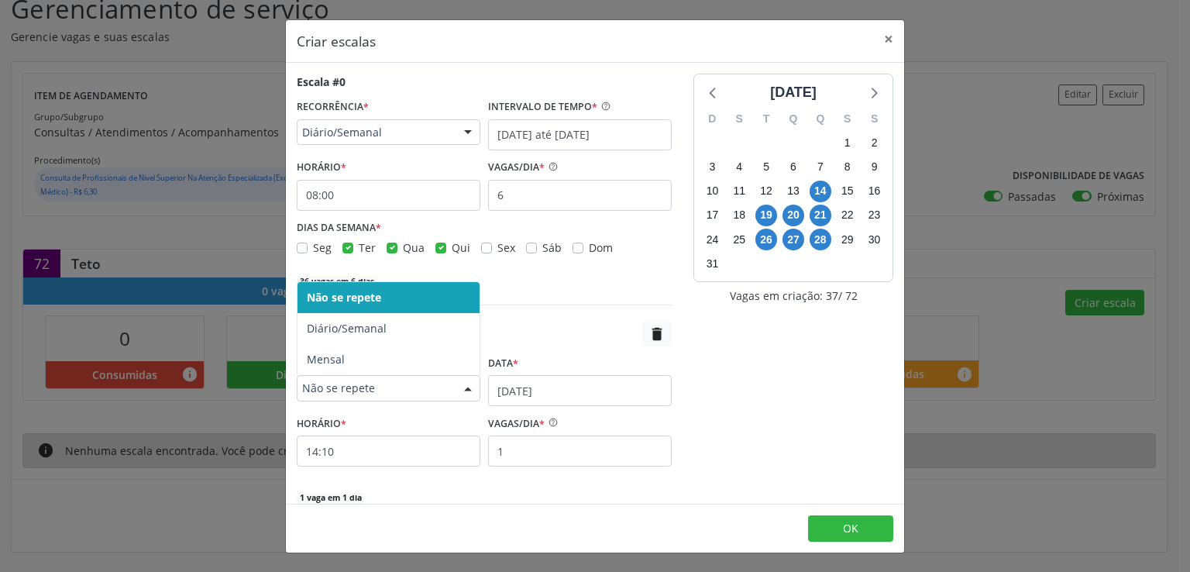
click at [357, 384] on span "Não se repete" at bounding box center [375, 387] width 146 height 15
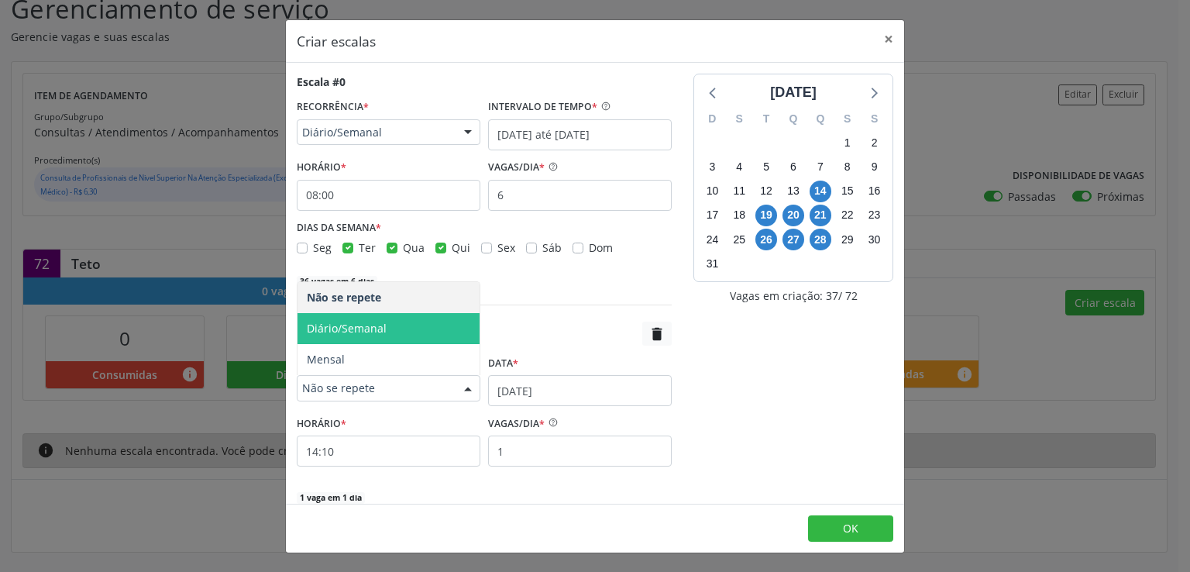
click at [363, 331] on span "Diário/Semanal" at bounding box center [347, 328] width 80 height 15
select select "7"
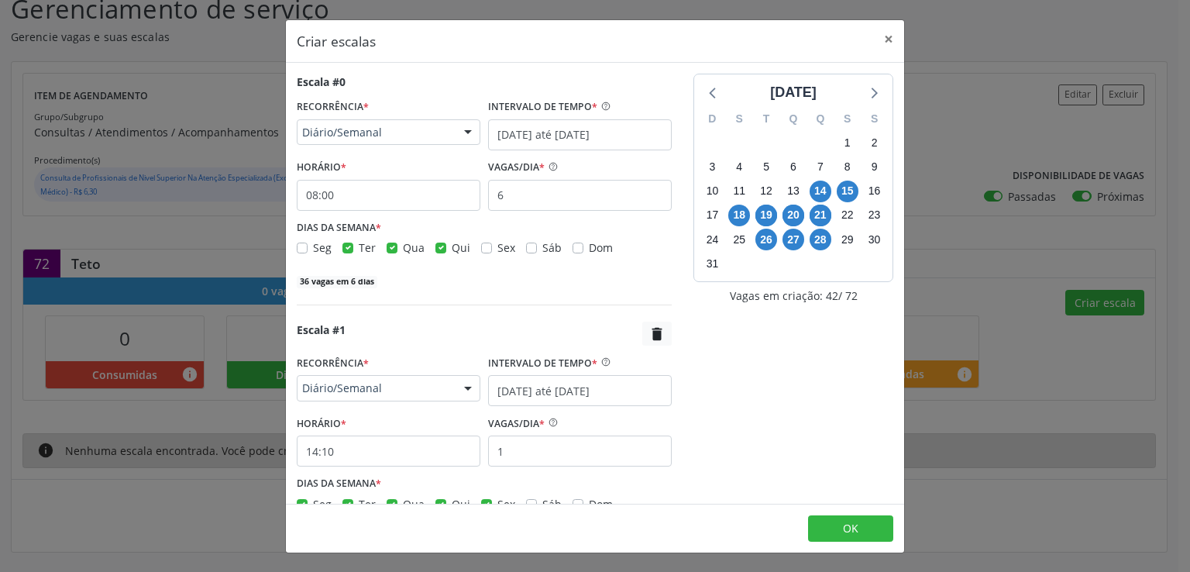
scroll to position [108, 0]
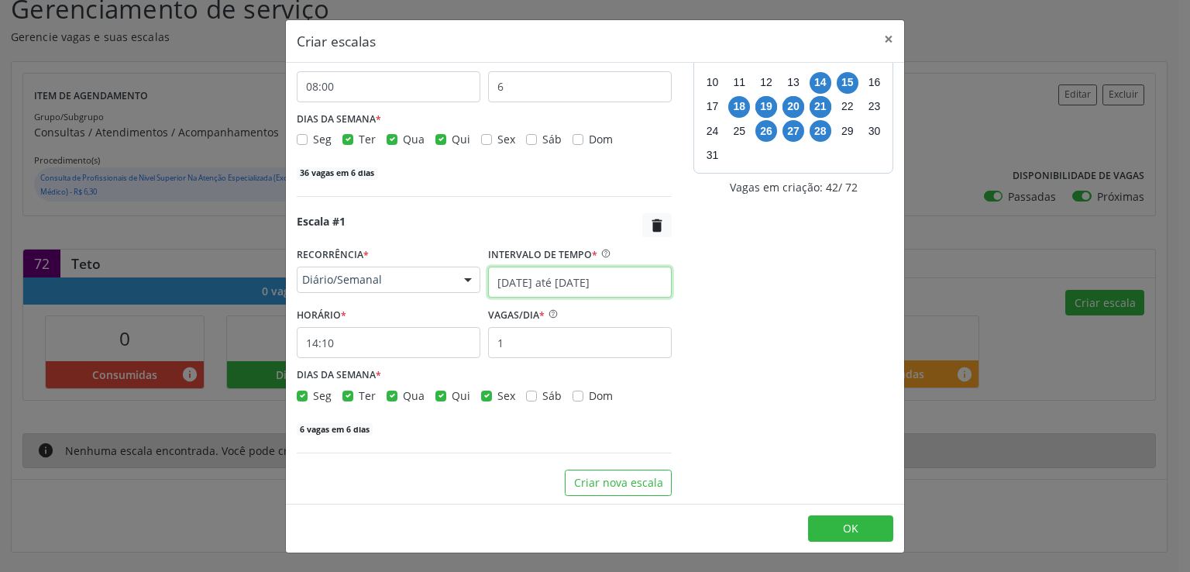
click at [498, 284] on input "[DATE] até [DATE]" at bounding box center [580, 282] width 184 height 31
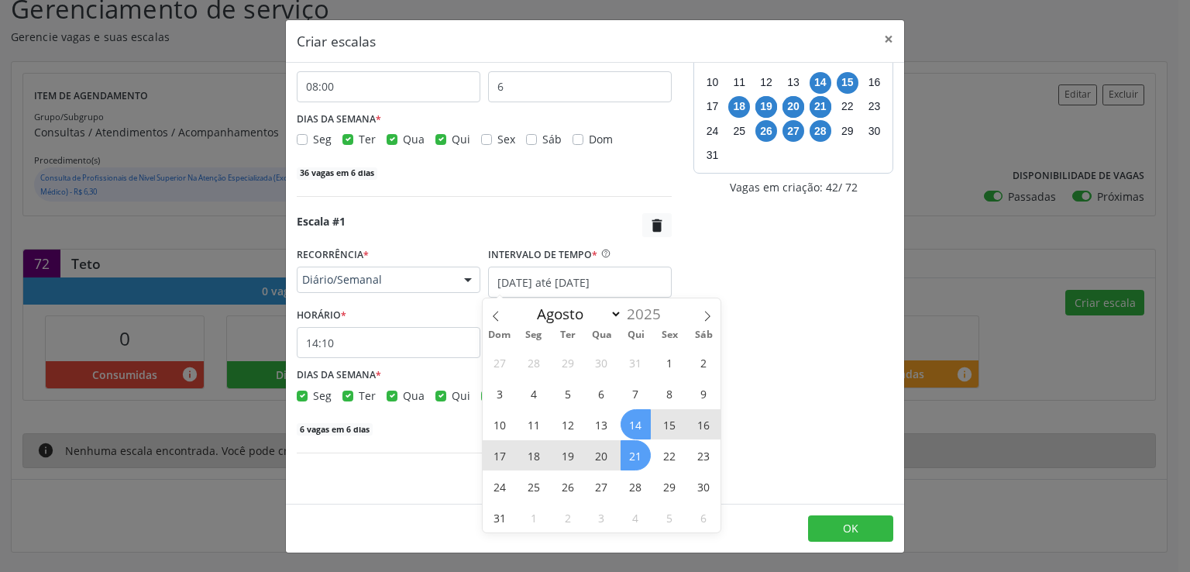
click at [514, 442] on div "27 28 29 30 31 1 2 3 4 5 6 7 8 9 10 11 12 13 14 15 16 17 18 19 20 21 22 23 24 2…" at bounding box center [602, 439] width 239 height 186
click at [533, 451] on span "18" at bounding box center [533, 455] width 30 height 30
type input "[DATE]"
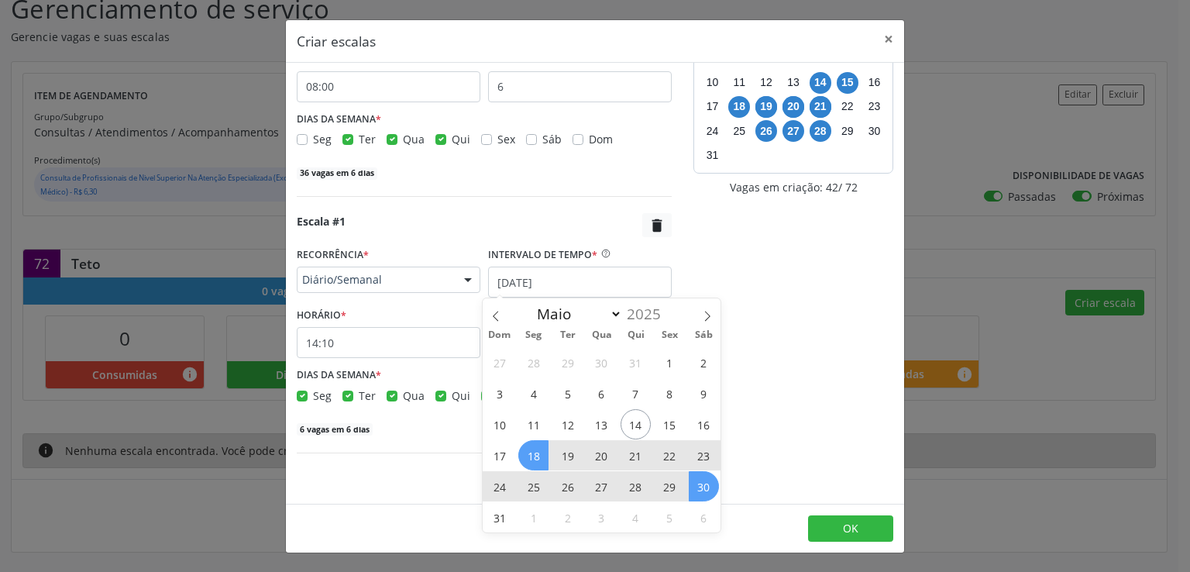
drag, startPoint x: 534, startPoint y: 453, endPoint x: 713, endPoint y: 497, distance: 184.4
click at [713, 497] on div "27 28 29 30 31 1 2 3 4 5 6 7 8 9 10 11 12 13 14 15 16 17 18 19 20 21 22 23 24 2…" at bounding box center [602, 439] width 239 height 186
click at [700, 484] on span "30" at bounding box center [704, 486] width 30 height 30
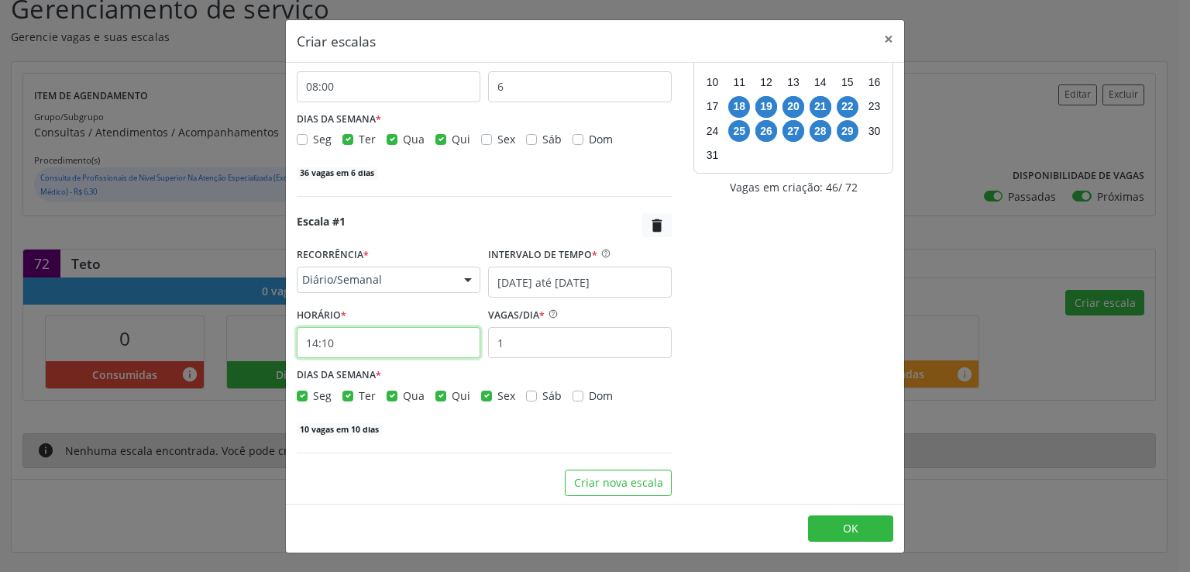
click at [394, 342] on input "14:10" at bounding box center [389, 342] width 184 height 31
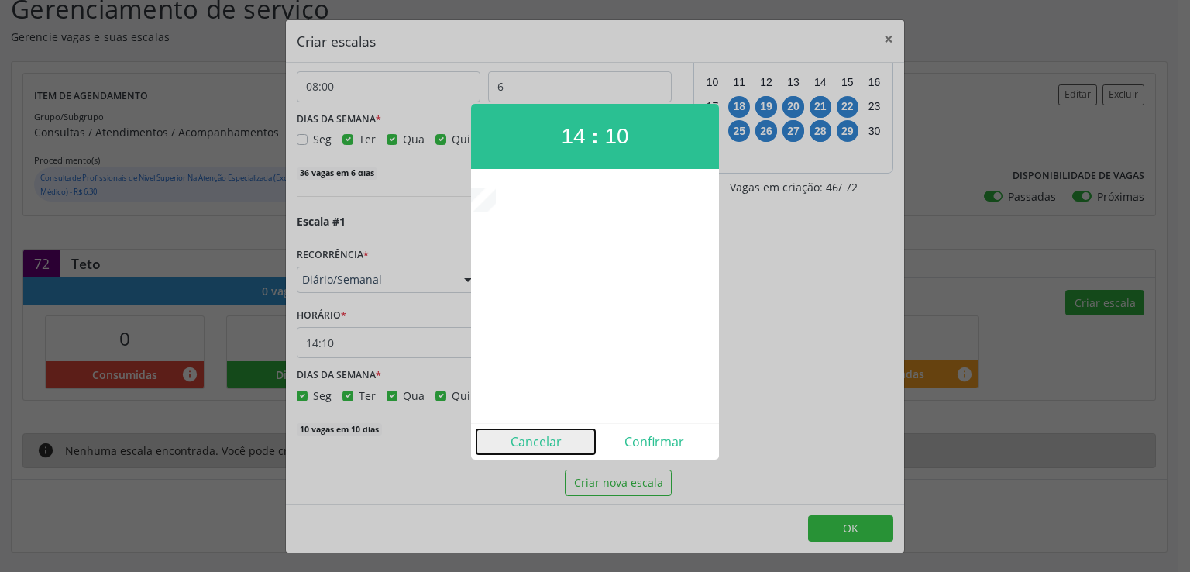
click at [521, 442] on button "Cancelar" at bounding box center [536, 441] width 119 height 25
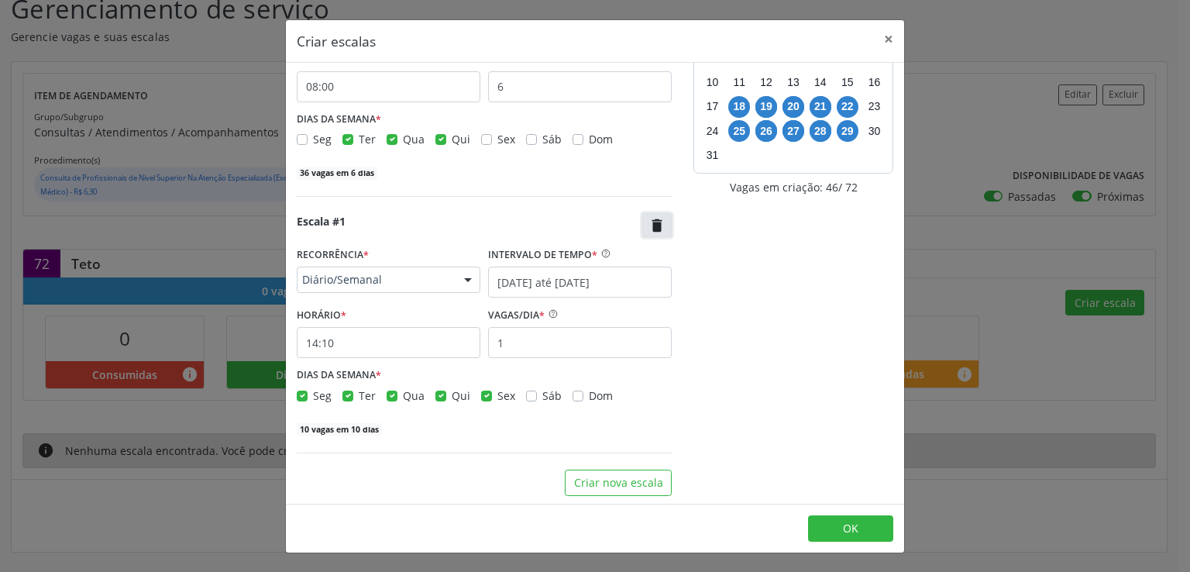
click at [650, 227] on icon "" at bounding box center [657, 225] width 17 height 17
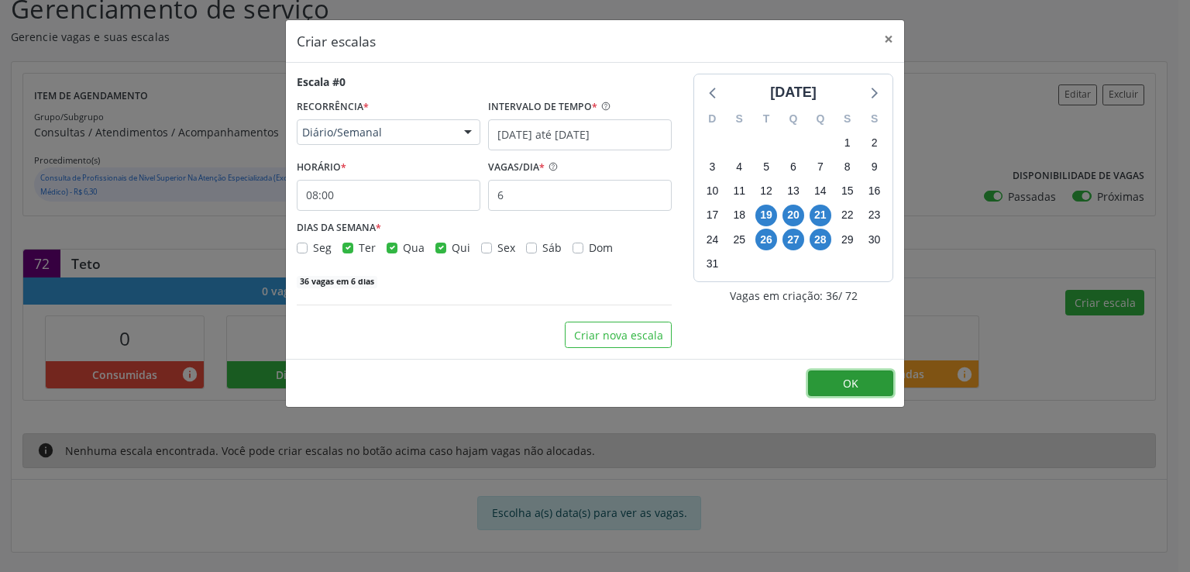
click at [856, 385] on span "OK" at bounding box center [850, 383] width 15 height 15
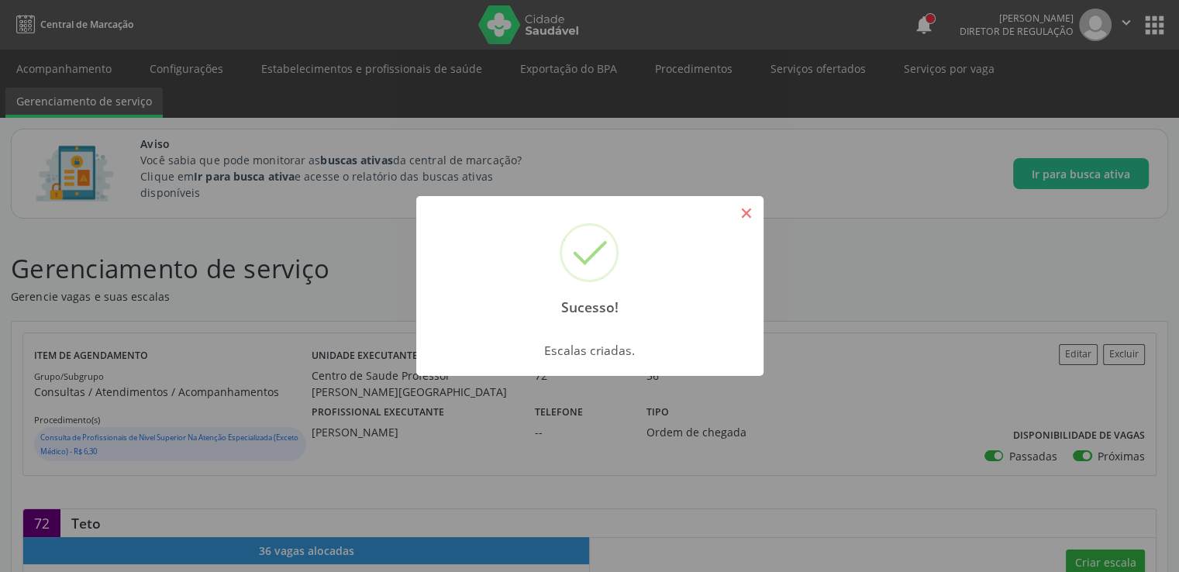
click at [752, 218] on button "×" at bounding box center [746, 213] width 26 height 26
